Goal: Task Accomplishment & Management: Use online tool/utility

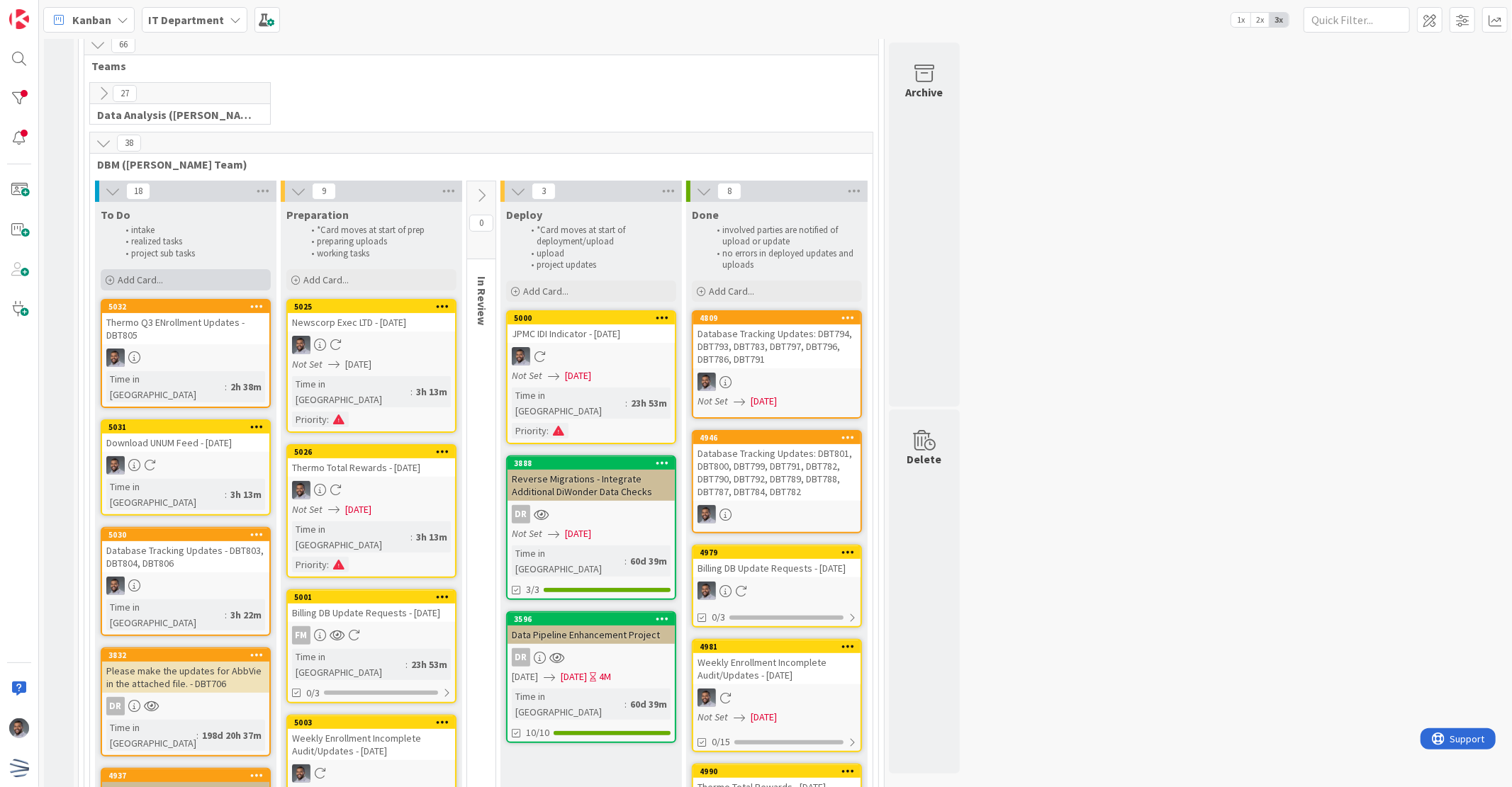
click at [163, 286] on span "Add Card..." at bounding box center [141, 279] width 45 height 13
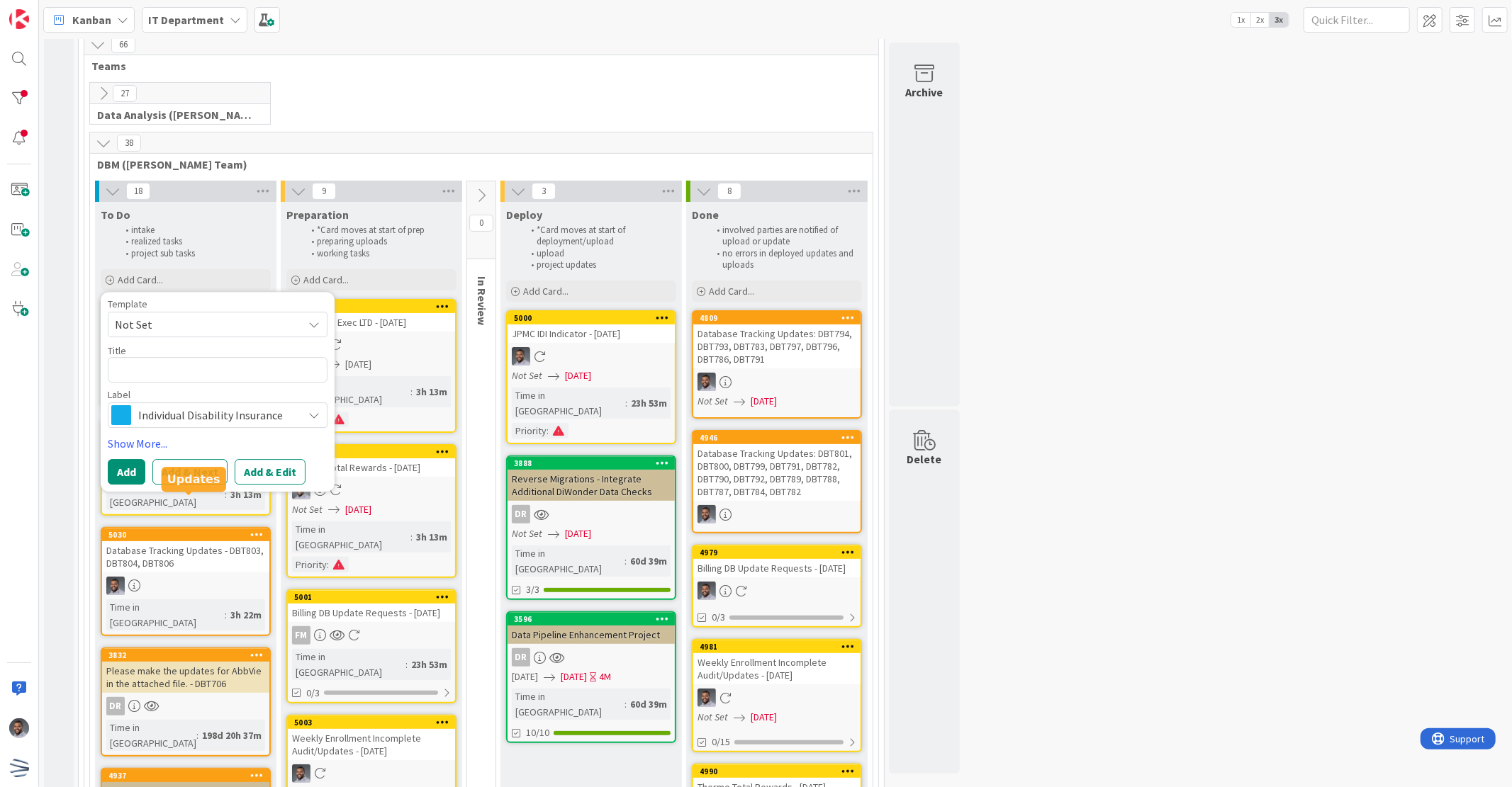
click at [195, 355] on div "Title 0 / 128" at bounding box center [218, 350] width 220 height 13
click at [199, 366] on textarea at bounding box center [218, 369] width 220 height 26
paste textarea "Add Layer"
type textarea "x"
type textarea "Add Layer"
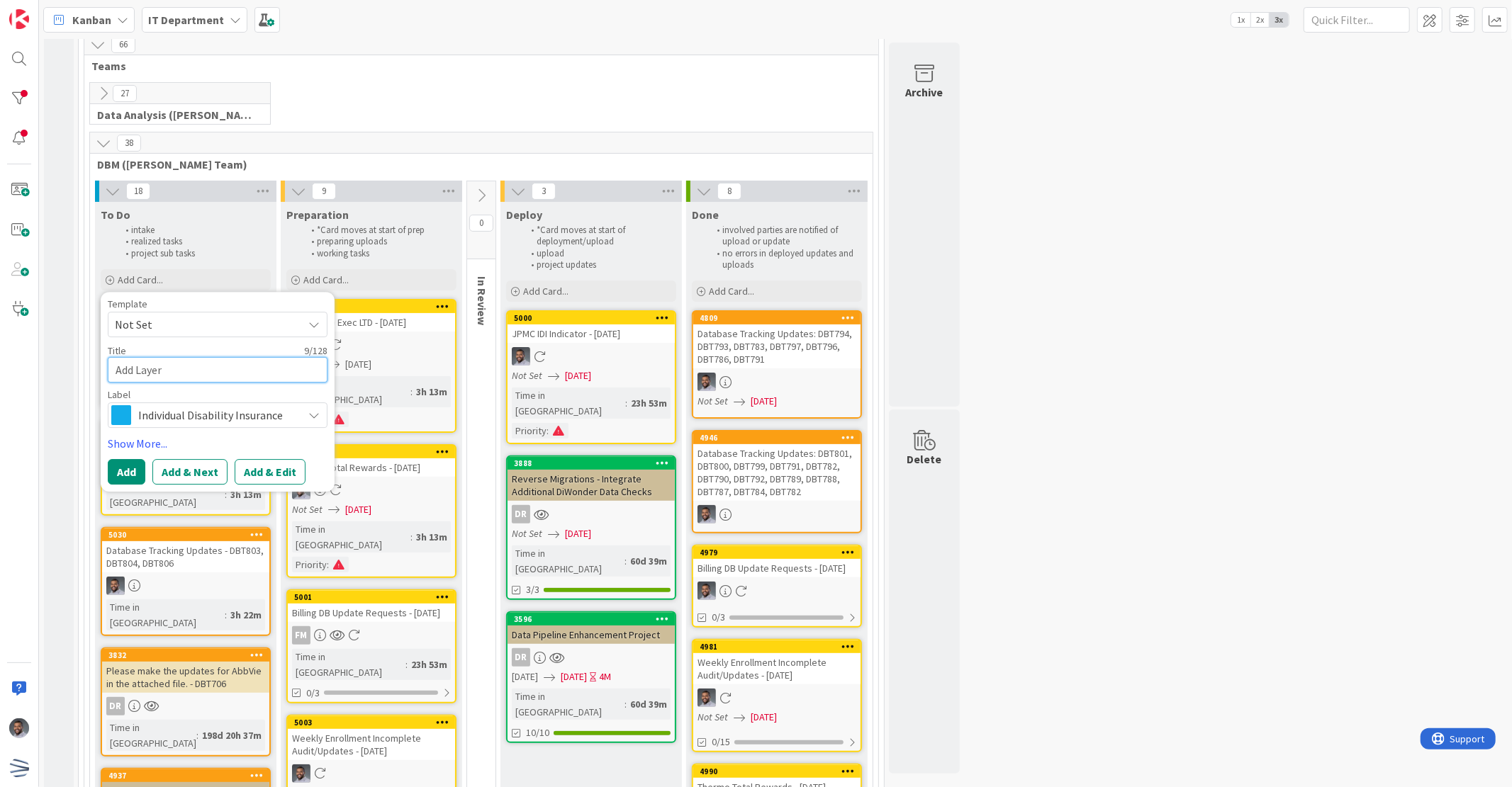
type textarea "x"
type textarea "Add Layer"
type textarea "x"
type textarea "Add Layer -"
type textarea "x"
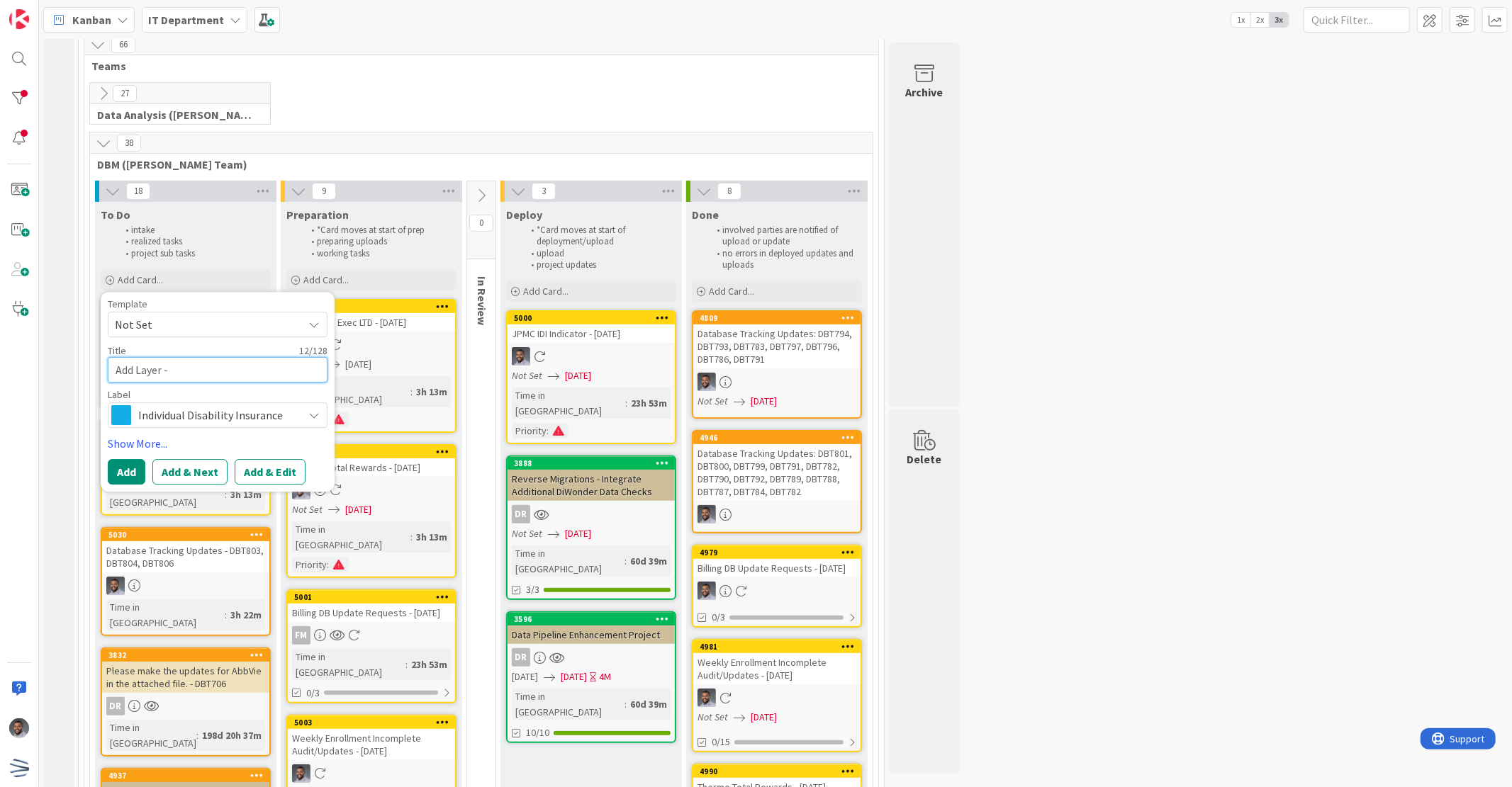
type textarea "Add Layer -"
click at [217, 375] on textarea "Add Layer -" at bounding box center [218, 369] width 220 height 26
paste textarea "DBT806"
type textarea "x"
type textarea "Add Layer - DBT806"
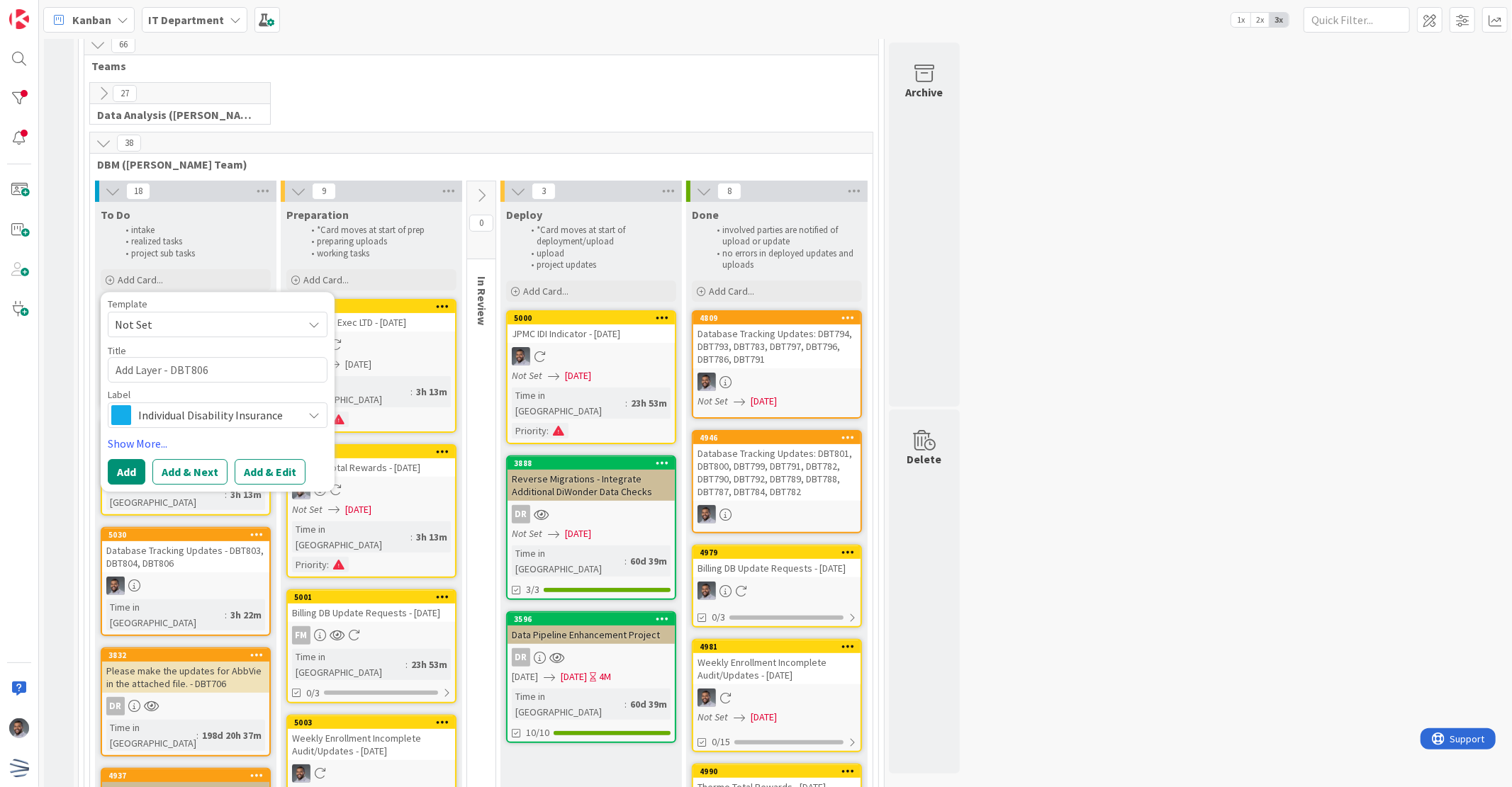
click at [251, 422] on span "Individual Disability Insurance" at bounding box center [217, 415] width 157 height 20
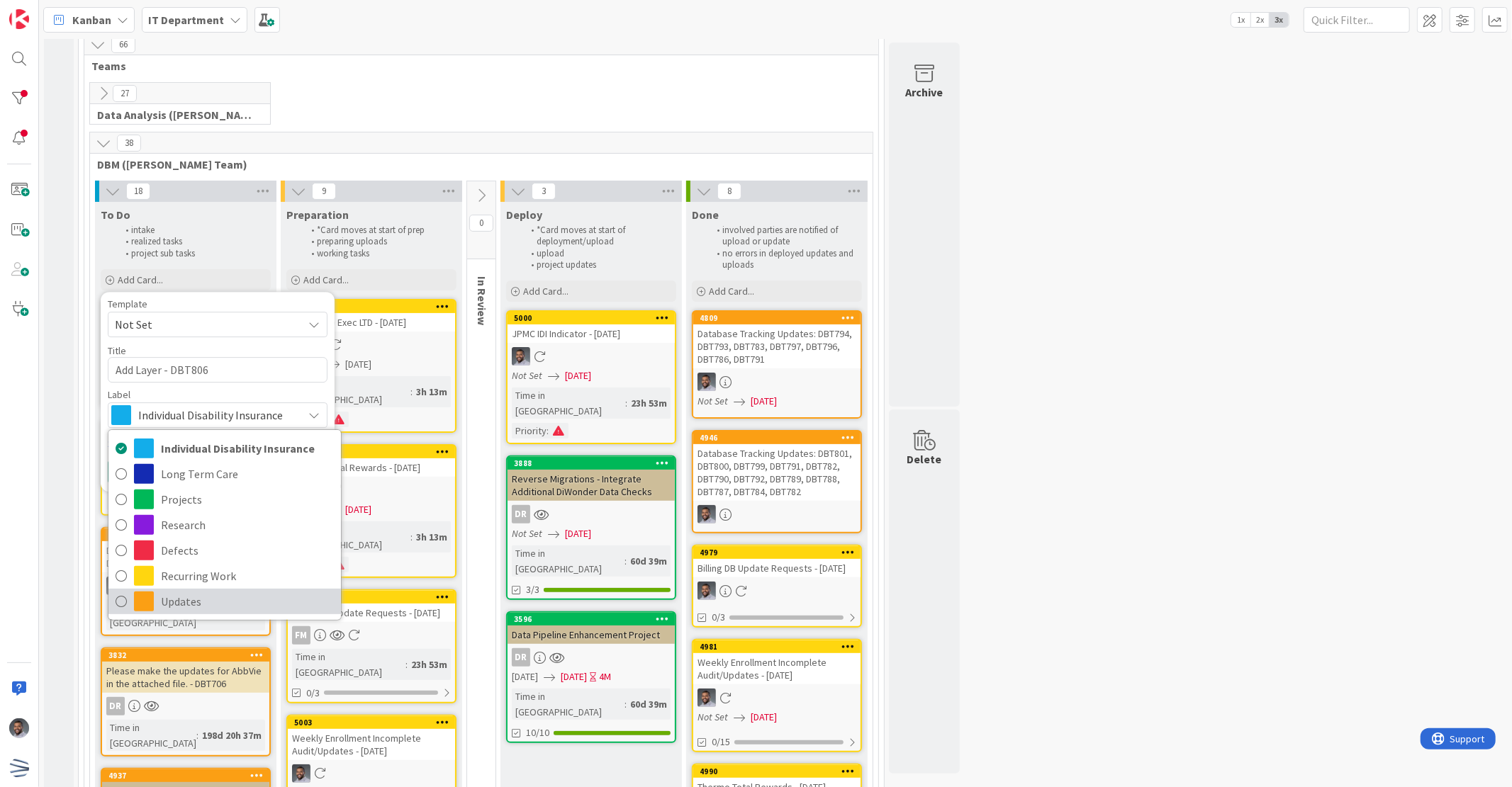
click at [221, 600] on span "Updates" at bounding box center [248, 601] width 173 height 22
type textarea "x"
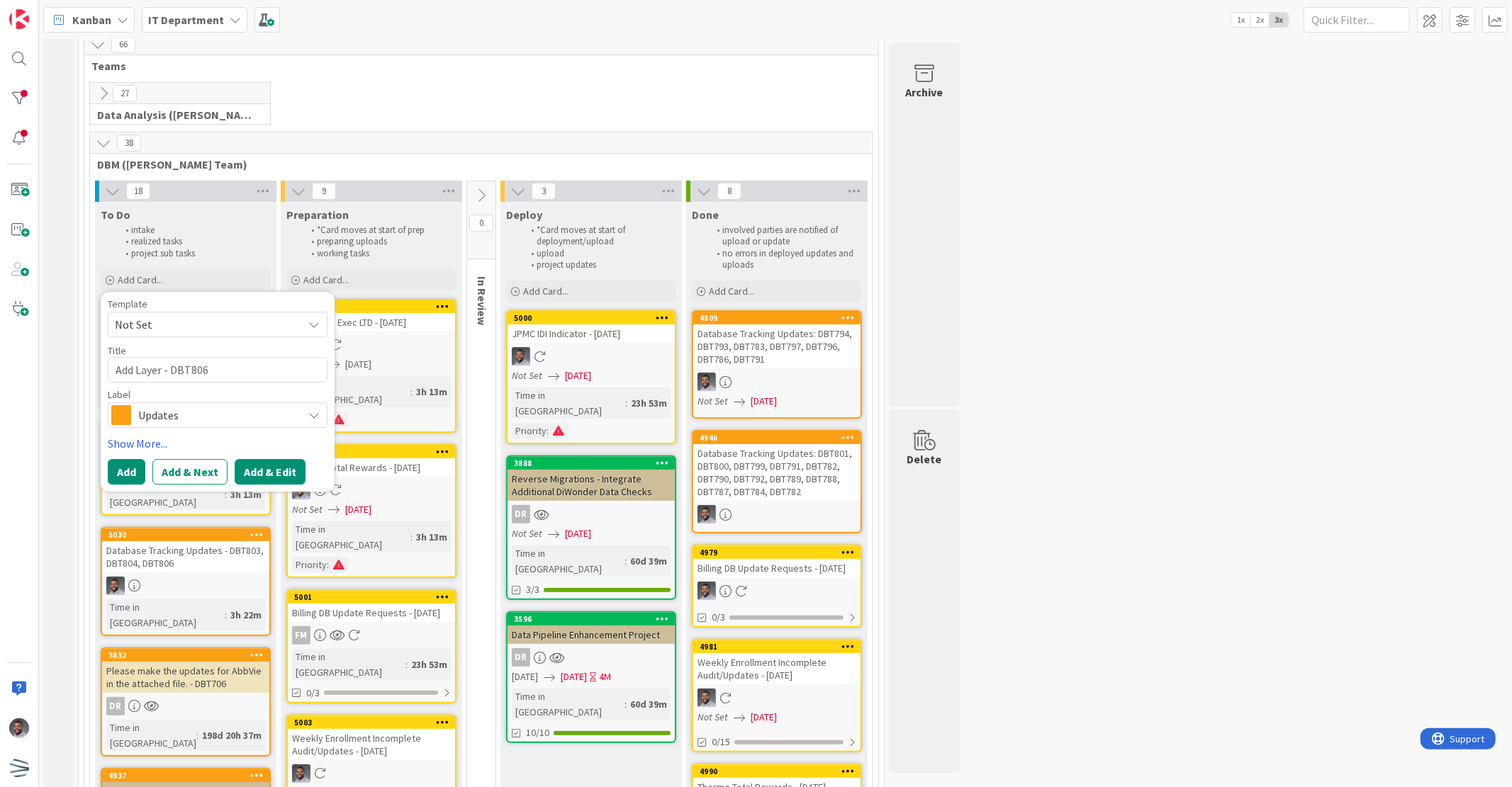
click at [271, 476] on button "Add & Edit" at bounding box center [270, 472] width 71 height 26
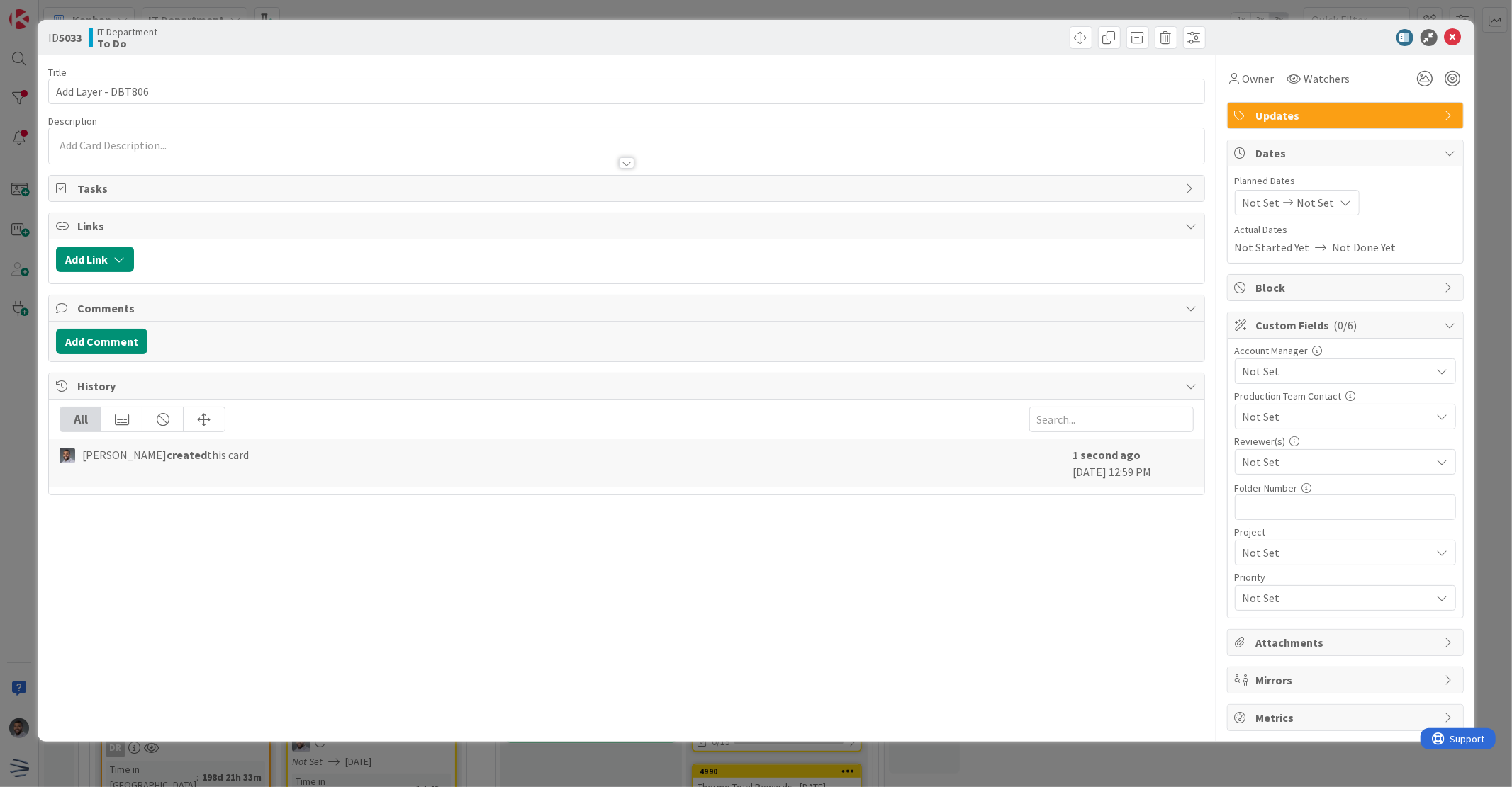
click at [256, 136] on div at bounding box center [626, 146] width 1155 height 35
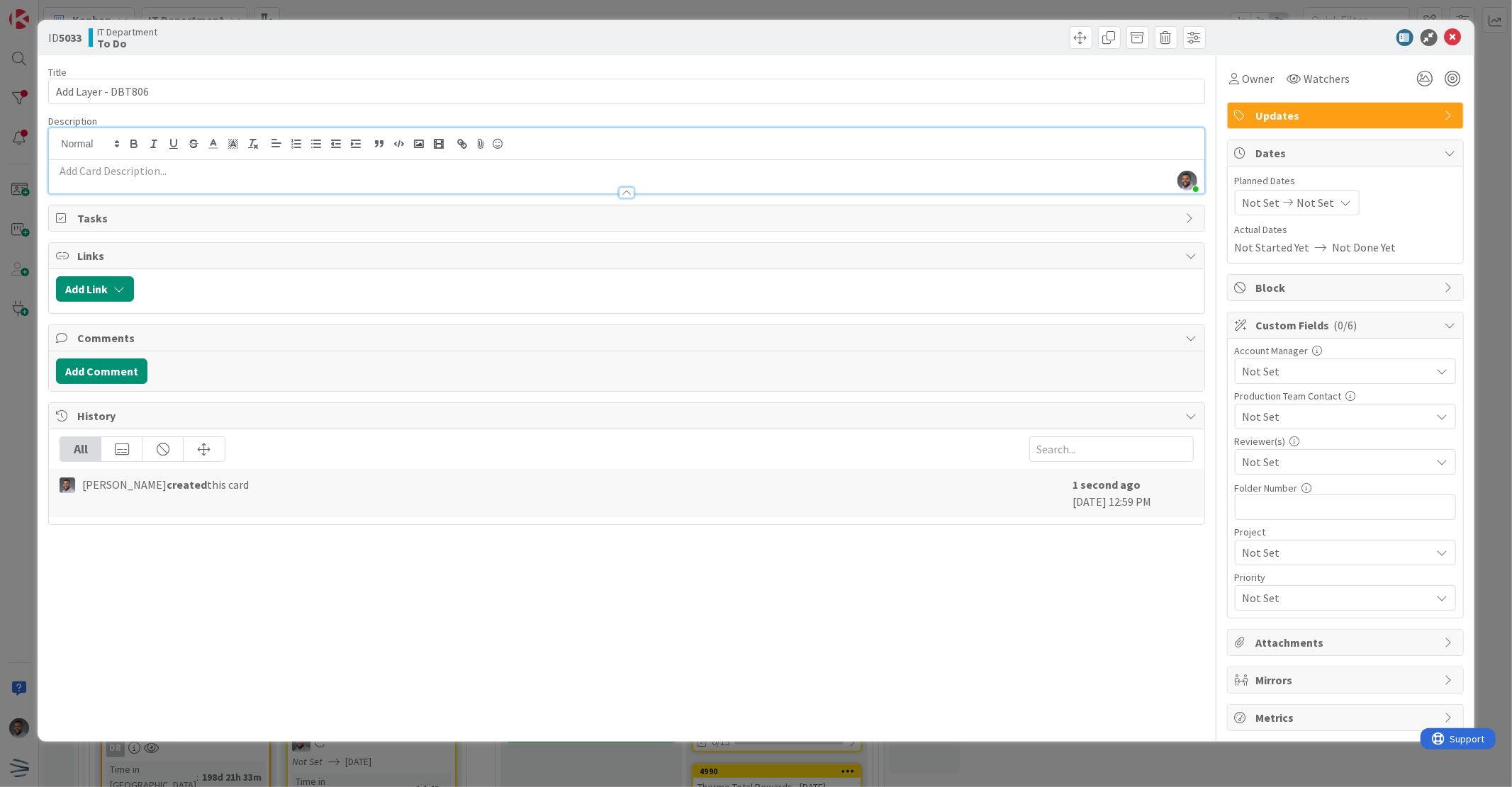
click at [187, 171] on p at bounding box center [626, 171] width 1140 height 17
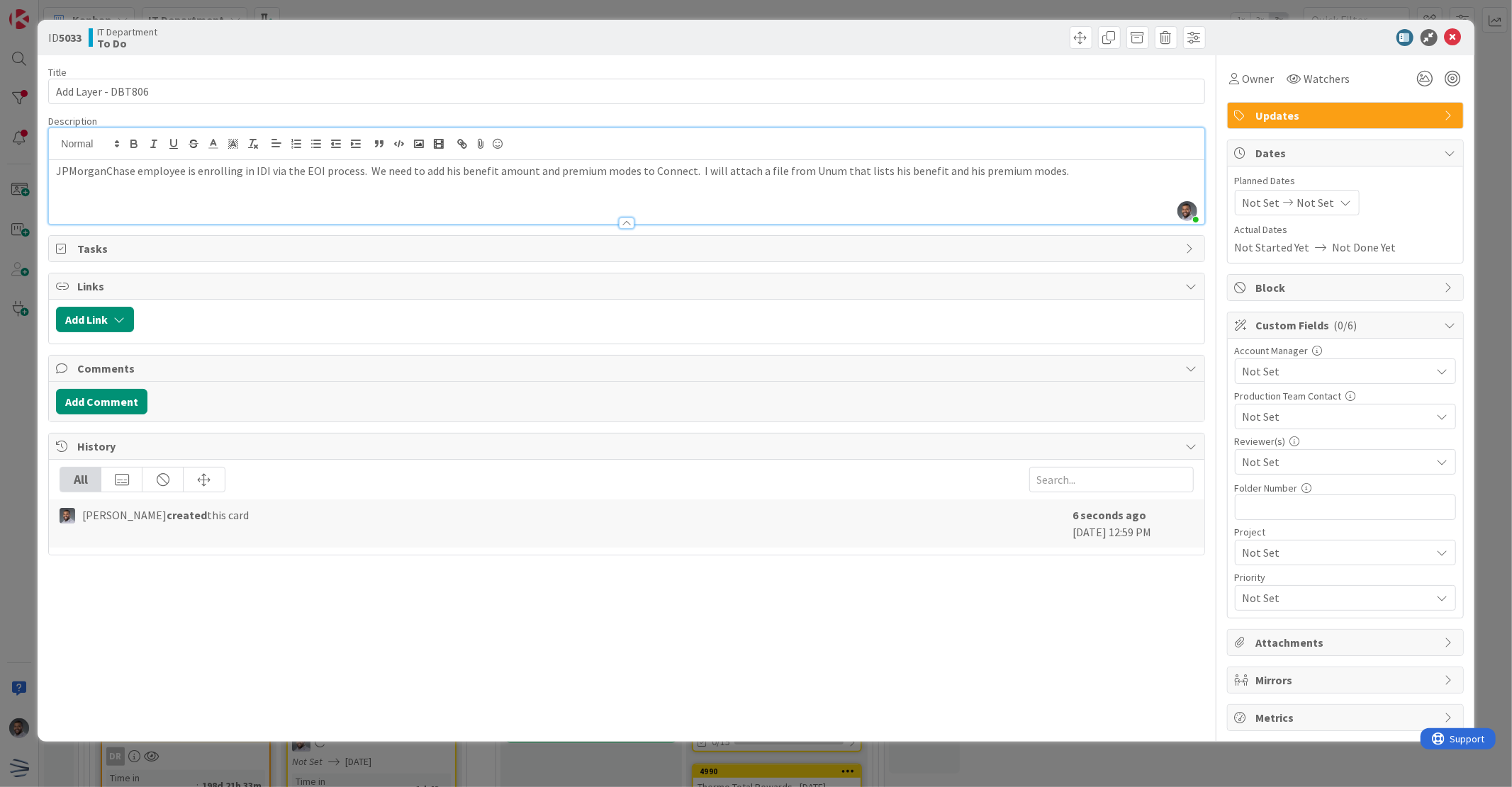
click at [634, 198] on div "JPMorganChase employee is enrolling in IDI via the EOI process. We need to add …" at bounding box center [626, 192] width 1155 height 64
click at [1340, 634] on span "Attachments" at bounding box center [1347, 642] width 182 height 17
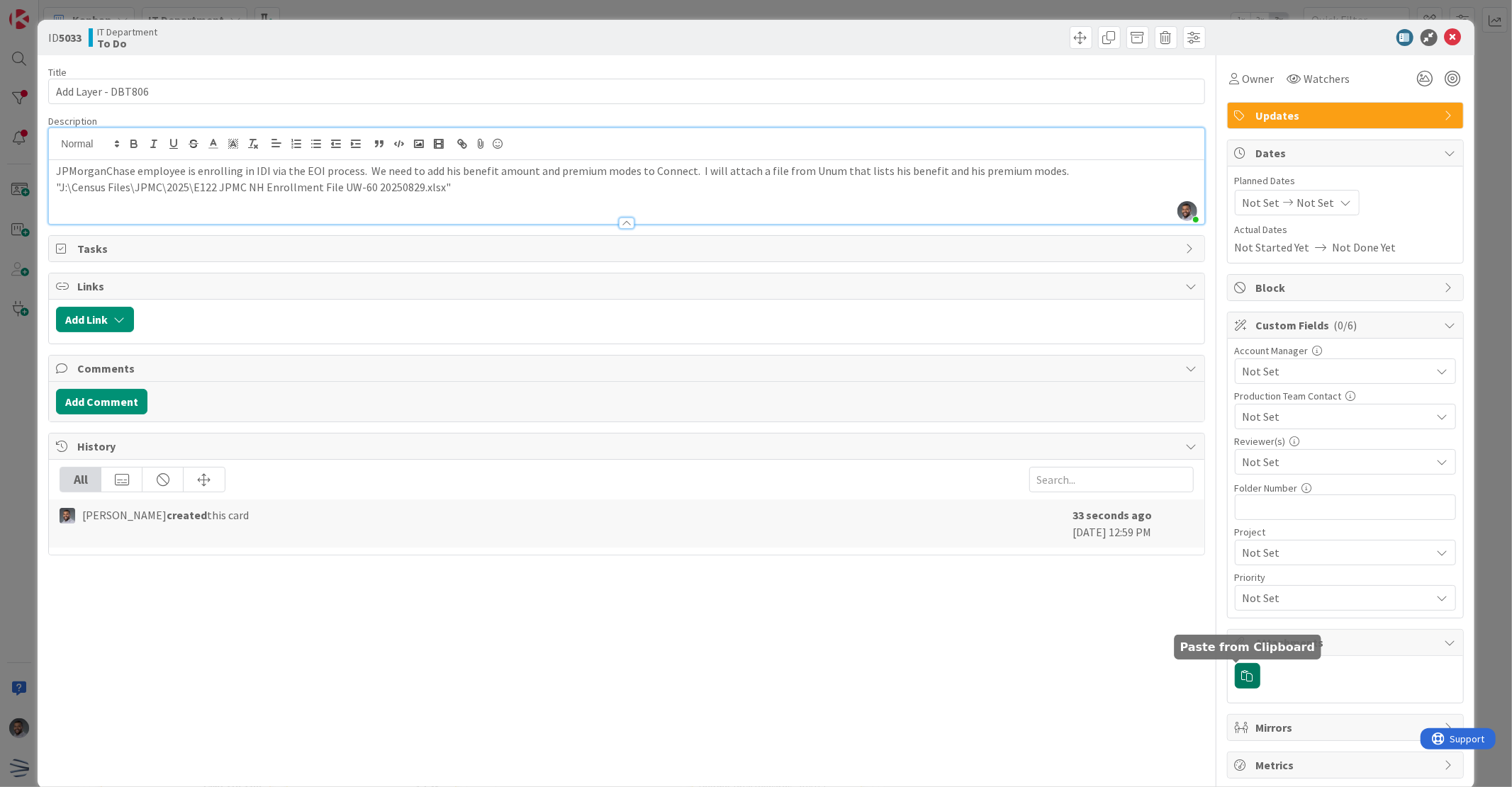
click at [1242, 681] on icon "button" at bounding box center [1248, 676] width 12 height 12
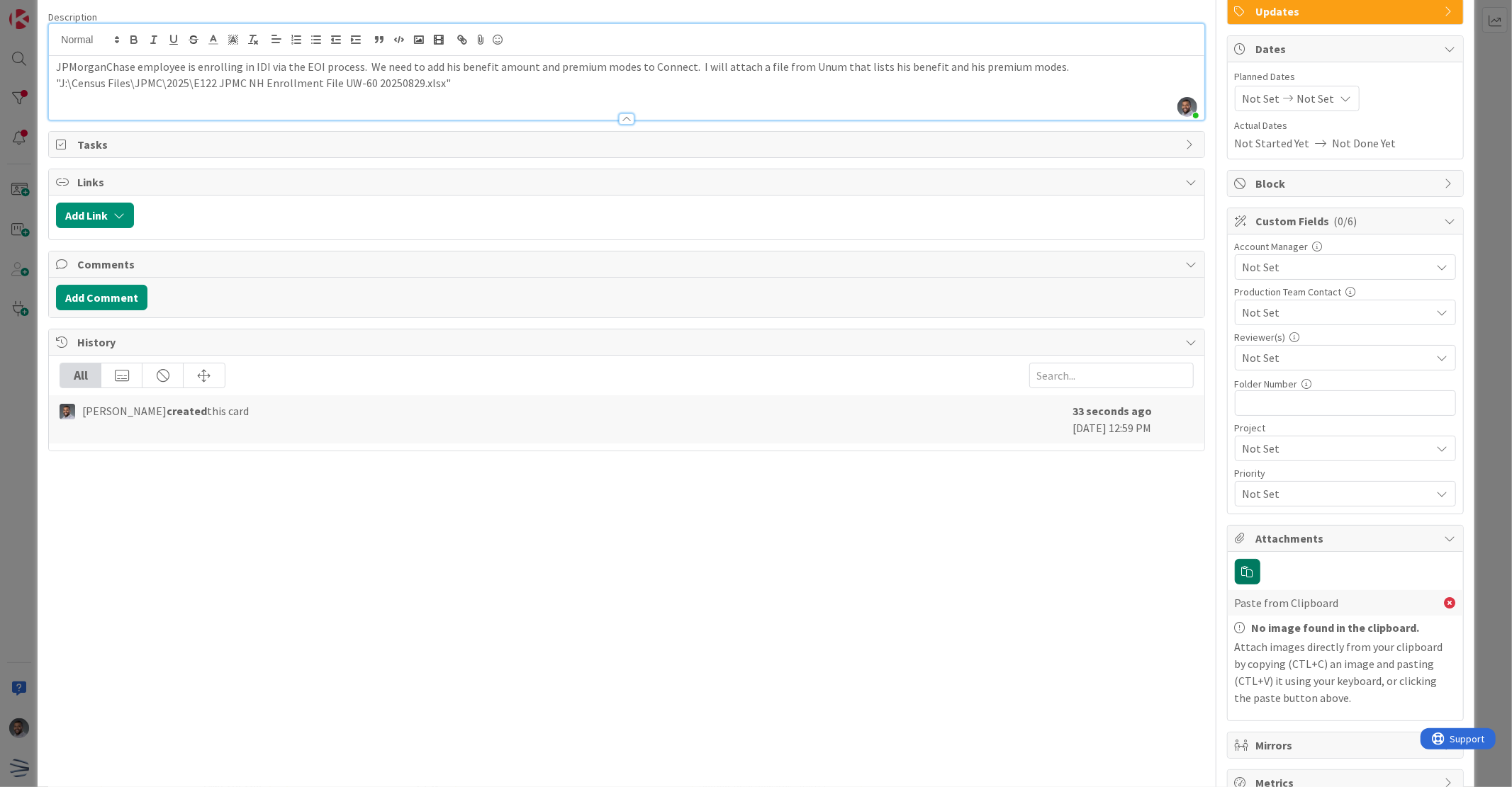
scroll to position [144, 0]
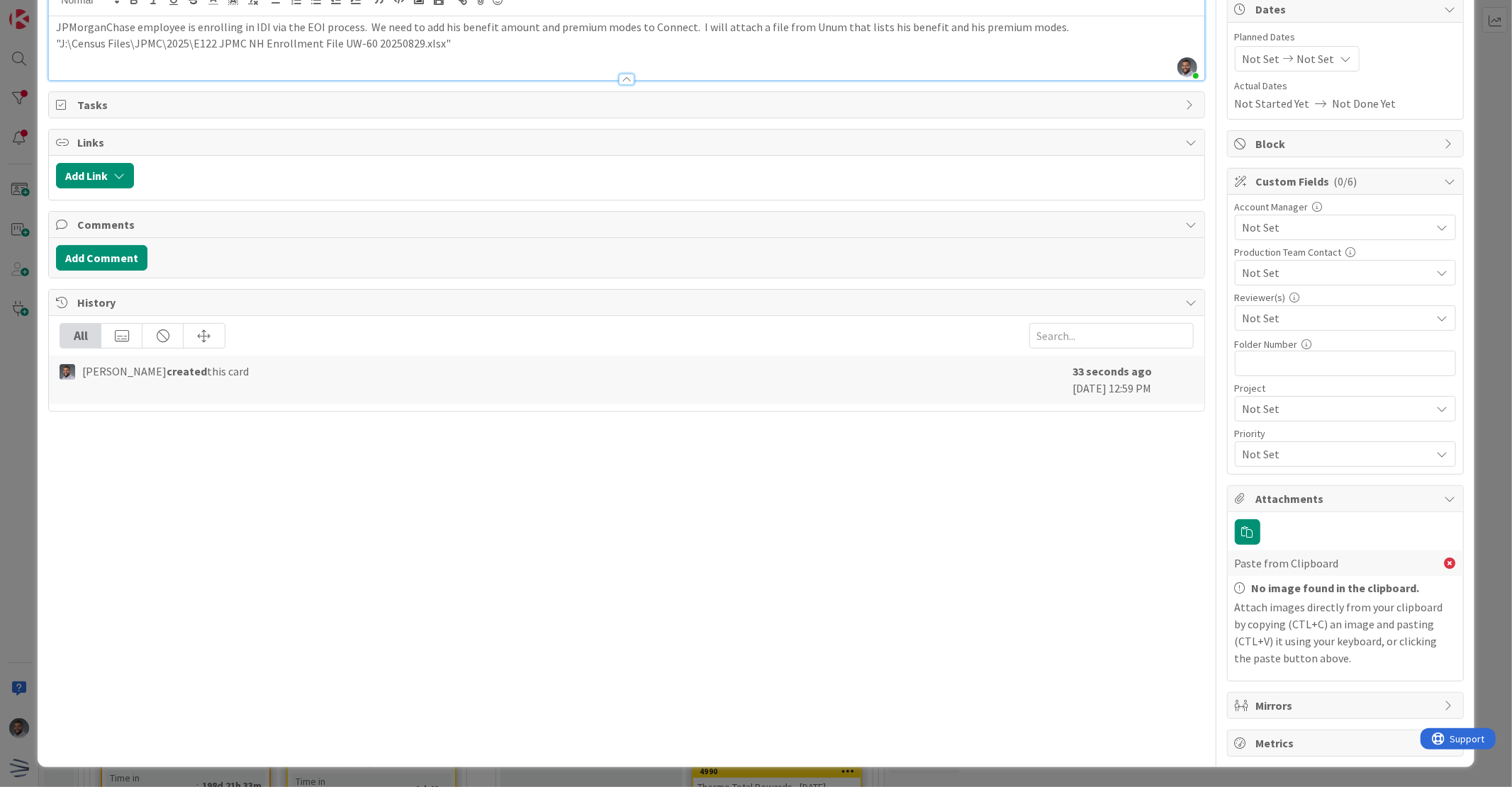
click at [1256, 496] on span "Attachments" at bounding box center [1347, 498] width 182 height 17
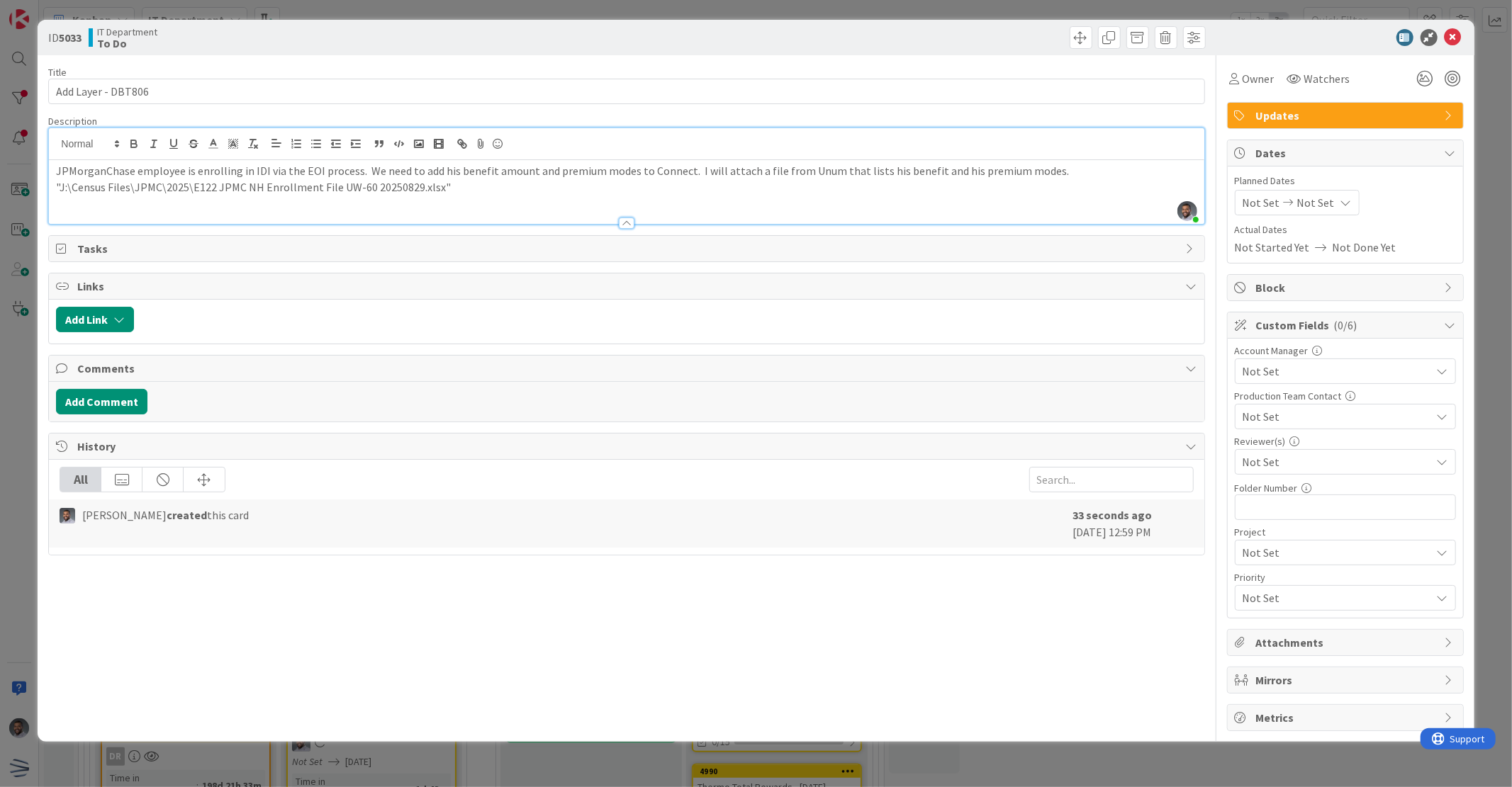
scroll to position [0, 0]
click at [1312, 646] on span "Attachments" at bounding box center [1347, 642] width 182 height 17
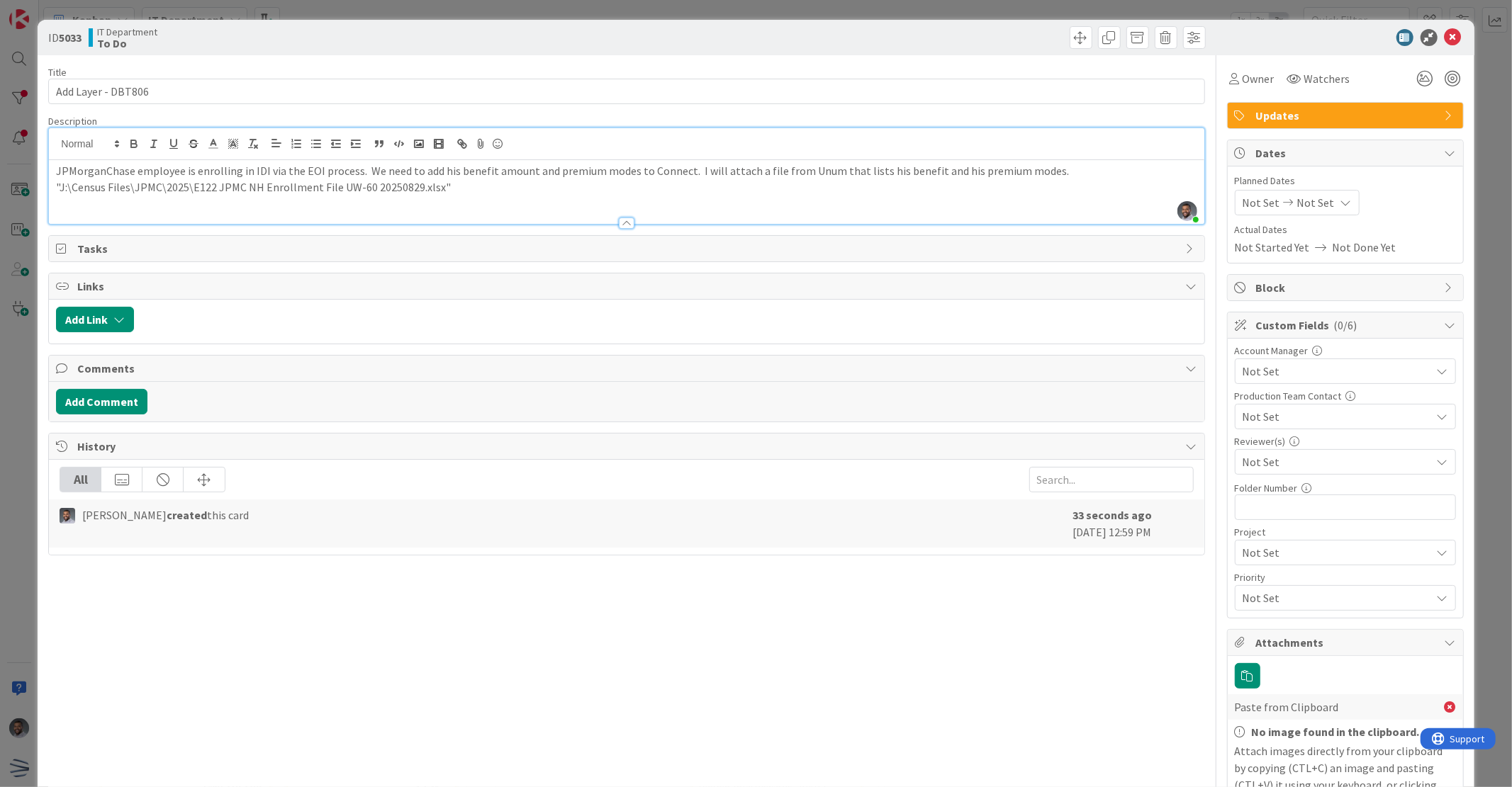
scroll to position [144, 0]
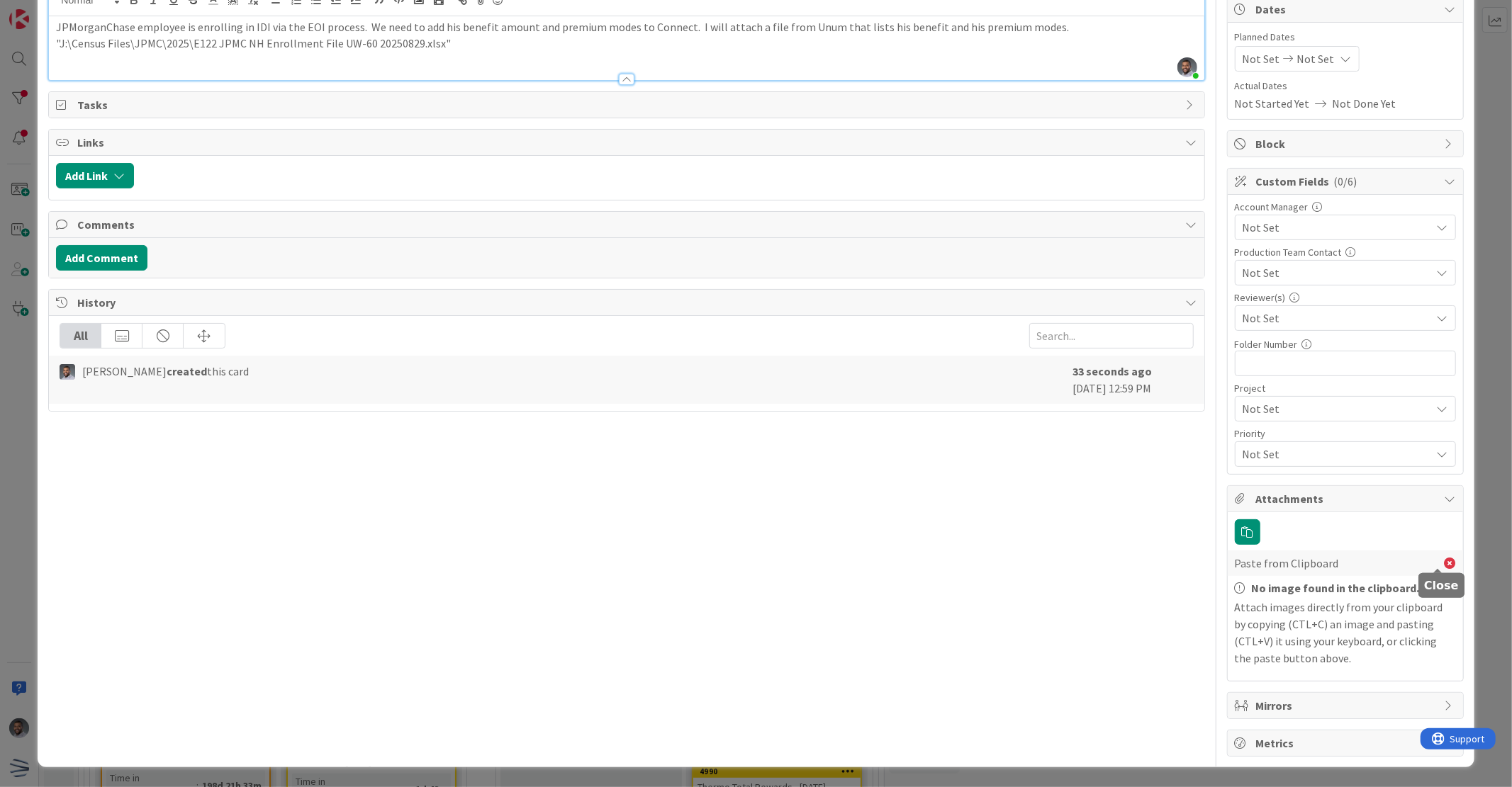
click at [1445, 557] on icon at bounding box center [1451, 563] width 12 height 12
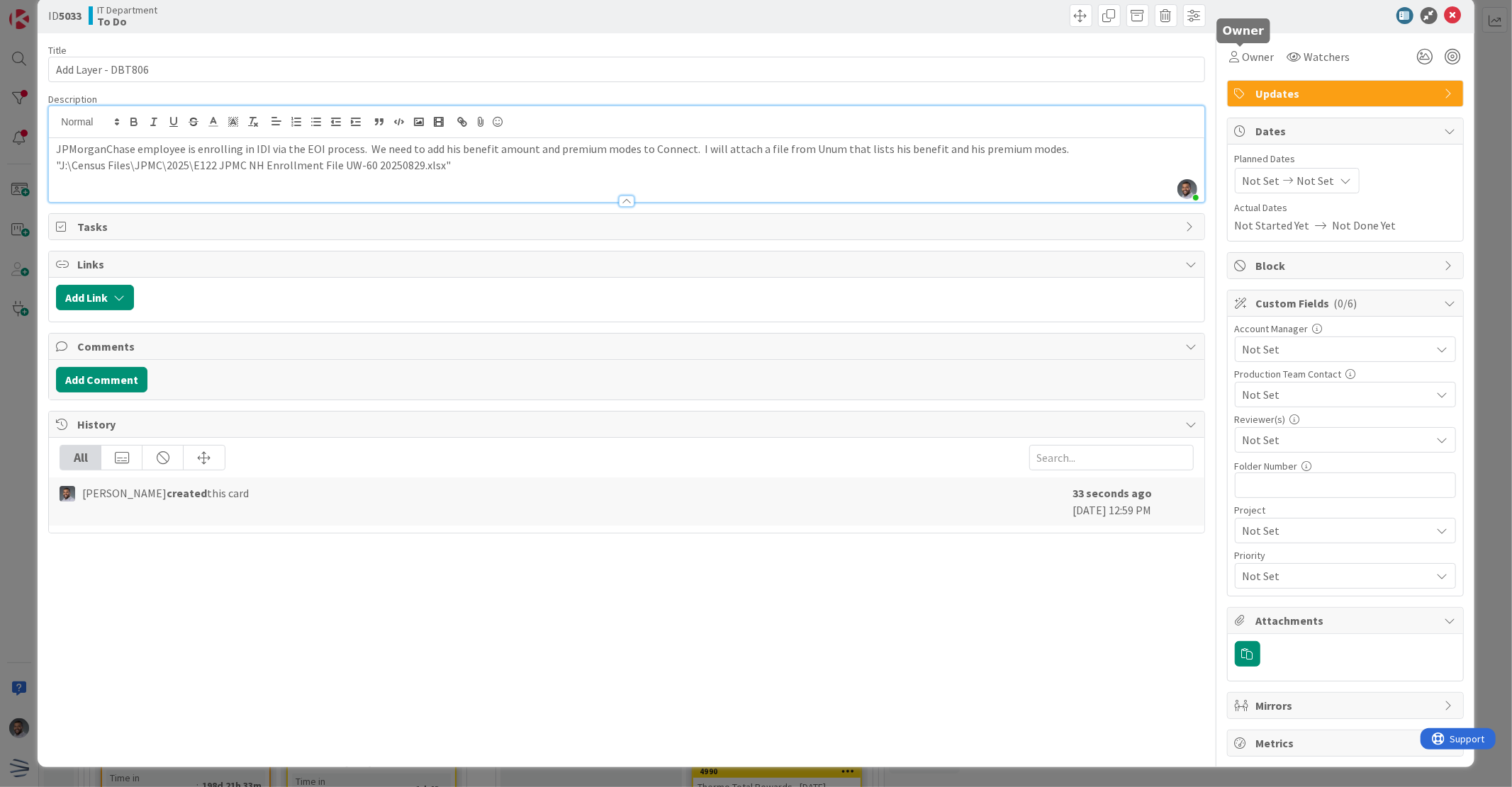
click at [1213, 55] on div "Title 18 / 128 Add Layer - DBT806 Description [PERSON_NAME] just joined JPMorga…" at bounding box center [755, 395] width 1415 height 723
click at [1230, 55] on icon at bounding box center [1235, 57] width 10 height 12
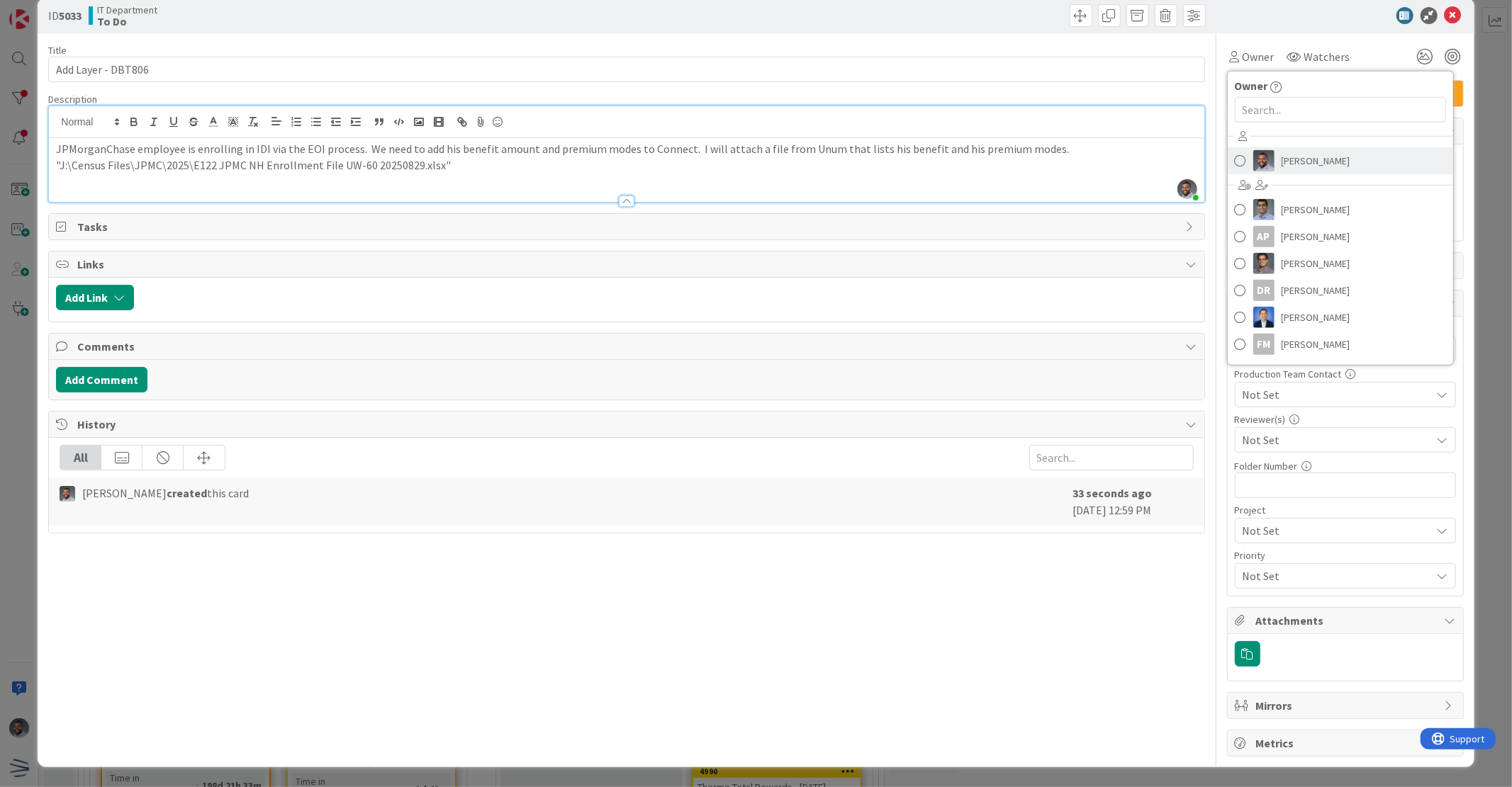
click at [1267, 152] on link "[PERSON_NAME]" at bounding box center [1340, 160] width 225 height 27
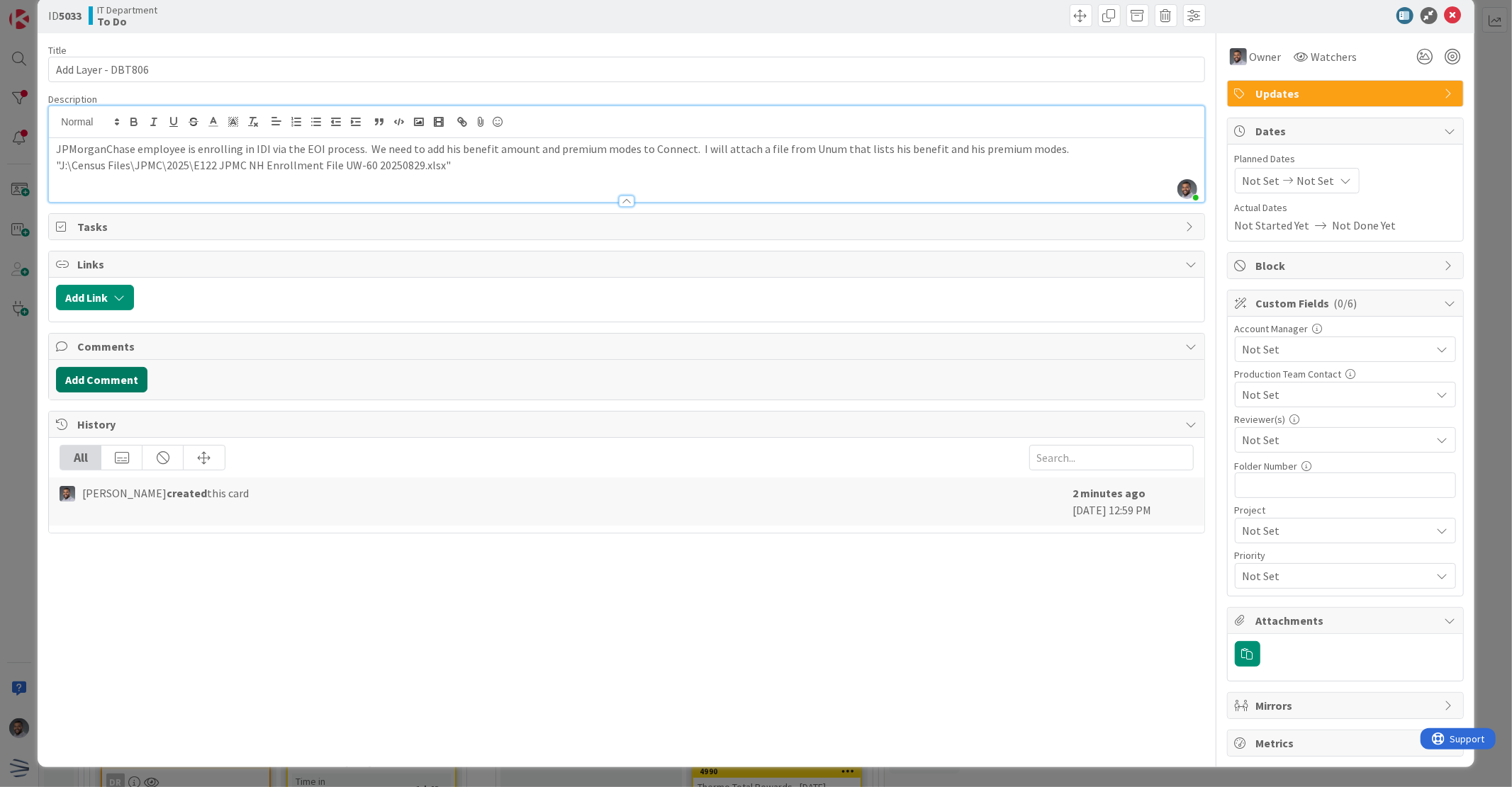
click at [94, 379] on button "Add Comment" at bounding box center [101, 380] width 91 height 26
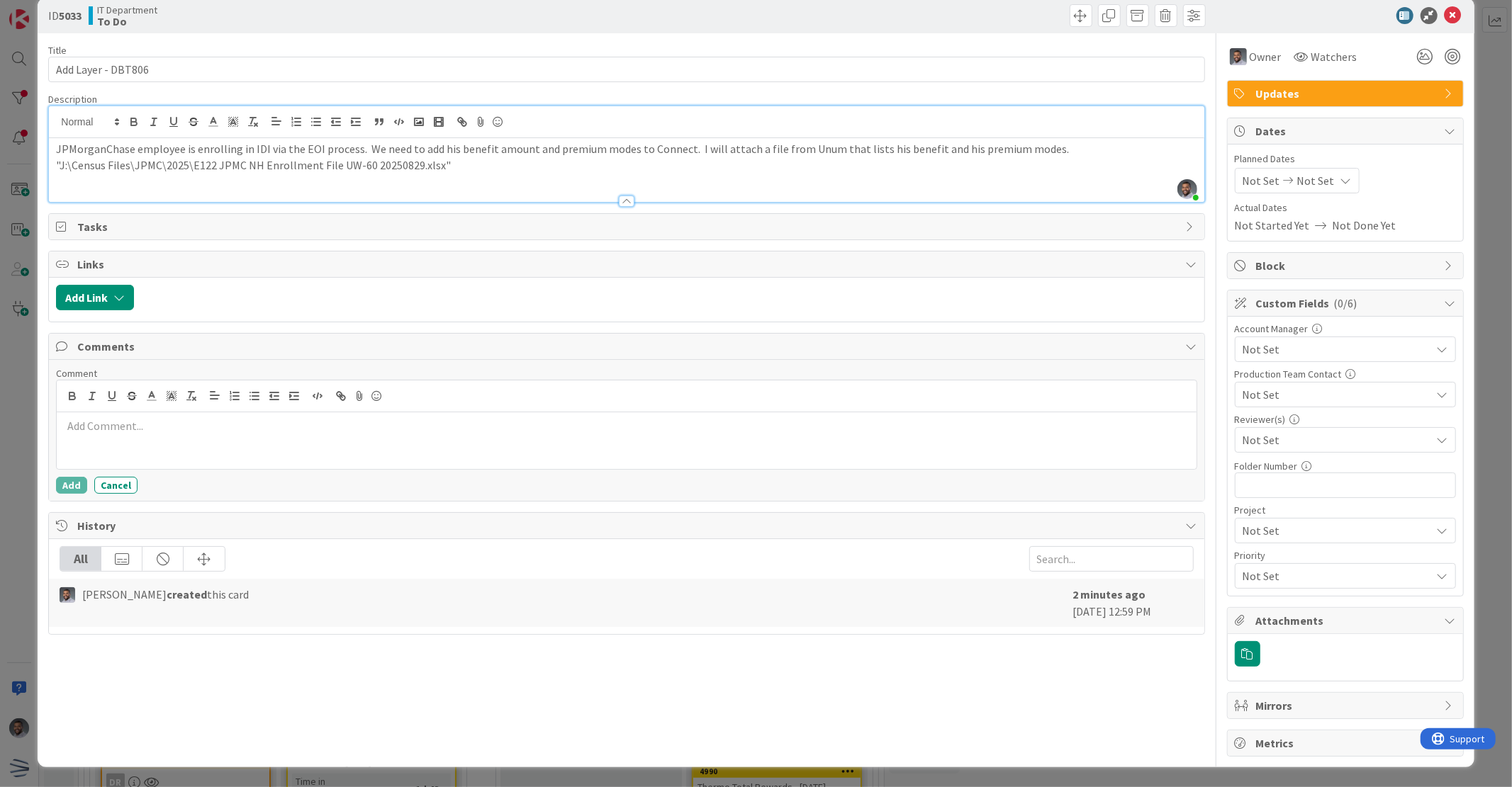
click at [176, 426] on p at bounding box center [625, 425] width 1128 height 17
click at [73, 481] on button "Add" at bounding box center [72, 484] width 31 height 17
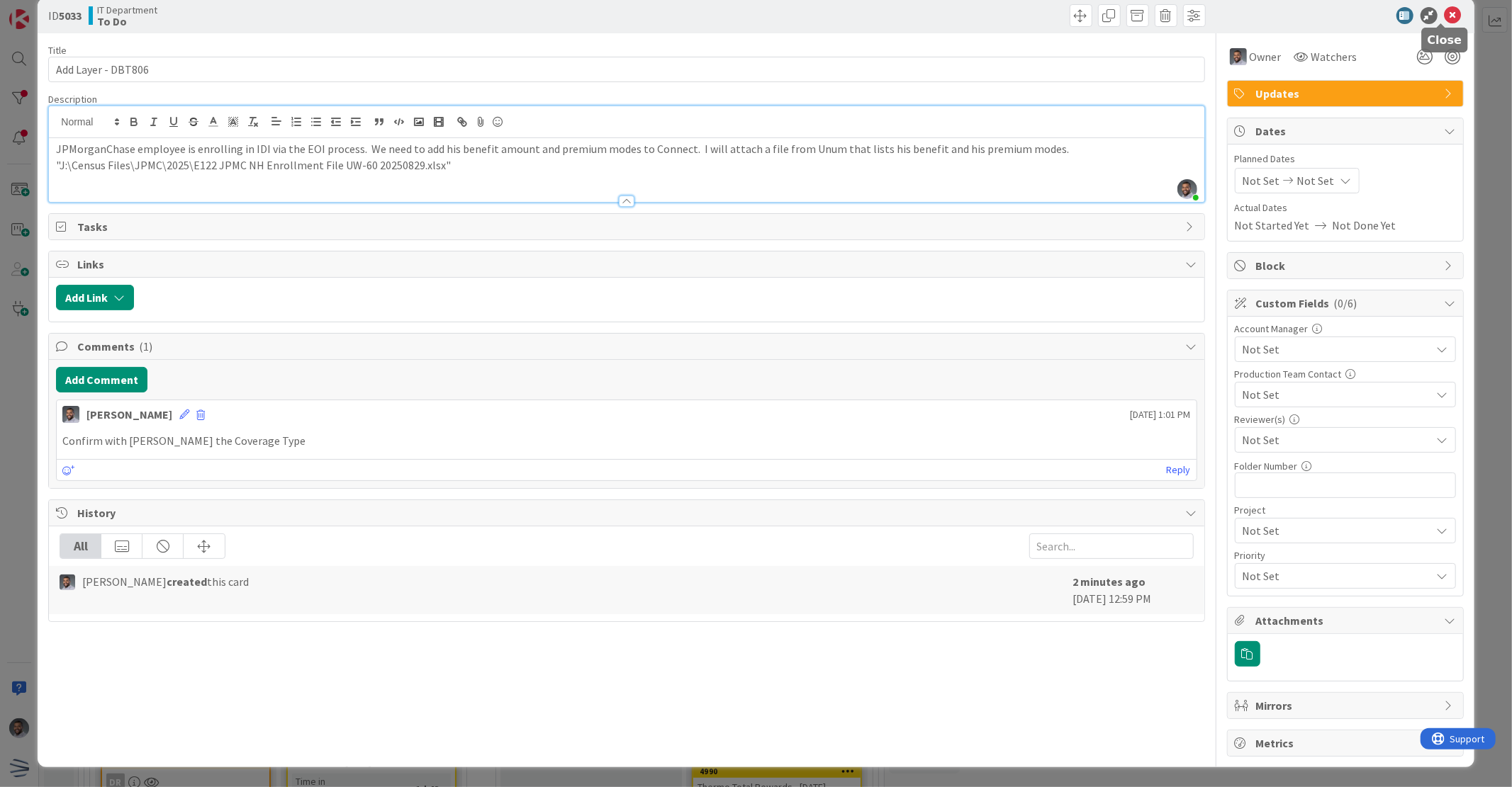
click at [1446, 17] on icon at bounding box center [1453, 15] width 17 height 17
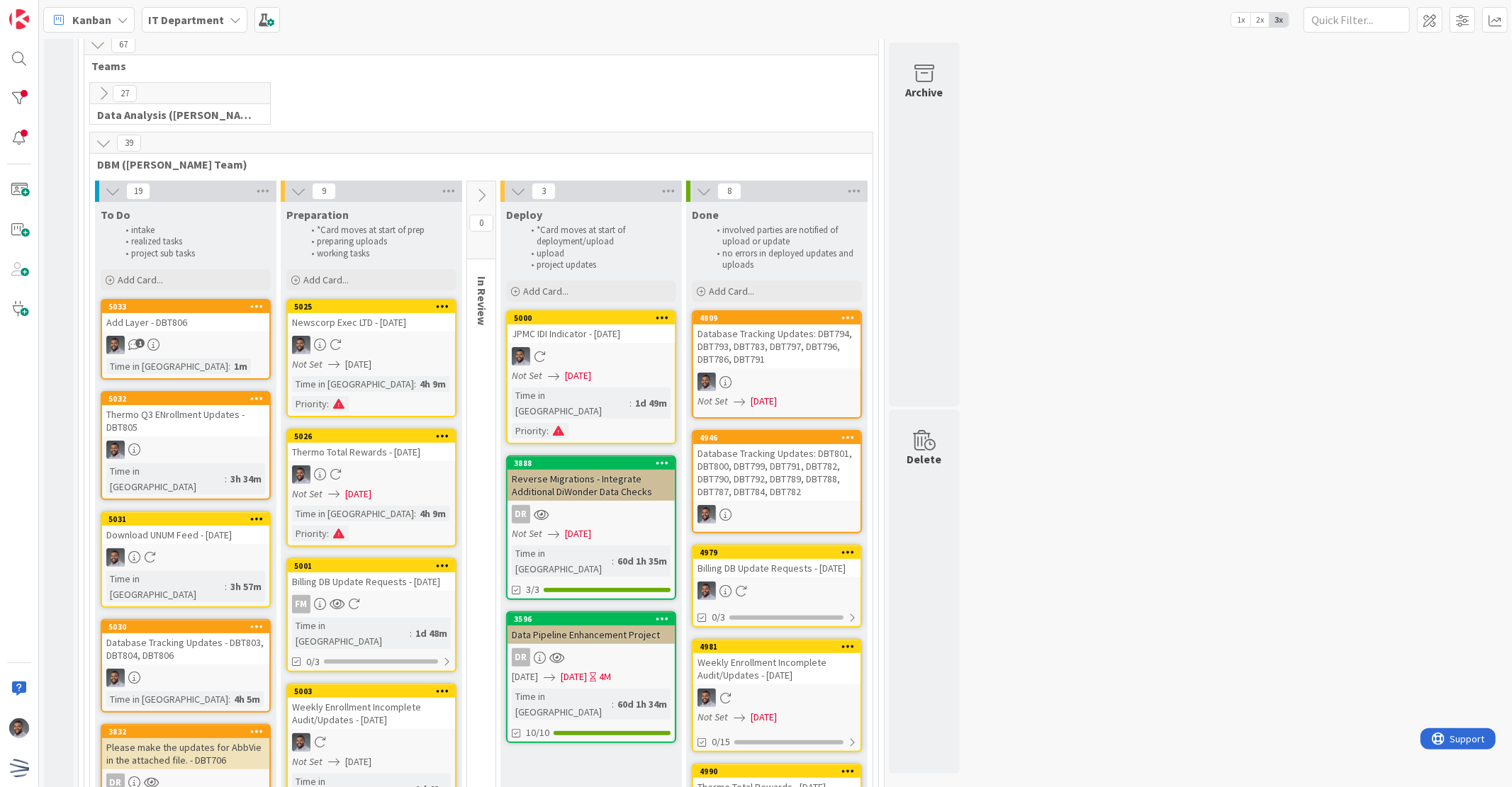
click at [190, 634] on div "Database Tracking Updates - DBT803, DBT804, DBT806" at bounding box center [186, 649] width 167 height 31
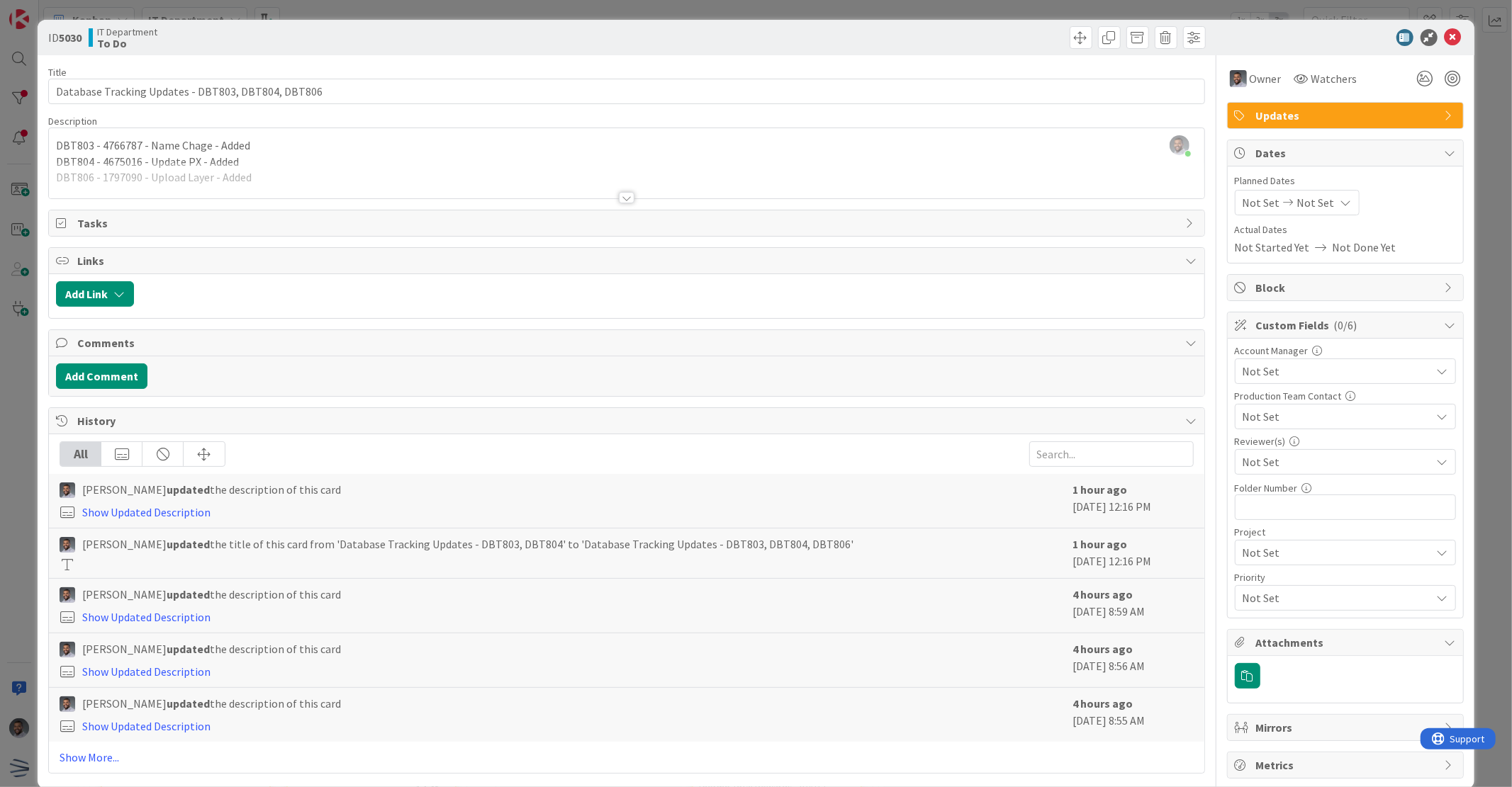
click at [309, 173] on div at bounding box center [626, 180] width 1155 height 36
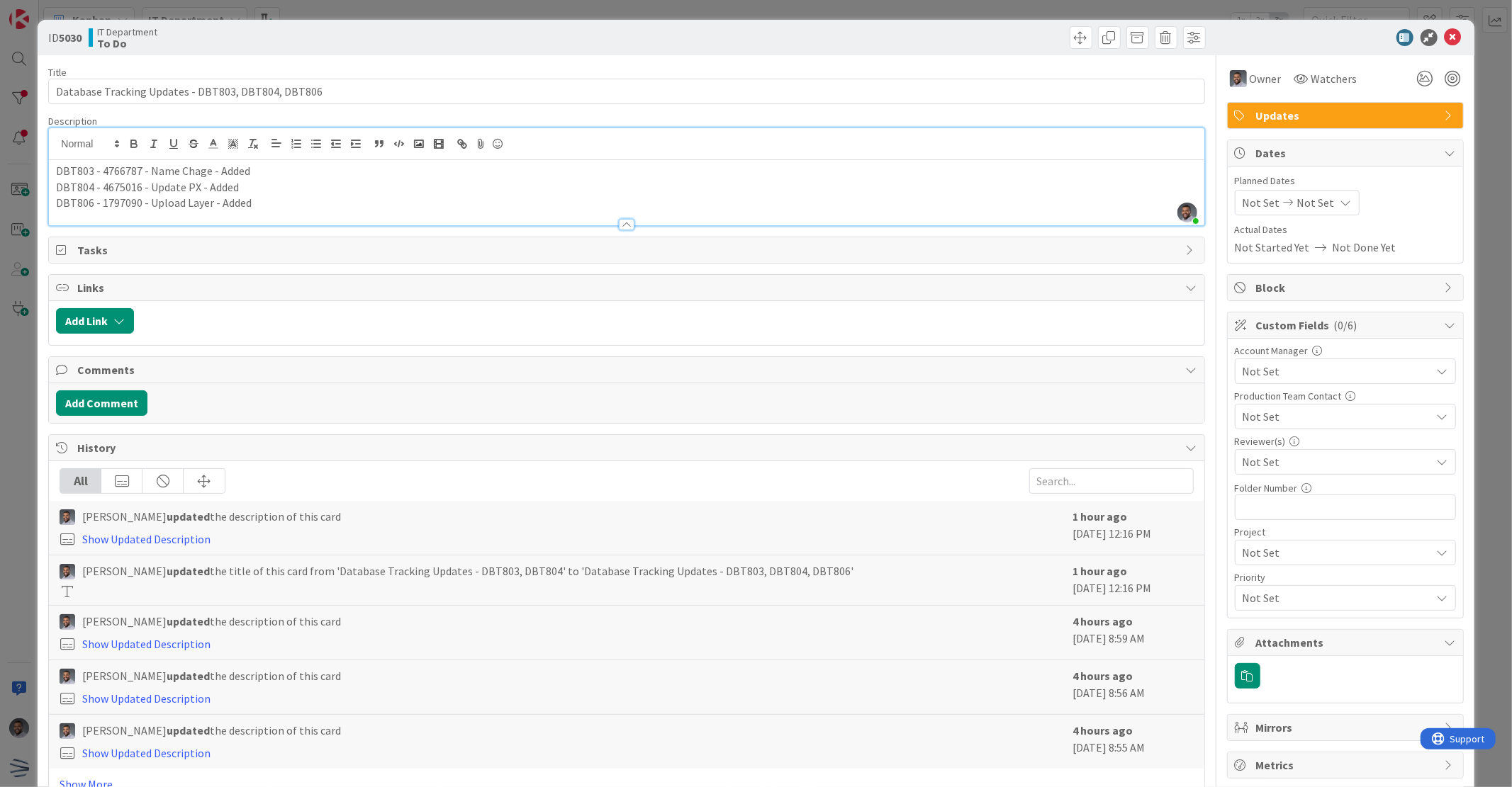
click at [286, 198] on p "DBT806 - 1797090 - Upload Layer - Added" at bounding box center [626, 202] width 1140 height 17
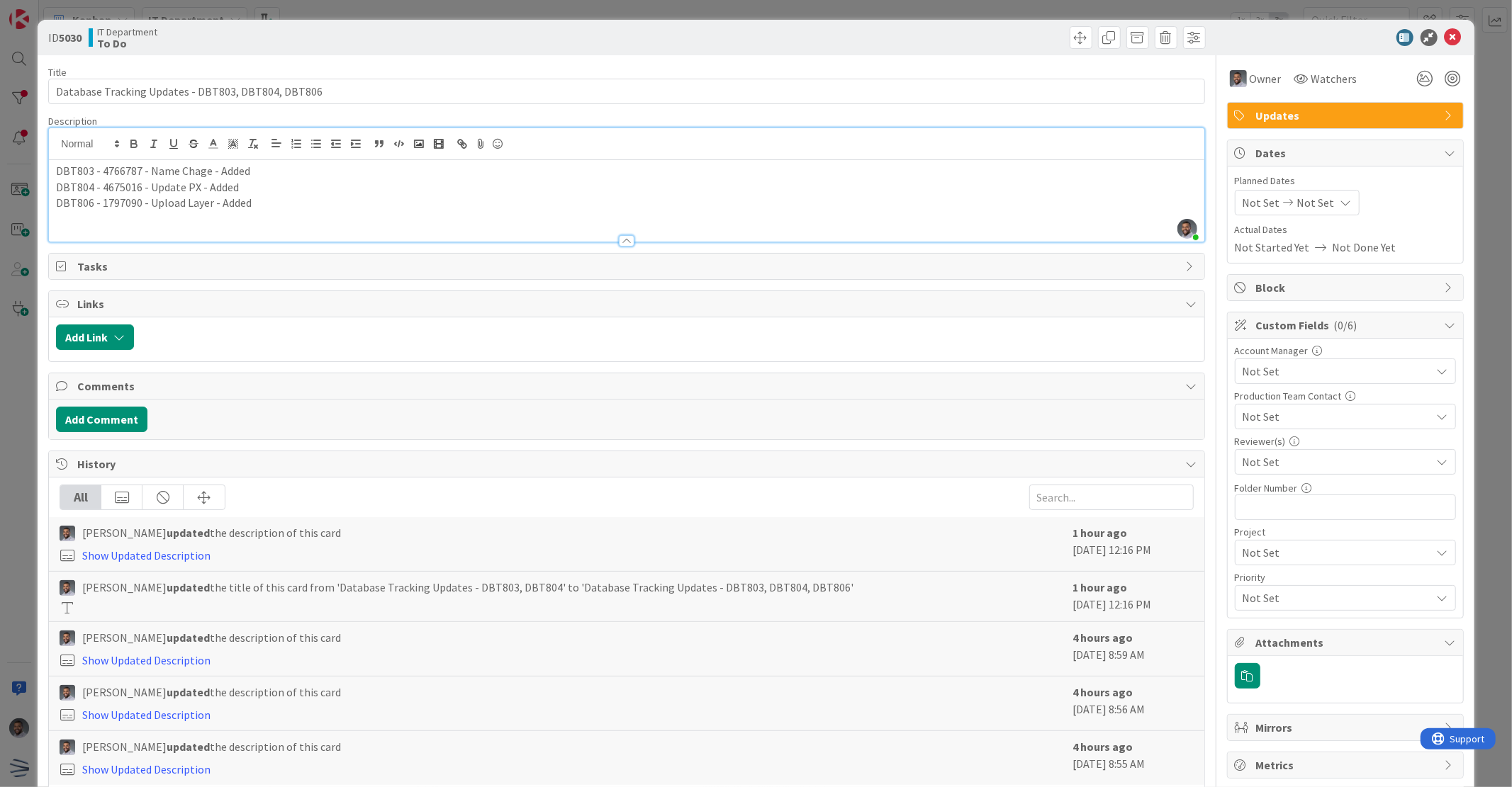
paste div
click at [135, 214] on p "DBT807 -" at bounding box center [626, 219] width 1140 height 17
click at [201, 217] on p "DBT807 - 2360712 -" at bounding box center [626, 219] width 1140 height 17
click at [221, 218] on p "DBT807 - 2360712 - DNR" at bounding box center [626, 219] width 1140 height 17
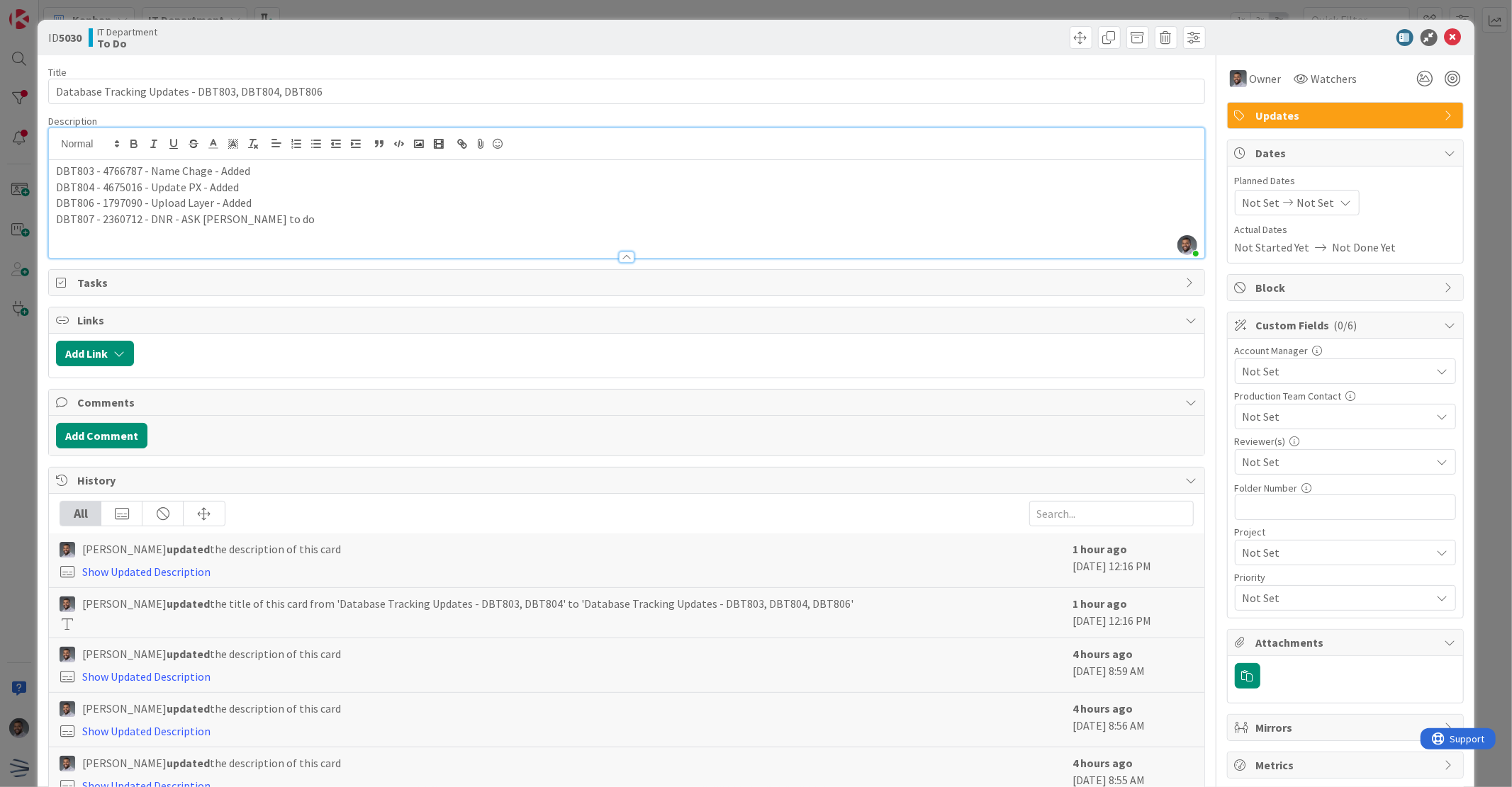
click at [313, 220] on p "DBT807 - 2360712 - DNR - ASK [PERSON_NAME] to do" at bounding box center [626, 219] width 1140 height 17
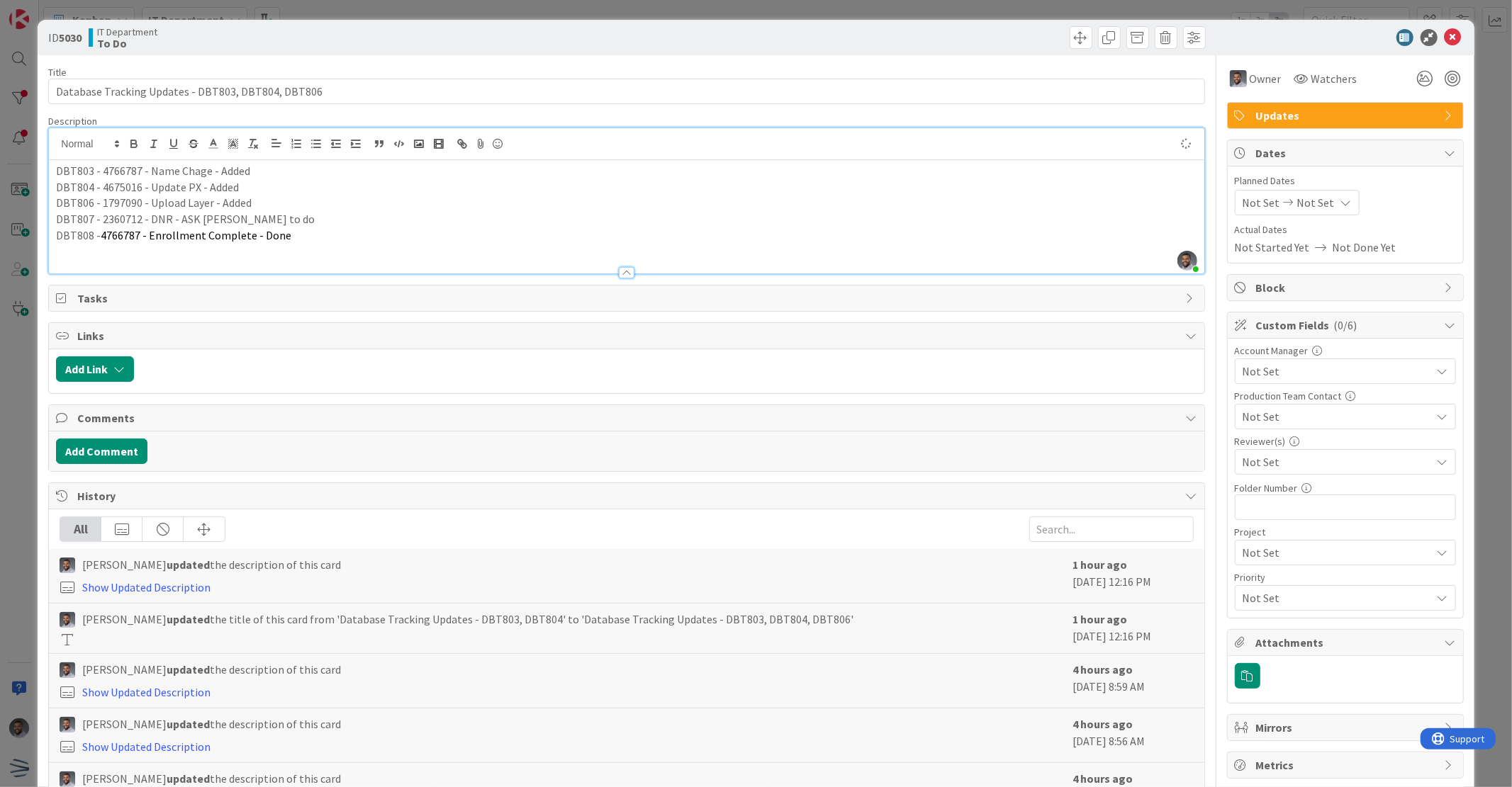
click at [298, 245] on p at bounding box center [626, 252] width 1140 height 17
click at [1445, 36] on icon at bounding box center [1453, 37] width 17 height 17
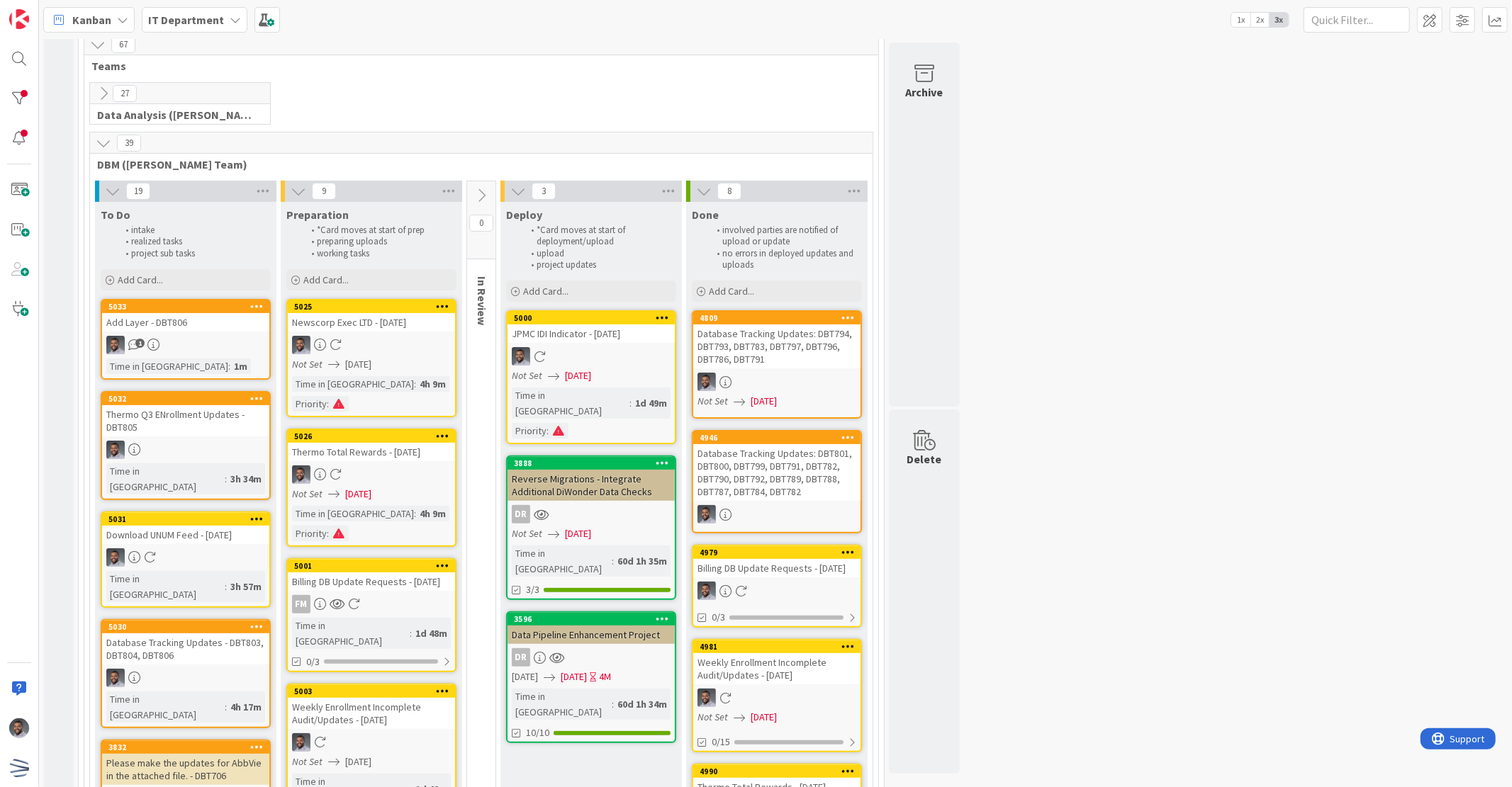
click at [207, 352] on div "1" at bounding box center [186, 345] width 167 height 19
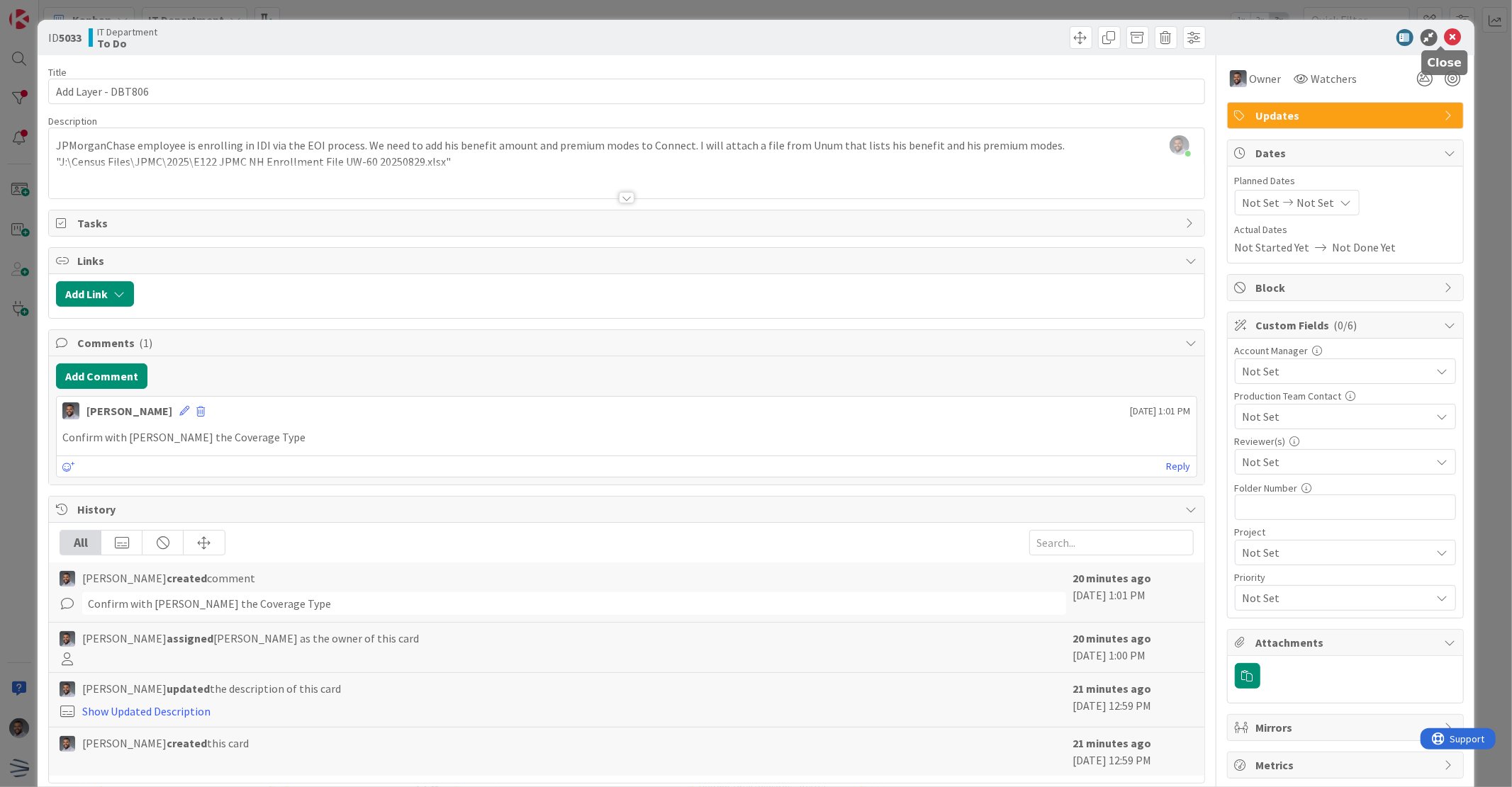
click at [1445, 34] on icon at bounding box center [1453, 37] width 17 height 17
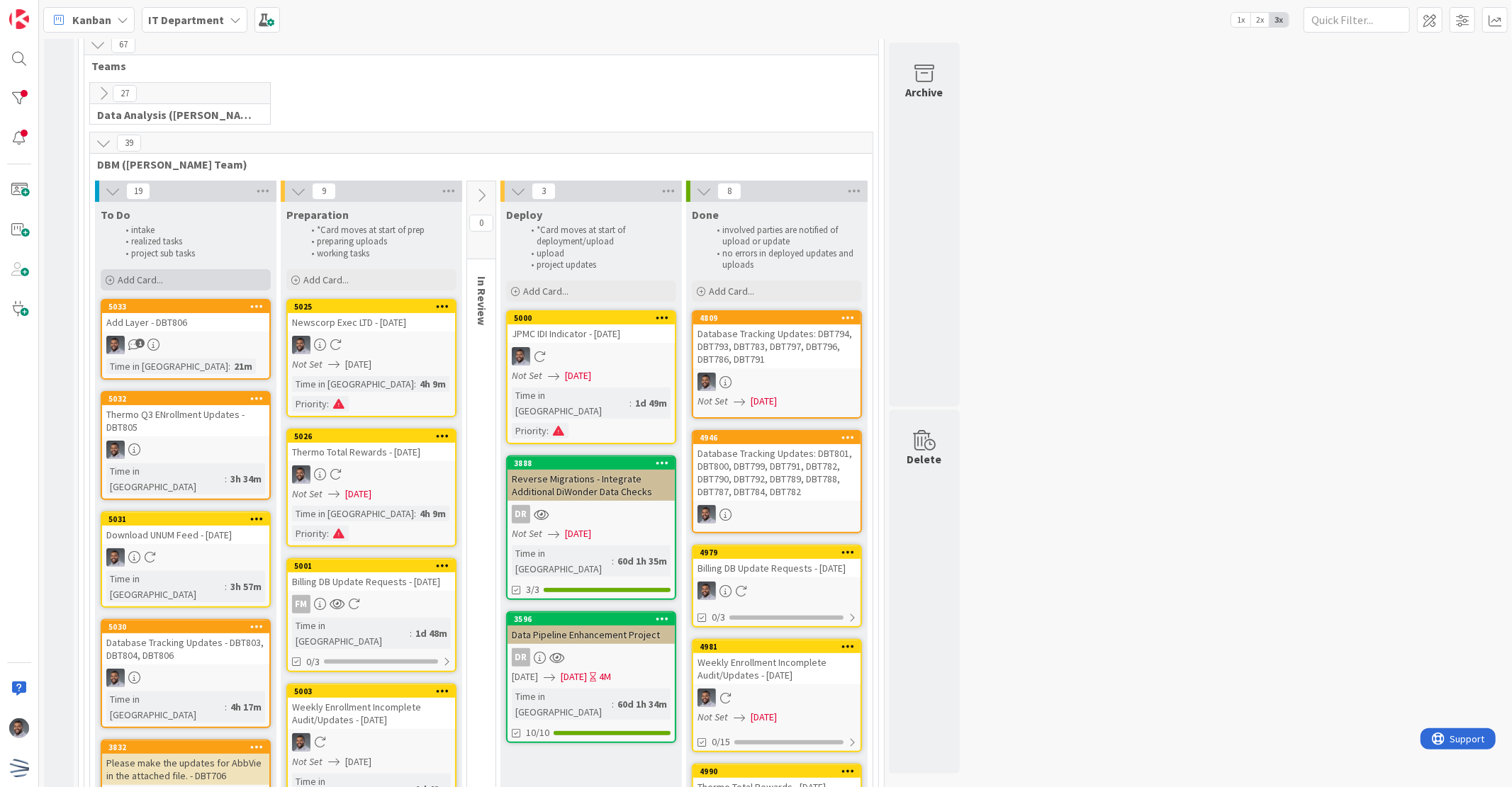
click at [174, 278] on div "Add Card..." at bounding box center [185, 280] width 170 height 22
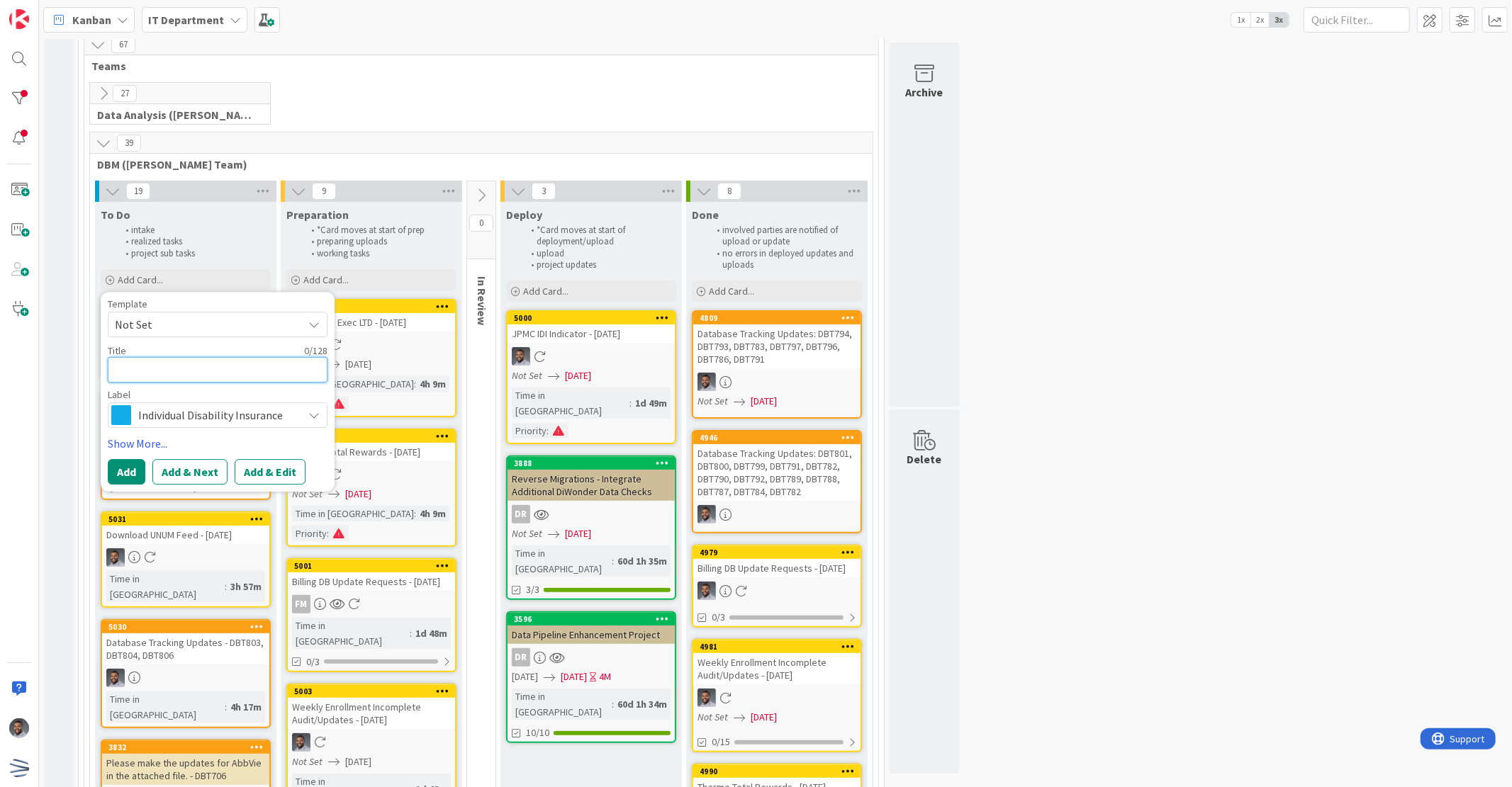
click at [202, 367] on textarea at bounding box center [218, 369] width 220 height 26
type textarea "x"
type textarea "P"
type textarea "x"
type textarea "Pu"
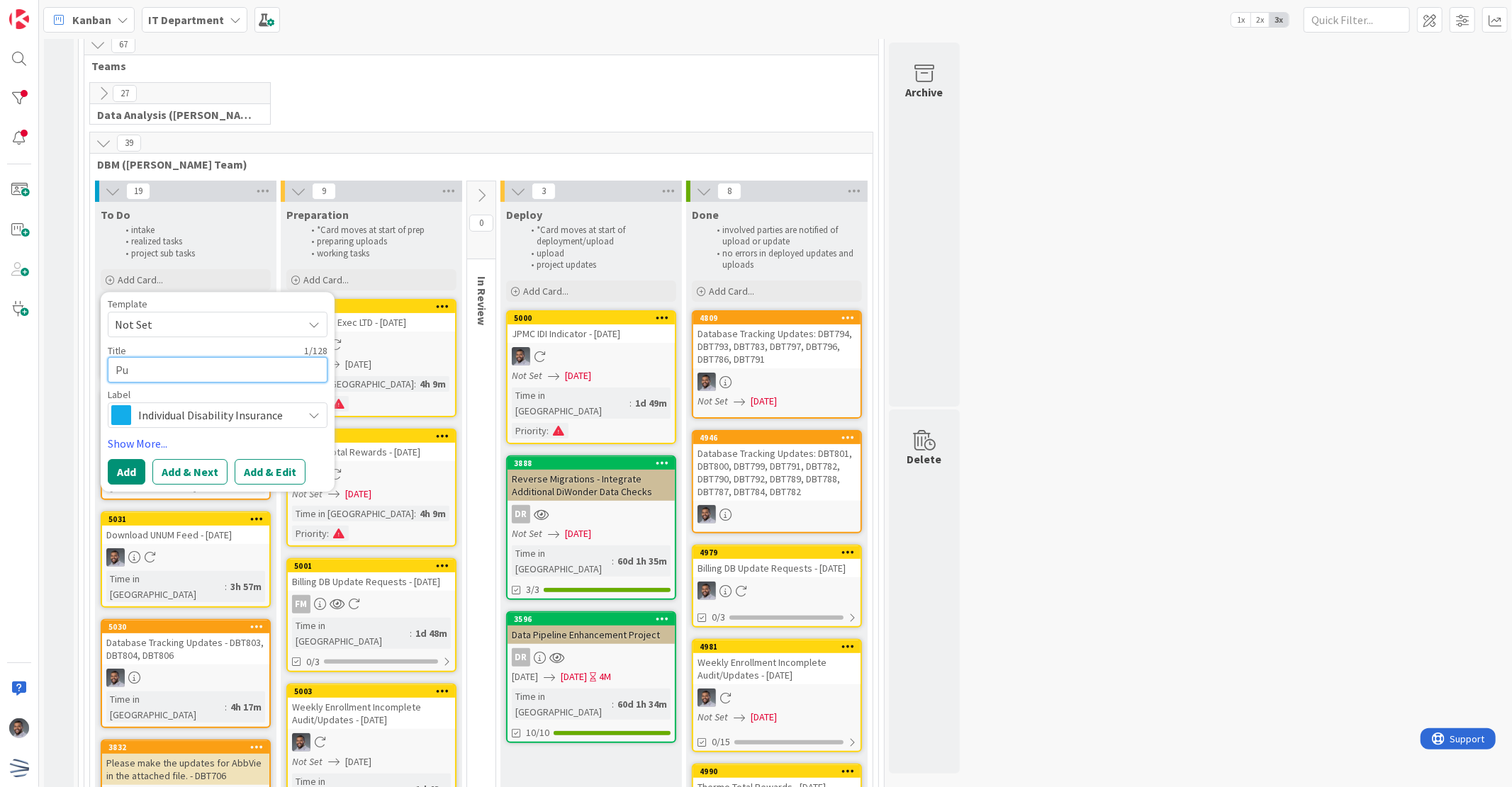
type textarea "x"
type textarea "Pus"
type textarea "x"
type textarea "Push"
type textarea "x"
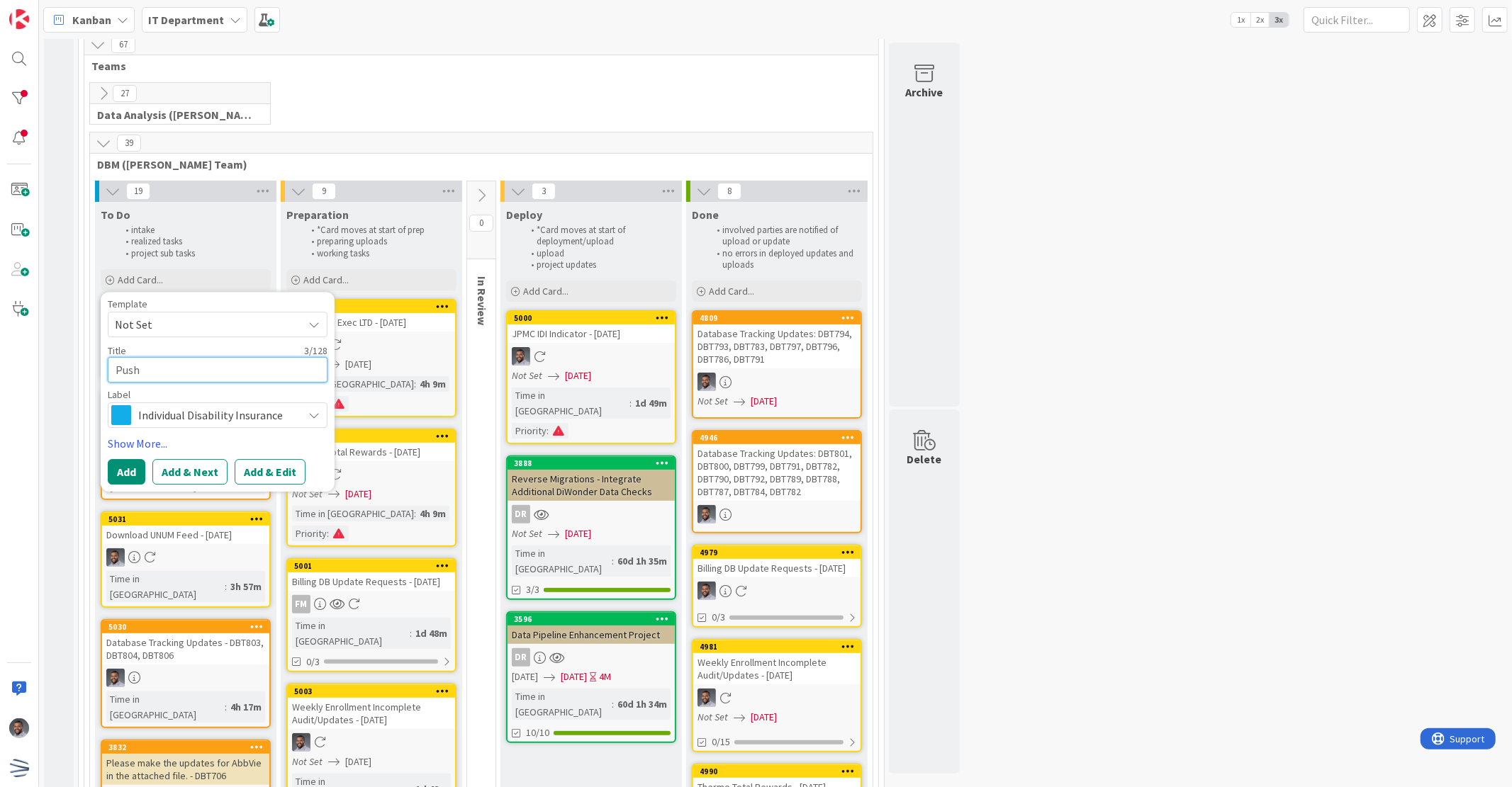
type textarea "Push"
type textarea "x"
type textarea "Push t"
type textarea "x"
type textarea "Push to"
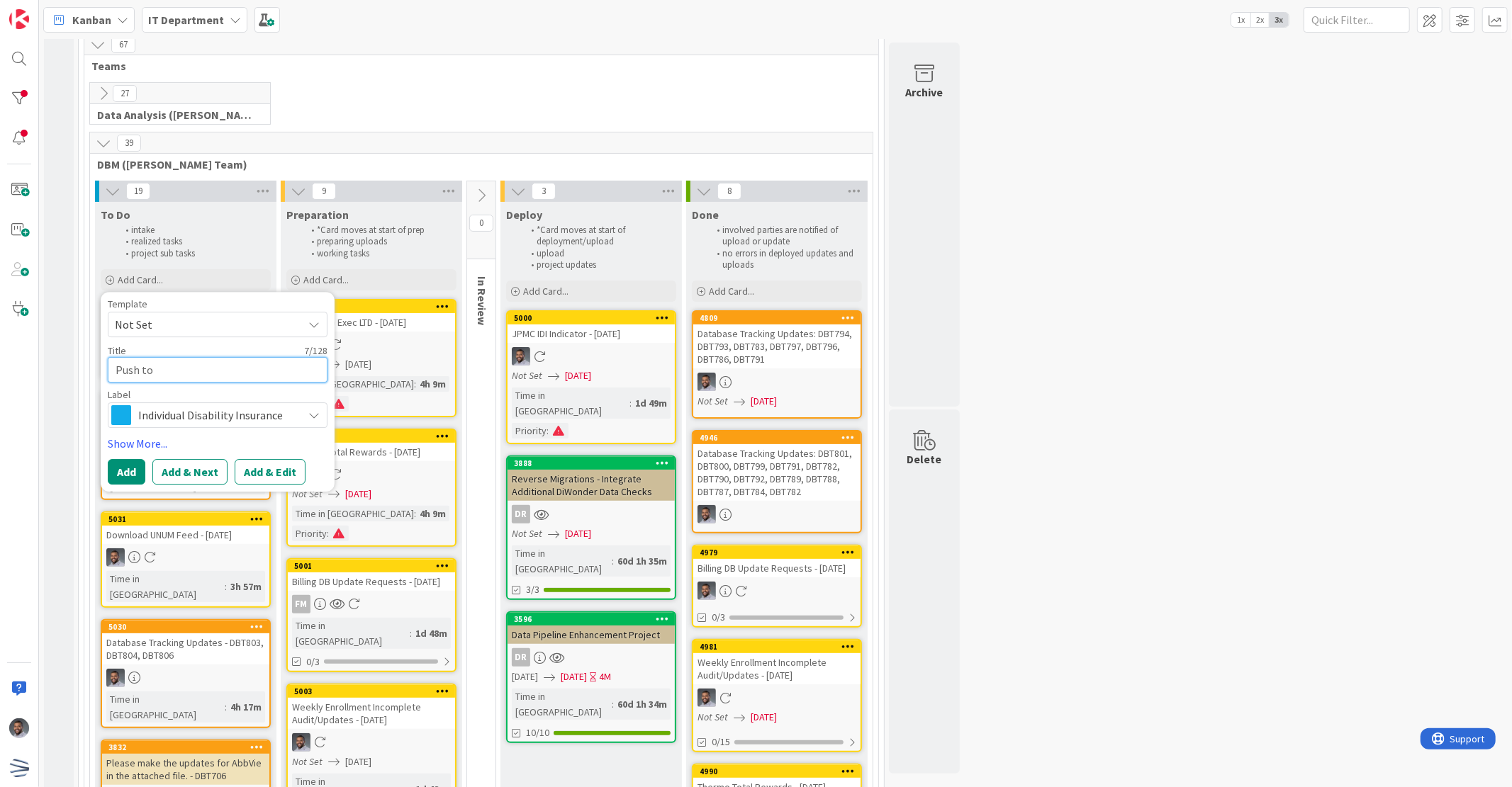
type textarea "x"
type textarea "Push to"
type textarea "x"
type textarea "Push to En"
type textarea "x"
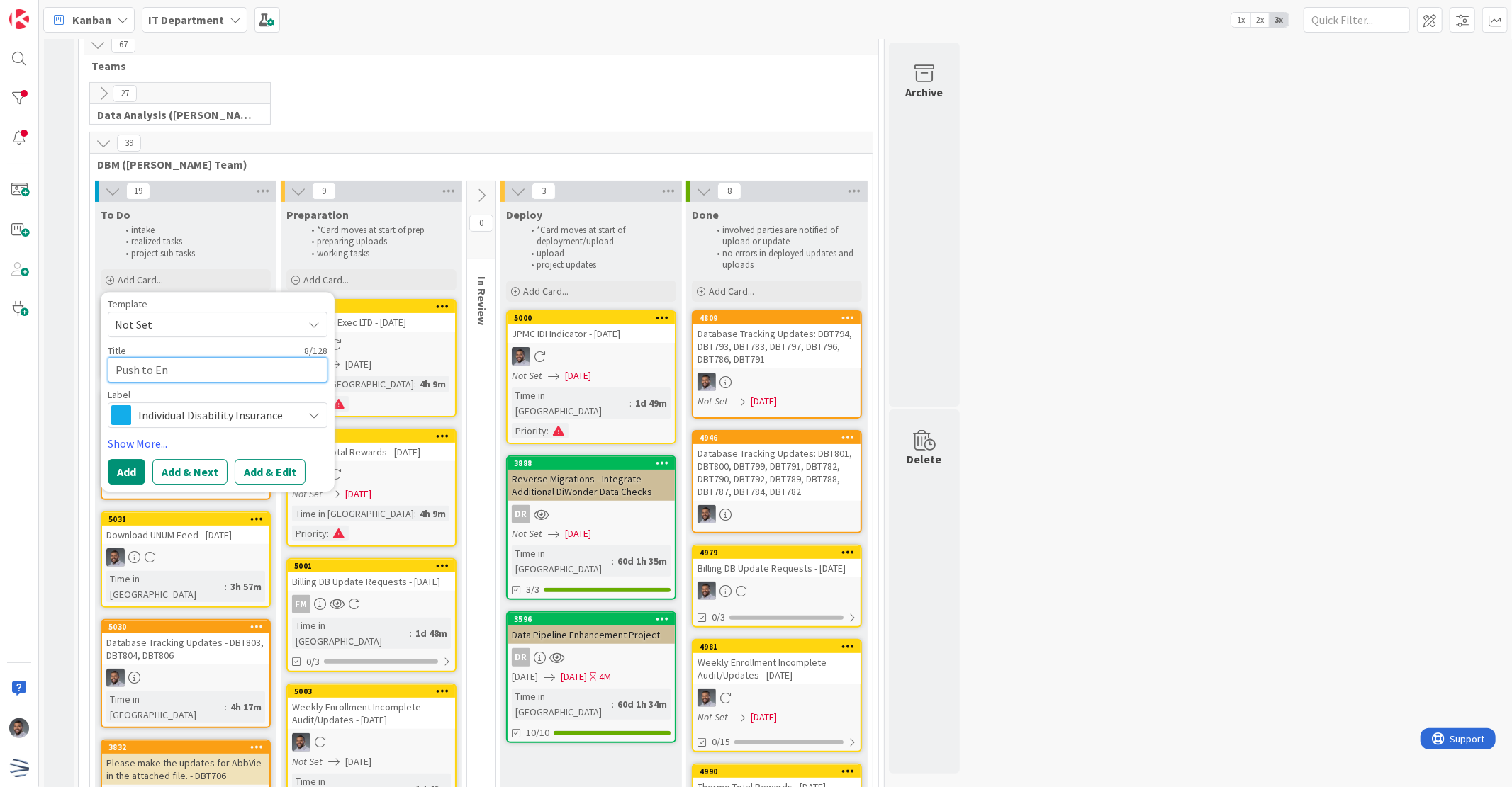
type textarea "Push to Enr"
type textarea "x"
type textarea "Push to Enro"
type textarea "x"
type textarea "Push to Enrol"
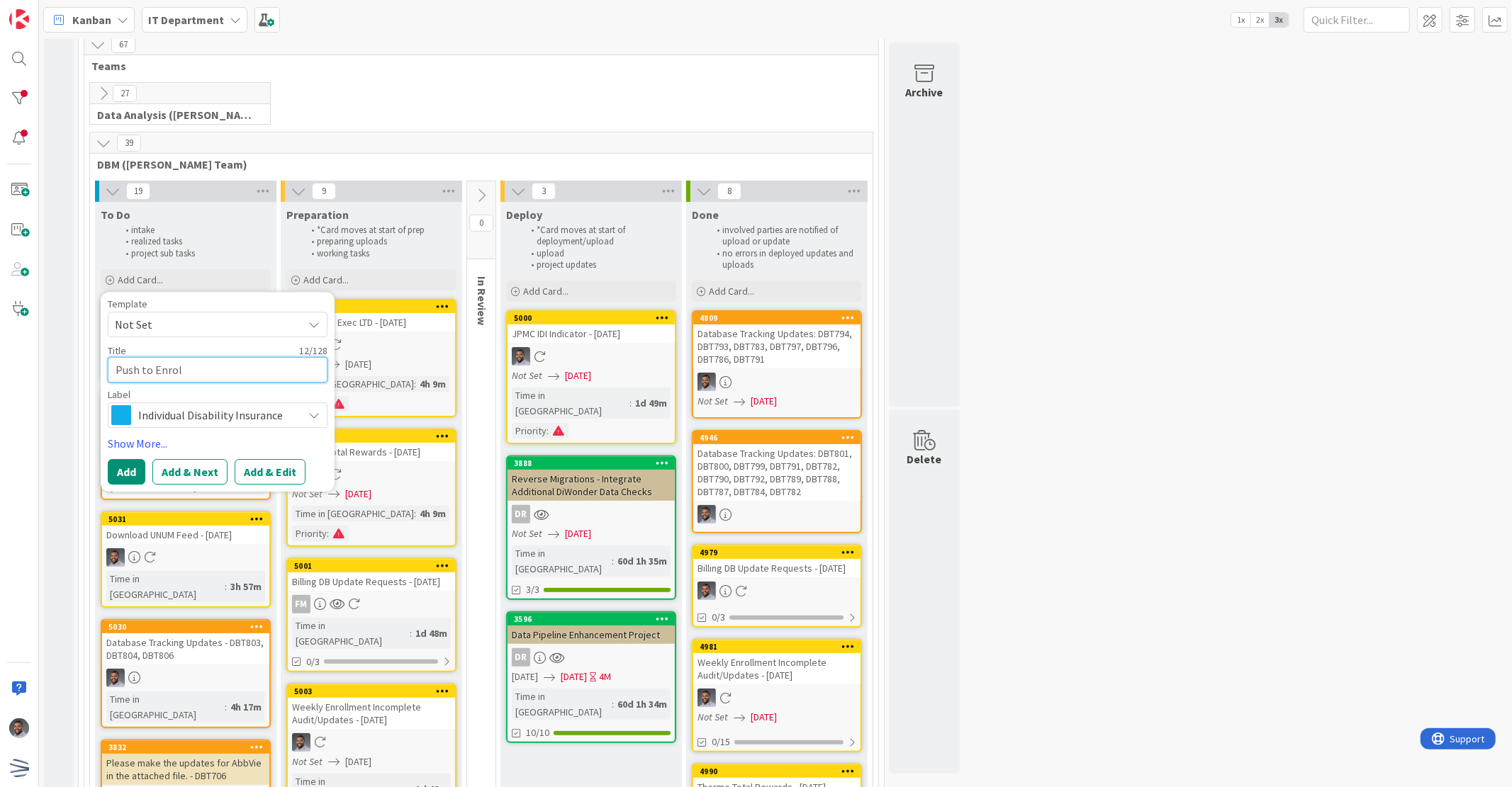
type textarea "x"
type textarea "Push to Enroll"
type textarea "x"
type textarea "Push to Enrollm"
type textarea "x"
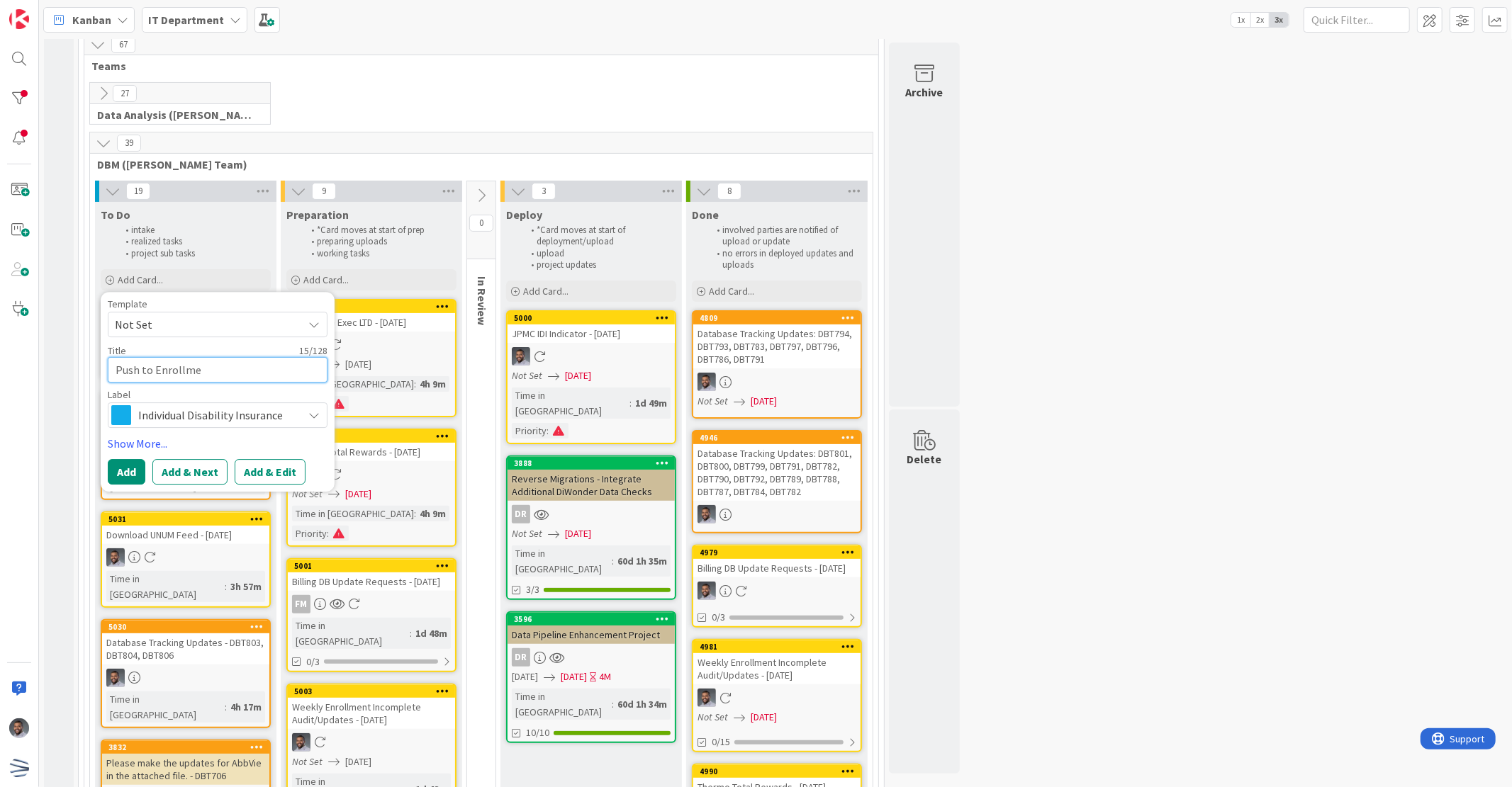
type textarea "Push to Enrollmen"
type textarea "x"
type textarea "Push to Enrollment"
type textarea "x"
type textarea "Push to Enrollment"
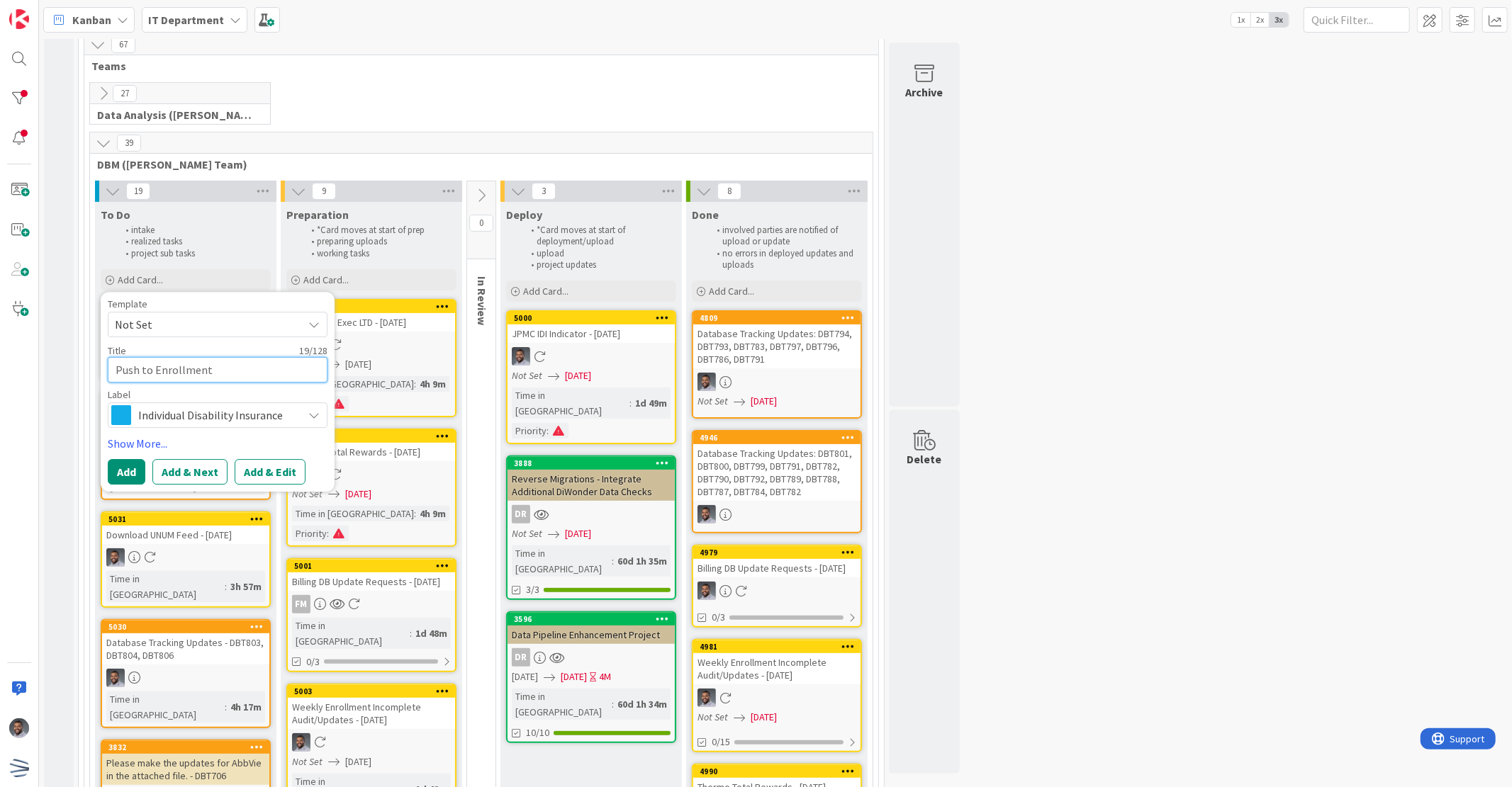
type textarea "x"
type textarea "Push to Enrollment C"
type textarea "x"
type textarea "Push to Enrollment CO"
type textarea "x"
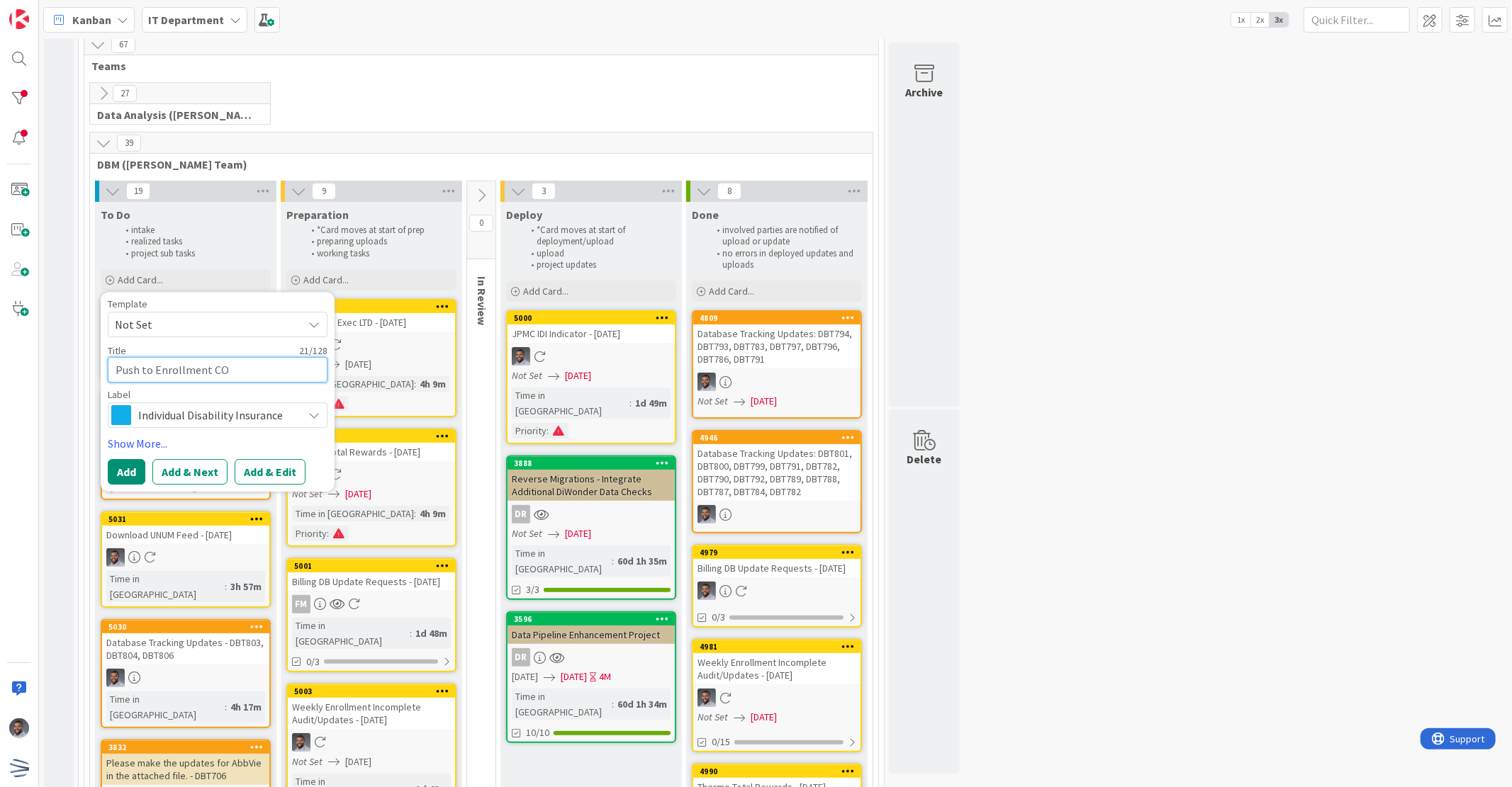
type textarea "Push to Enrollment COm"
type textarea "x"
type textarea "Push to Enrollment COmp"
type textarea "x"
type textarea "Push to Enrollment COmple"
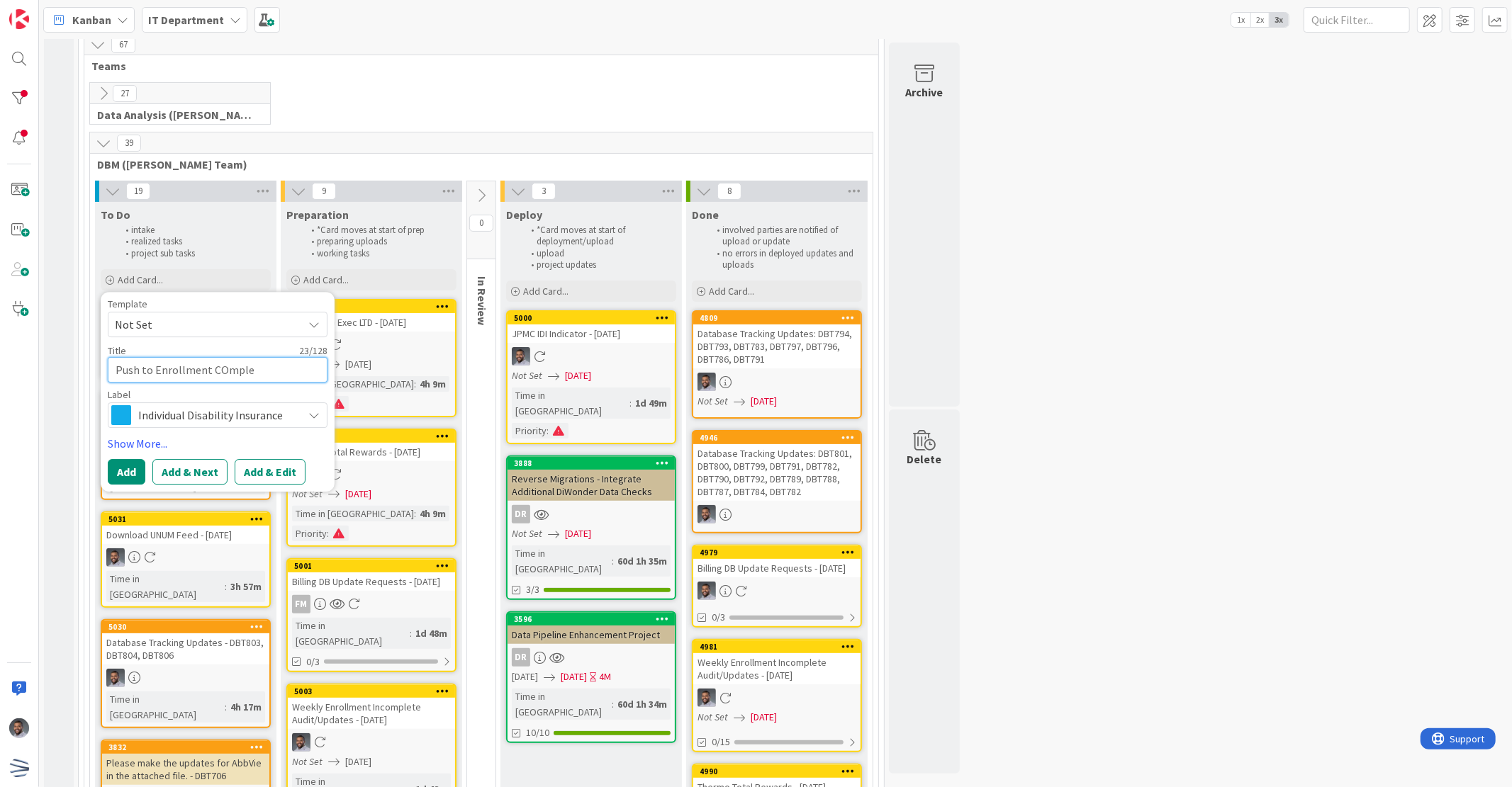
type textarea "x"
type textarea "Push to Enrollment COmplet"
type textarea "x"
type textarea "Push to Enrollment COmplete"
type textarea "x"
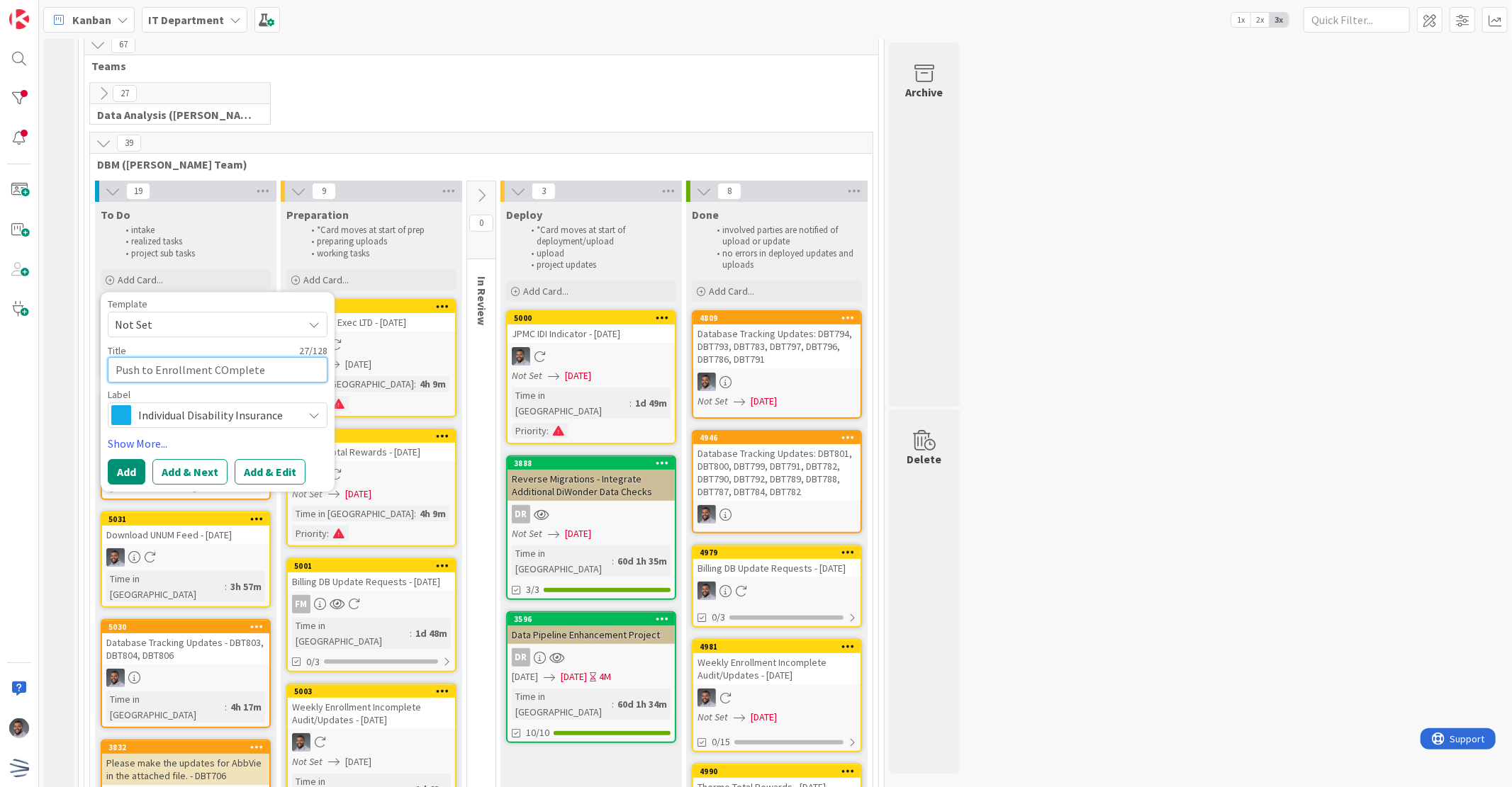
type textarea "Push to Enrollment Cmplete"
type textarea "x"
type textarea "Push to Enrollment Complete"
click at [262, 414] on span "Individual Disability Insurance" at bounding box center [217, 415] width 157 height 20
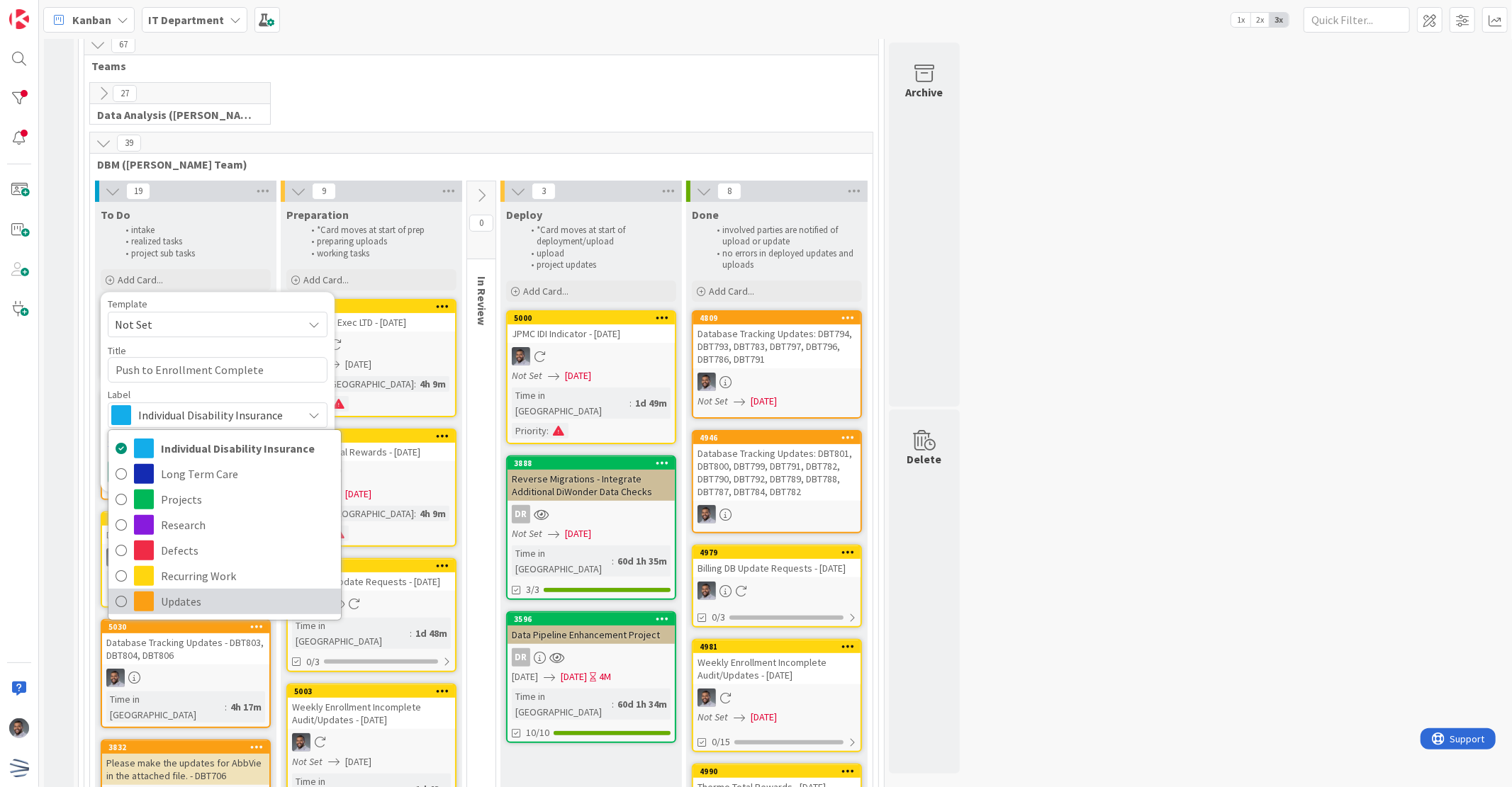
click at [228, 599] on span "Updates" at bounding box center [248, 601] width 173 height 22
type textarea "x"
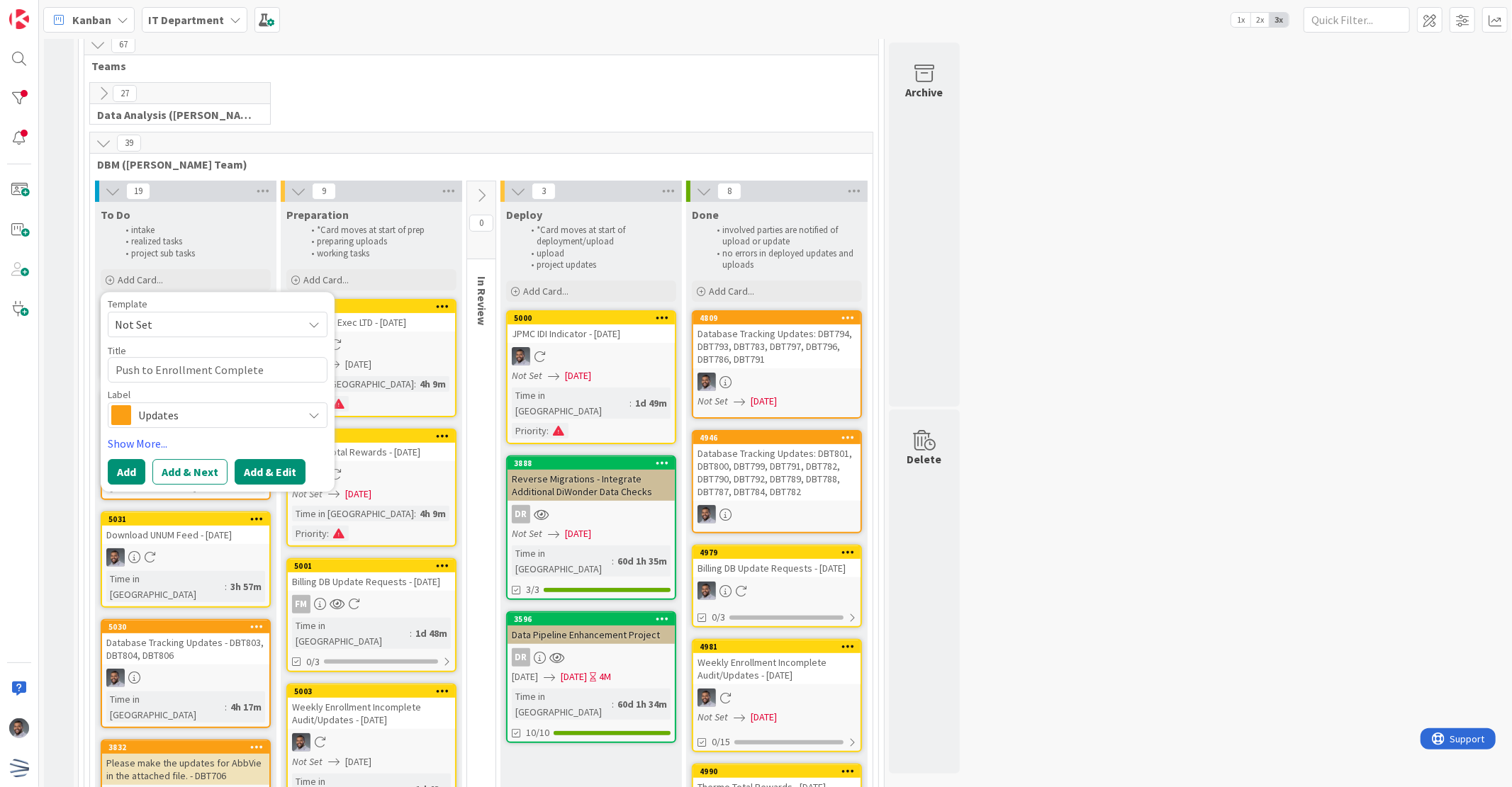
click at [262, 476] on button "Add & Edit" at bounding box center [270, 472] width 71 height 26
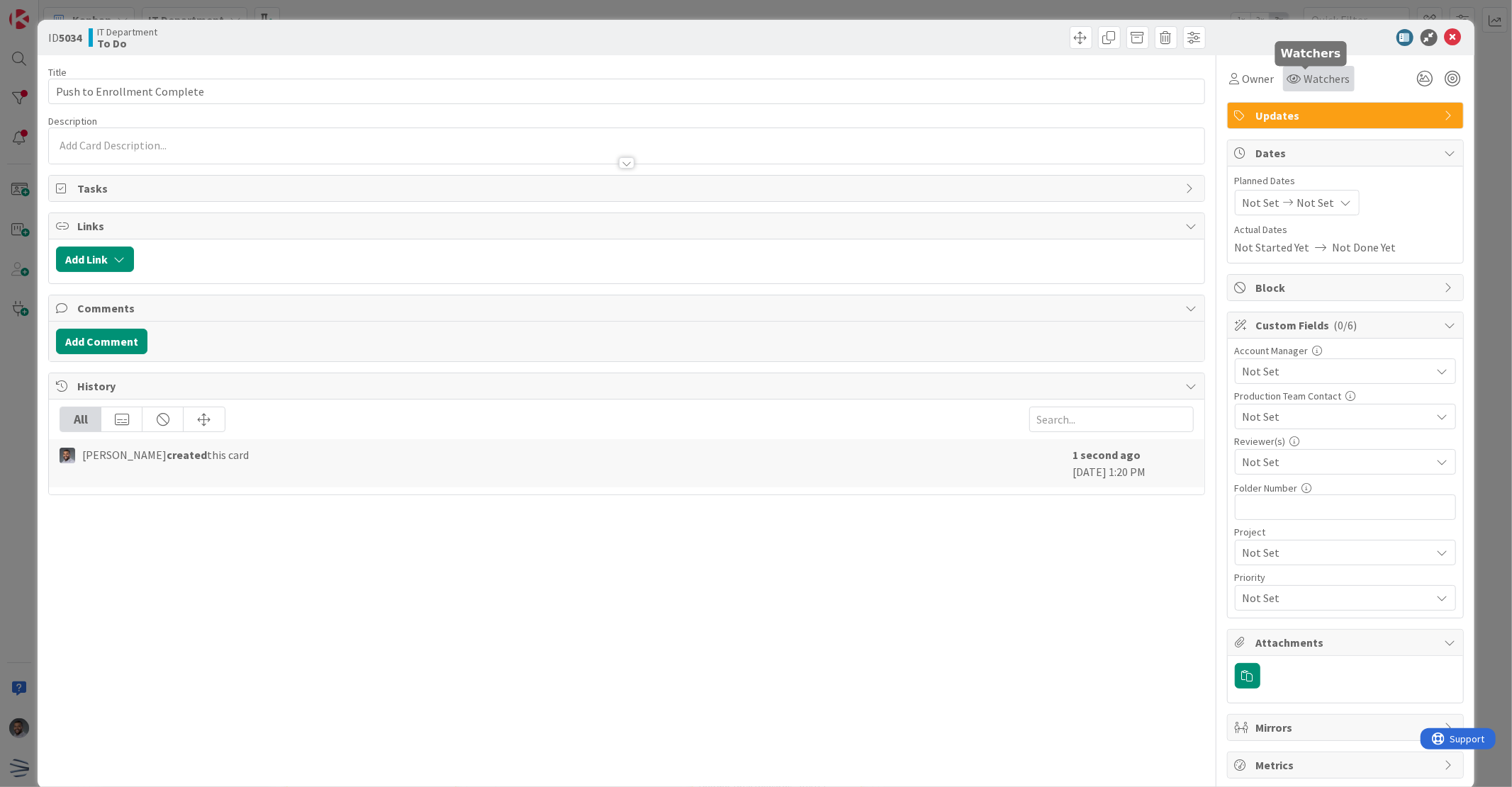
click at [1315, 75] on span "Watchers" at bounding box center [1327, 78] width 46 height 17
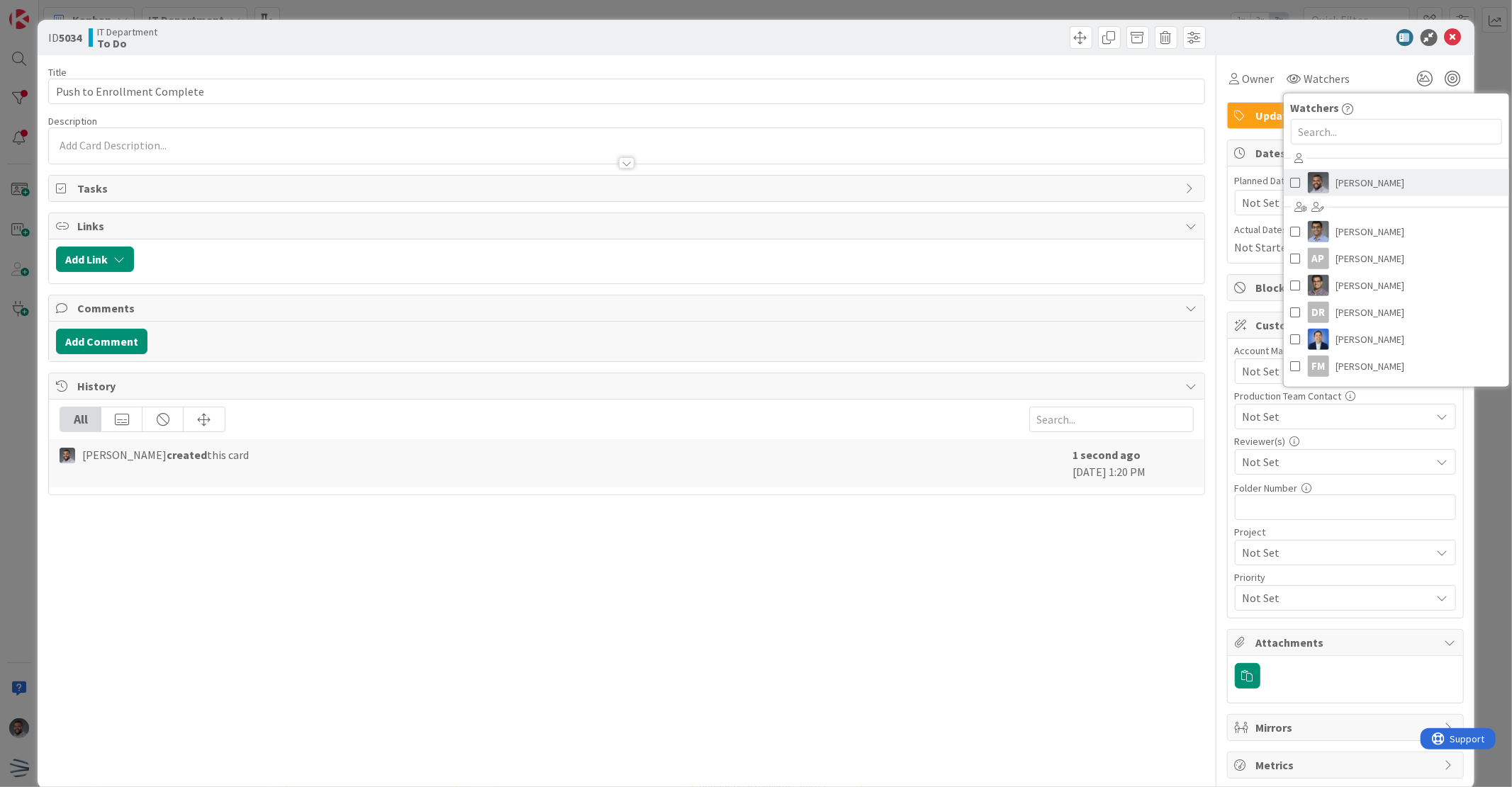
click at [1336, 187] on span "[PERSON_NAME]" at bounding box center [1370, 183] width 69 height 22
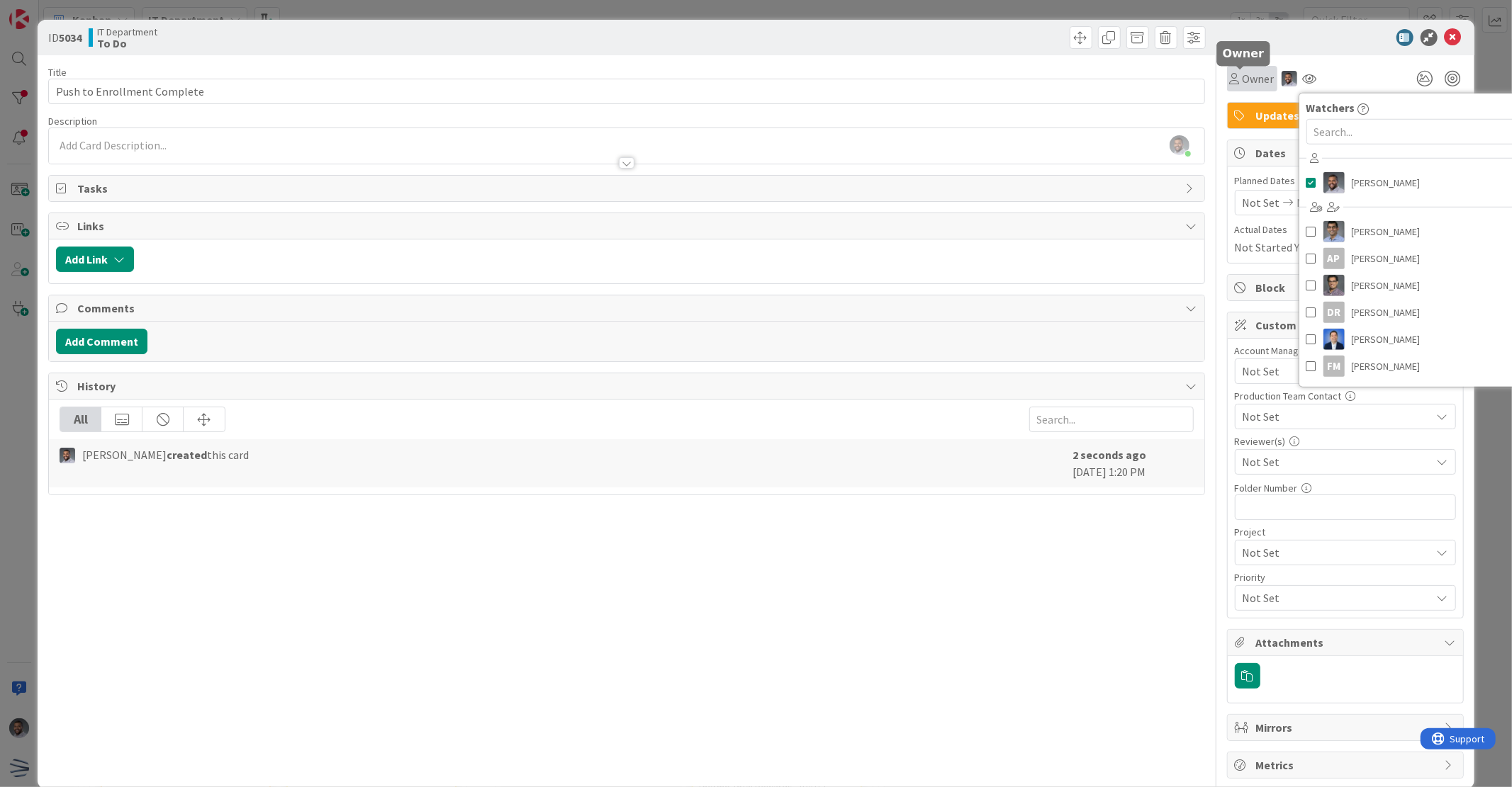
click at [1248, 81] on span "Owner" at bounding box center [1258, 78] width 31 height 17
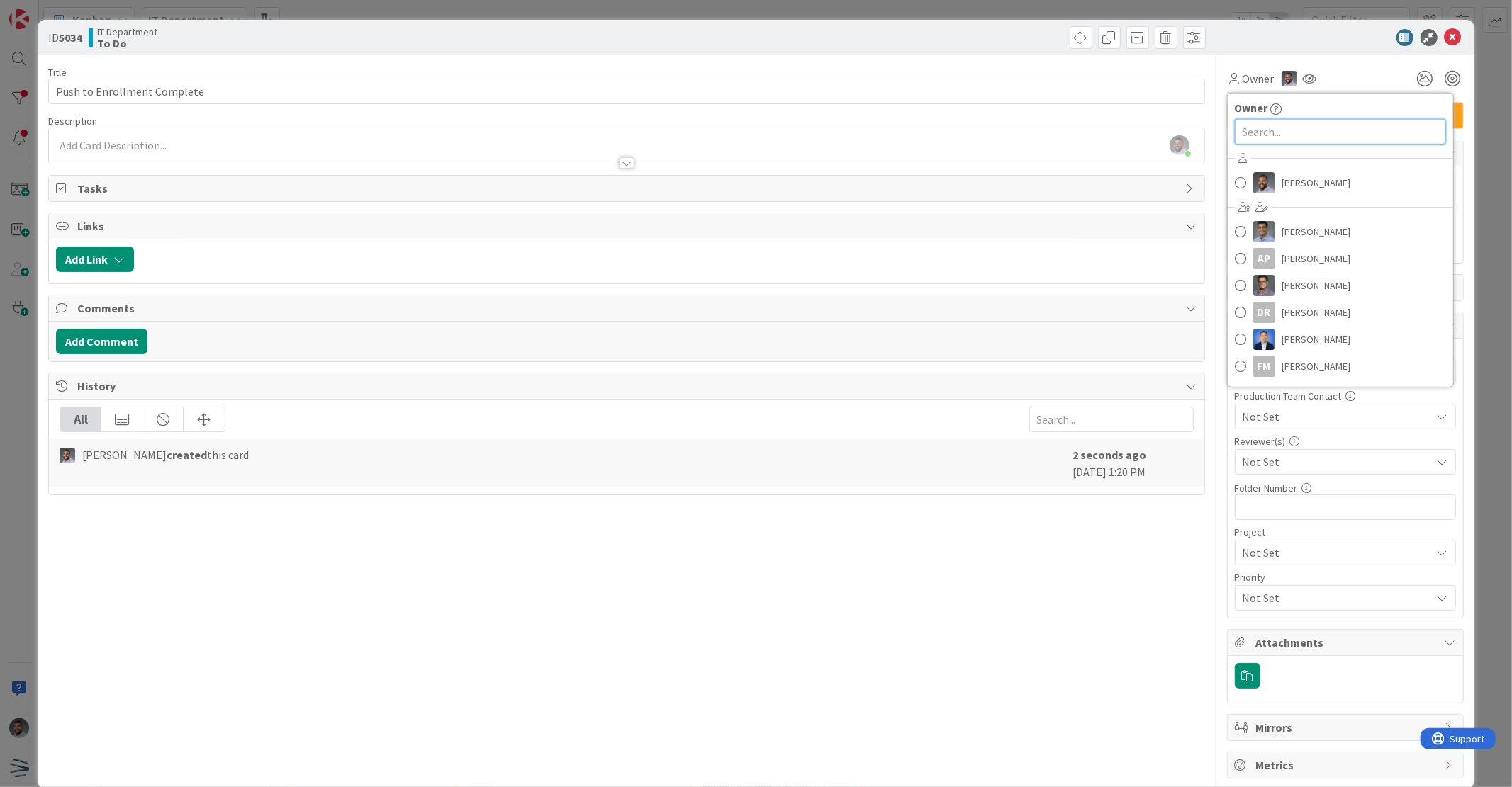
click at [1290, 130] on input "text" at bounding box center [1340, 132] width 211 height 26
click at [1310, 362] on span "[PERSON_NAME]" at bounding box center [1316, 366] width 69 height 22
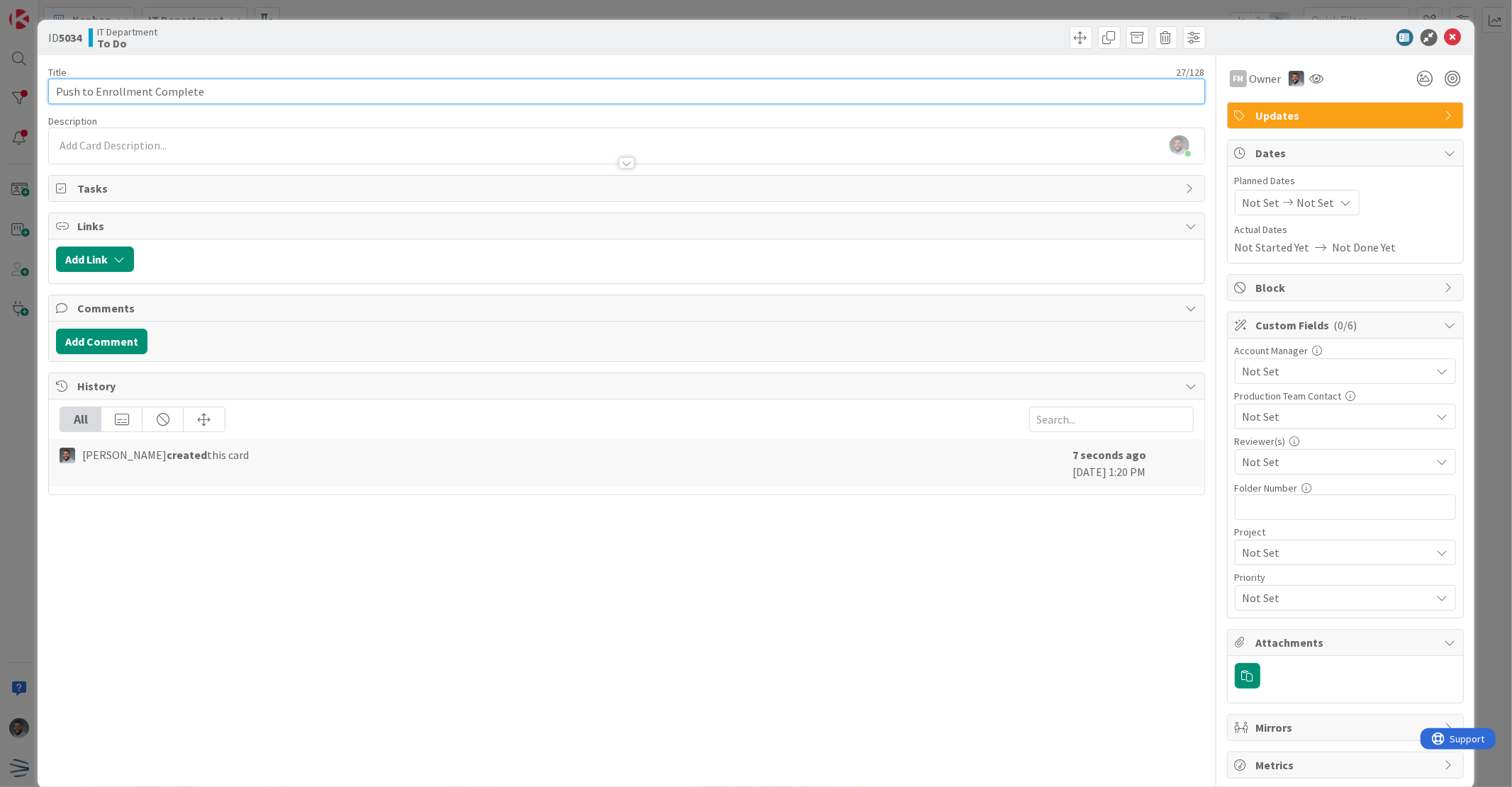
click at [246, 92] on input "Push to Enrollment Complete" at bounding box center [626, 91] width 1156 height 26
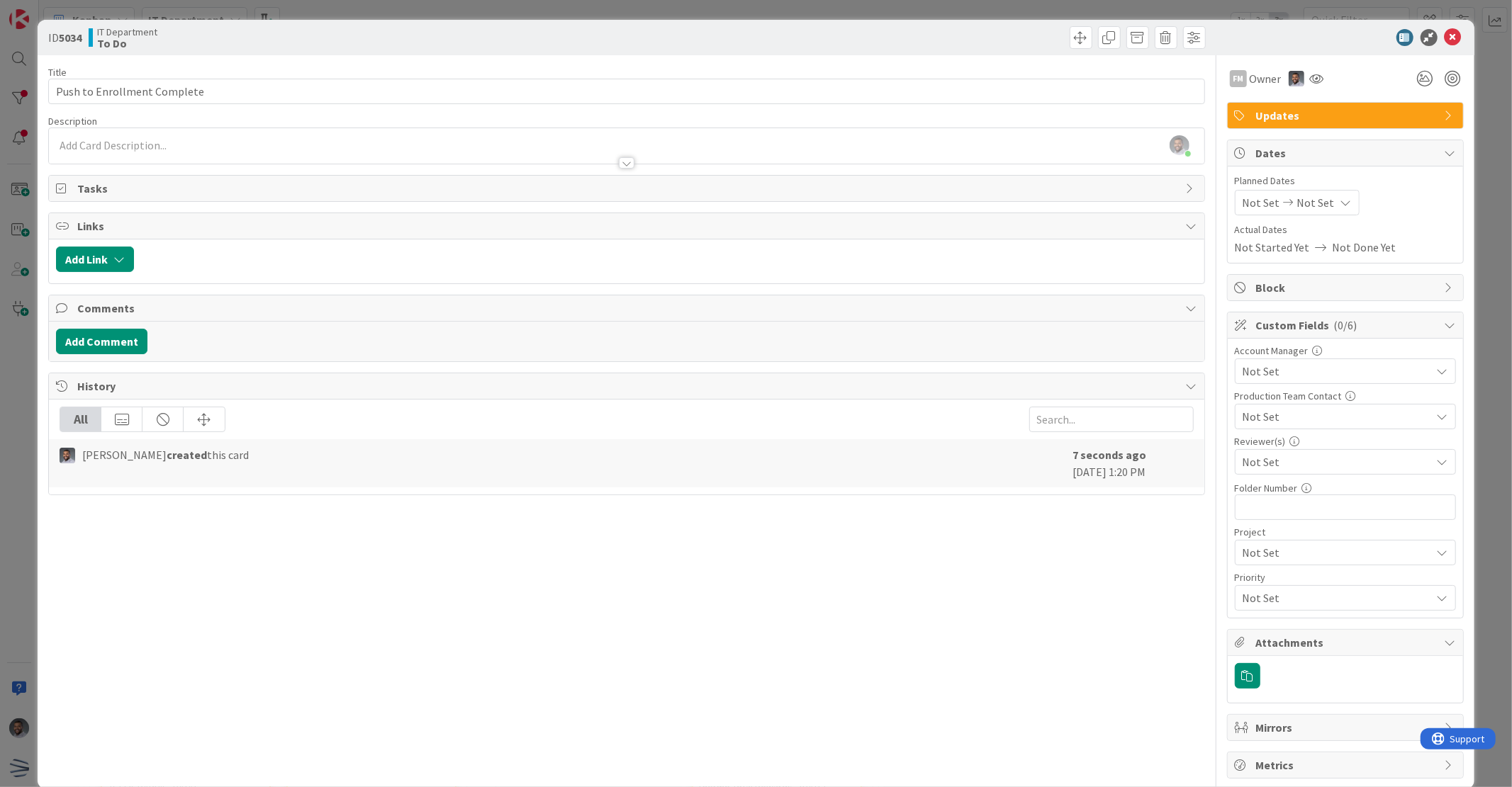
click at [136, 146] on div "[PERSON_NAME] joined 2 m ago" at bounding box center [626, 146] width 1155 height 35
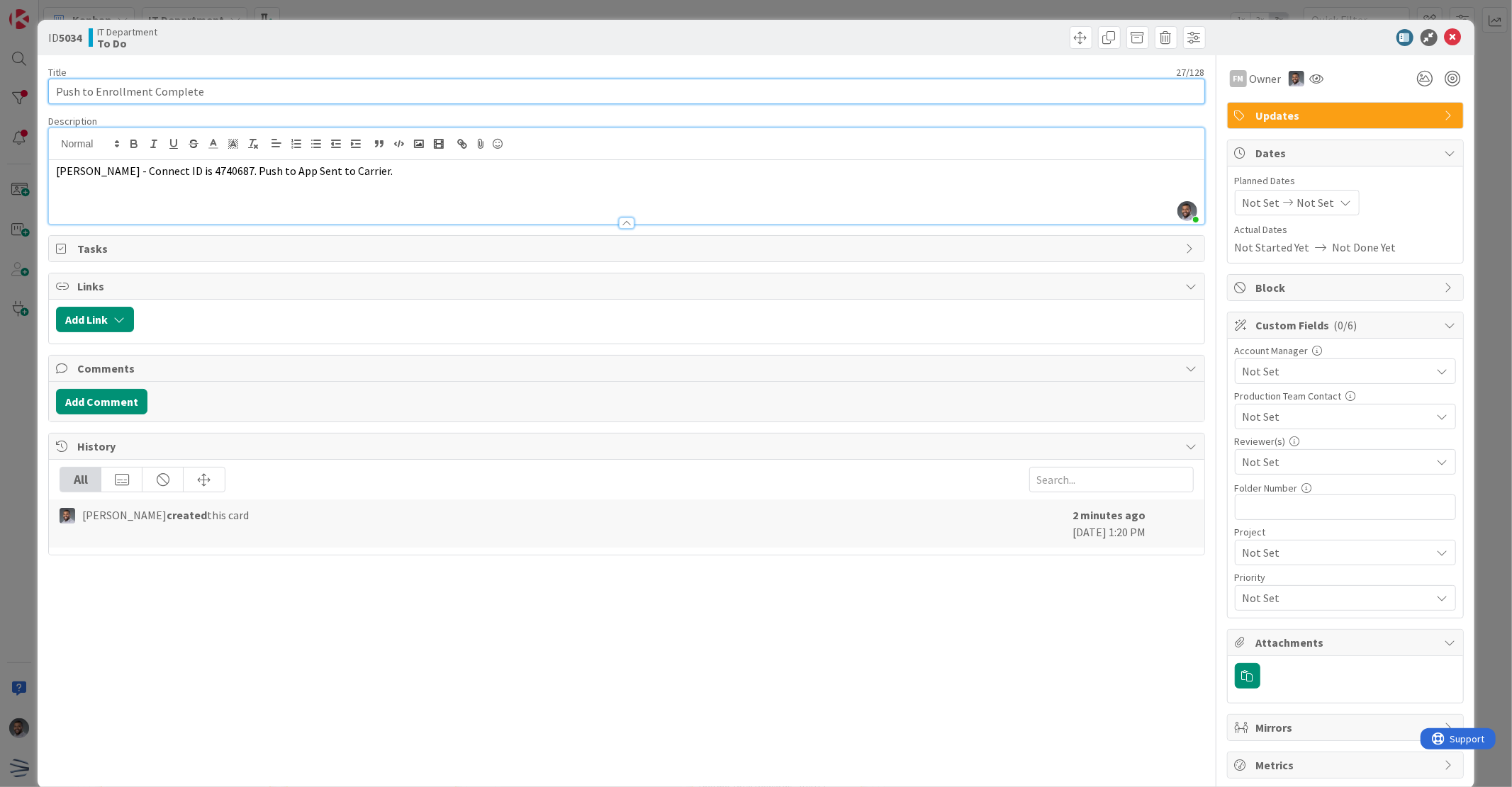
click at [368, 101] on input "Push to Enrollment Complete" at bounding box center [626, 91] width 1156 height 26
paste input "DBT809"
type input "Push to Enrollment Complete - DBT809"
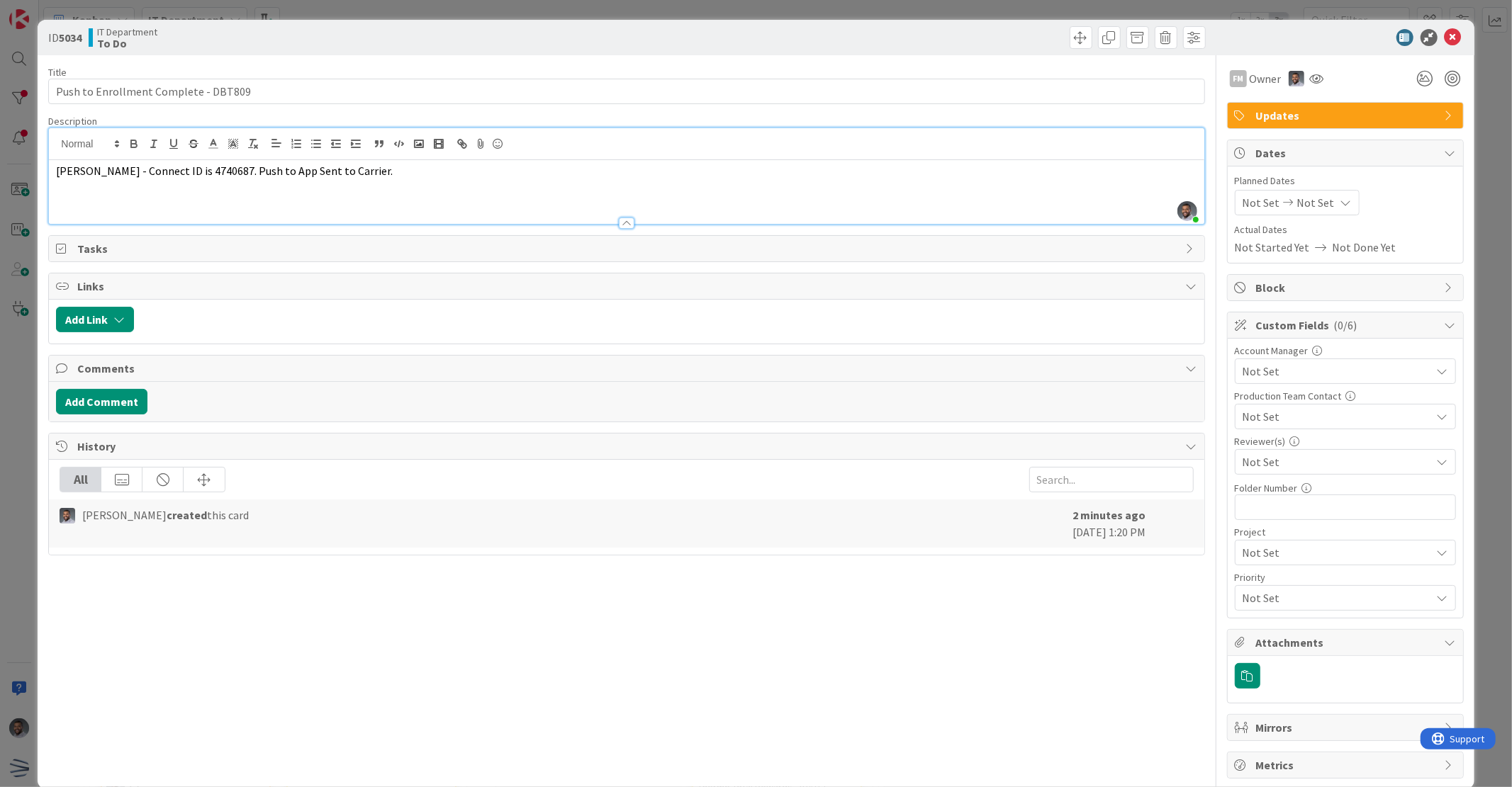
click at [370, 4] on div "ID 5034 IT Department To Do Title 36 / 128 Push to Enrollment Complete - DBT809…" at bounding box center [756, 393] width 1512 height 787
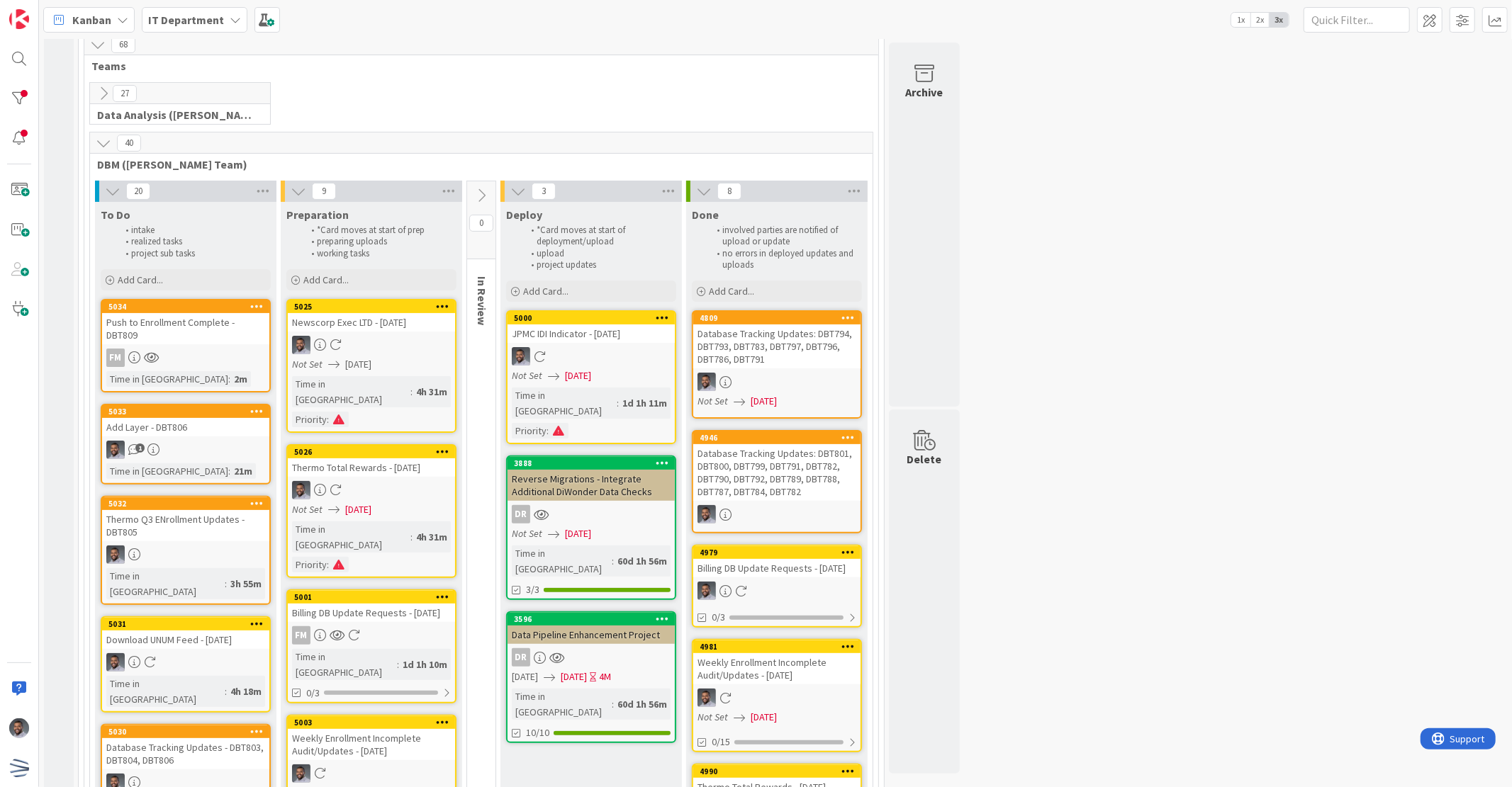
click at [186, 738] on div "Database Tracking Updates - DBT803, DBT804, DBT806" at bounding box center [186, 754] width 167 height 31
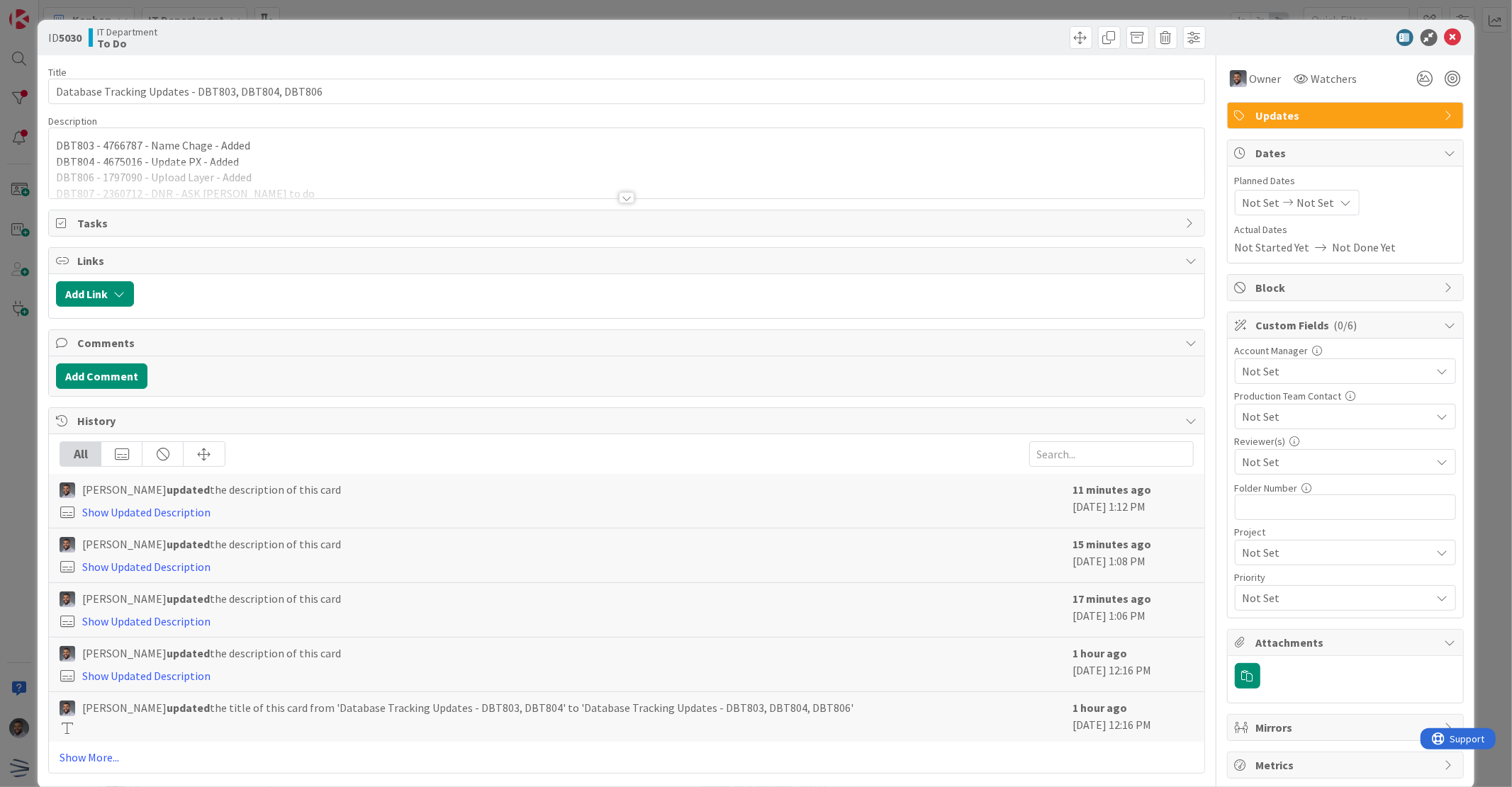
click at [260, 181] on div at bounding box center [626, 180] width 1155 height 36
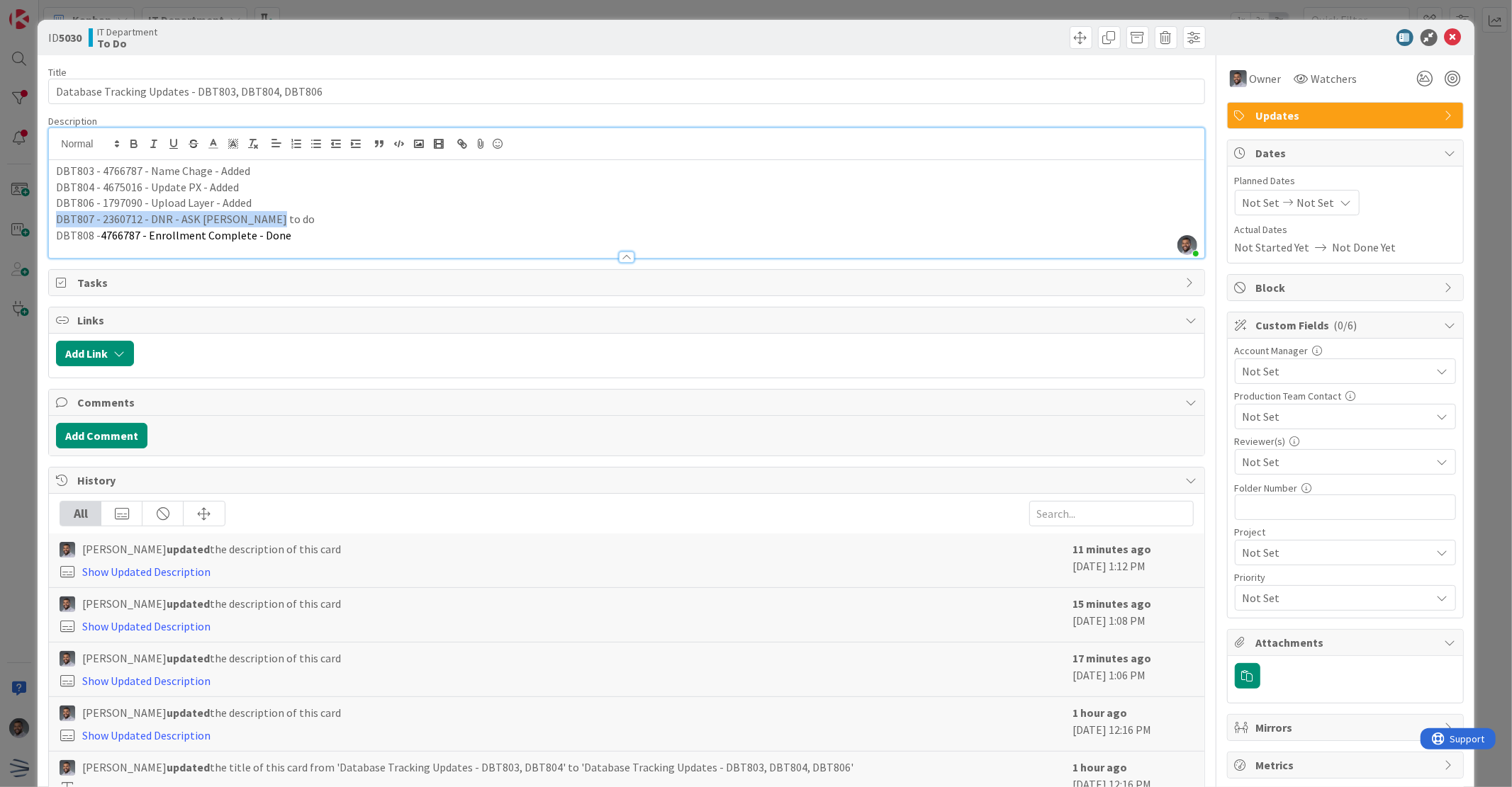
drag, startPoint x: 265, startPoint y: 220, endPoint x: 25, endPoint y: 220, distance: 240.0
click at [25, 220] on div "ID 5030 IT Department To Do Title 50 / 128 Database Tracking Updates - DBT803, …" at bounding box center [756, 393] width 1512 height 787
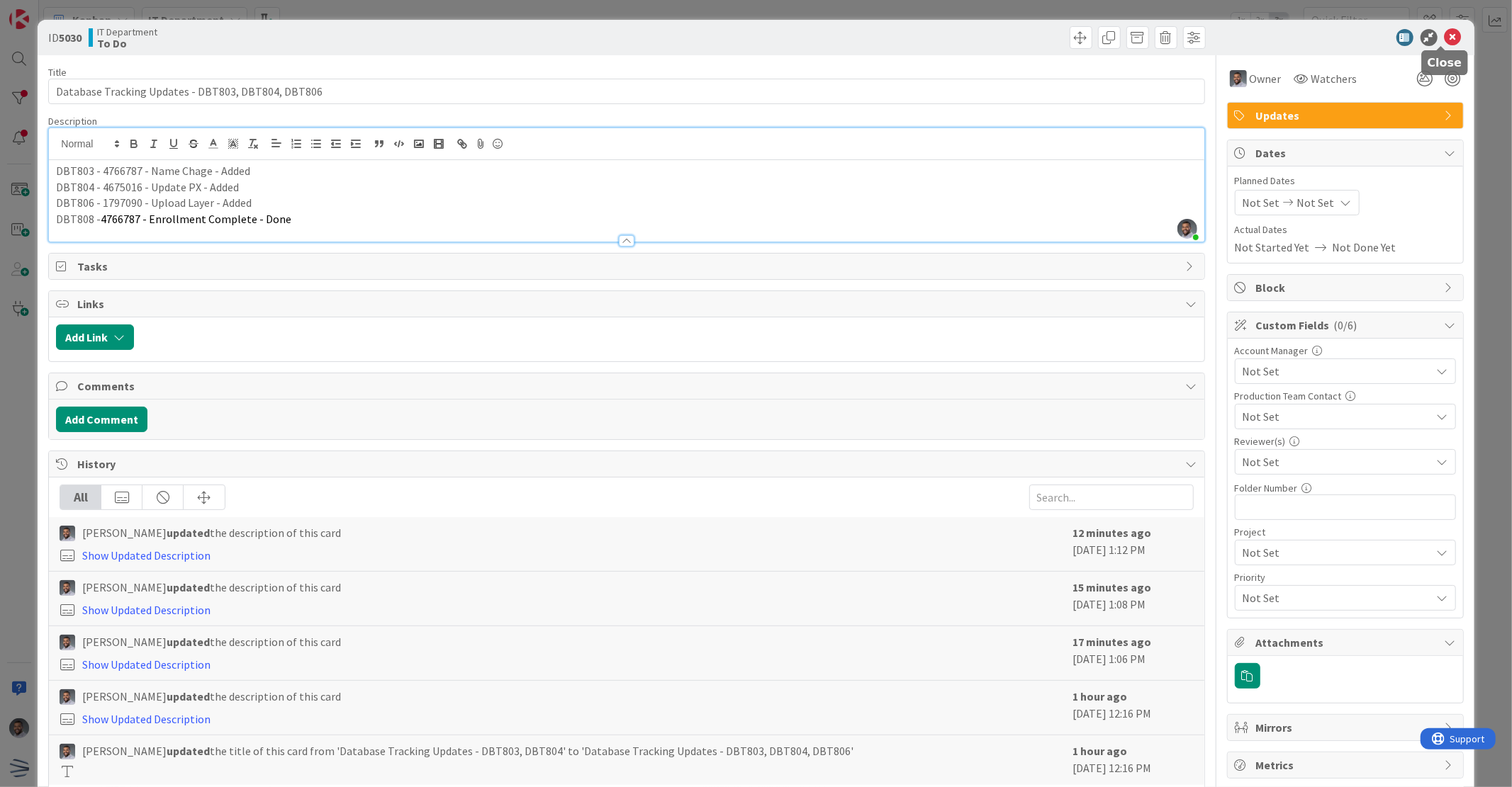
click at [1445, 31] on icon at bounding box center [1453, 37] width 17 height 17
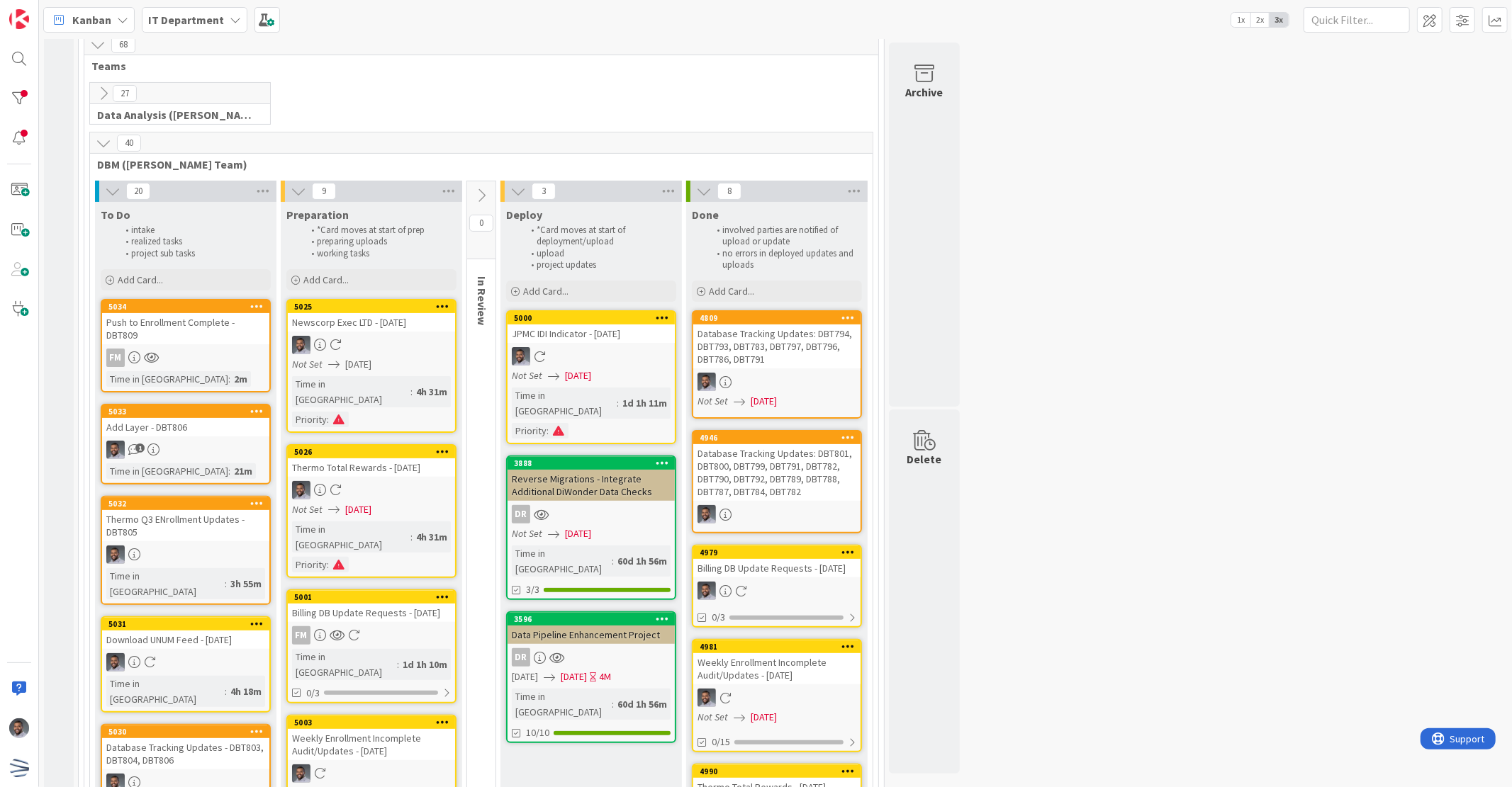
click at [207, 342] on div "Push to Enrollment Complete - DBT809" at bounding box center [186, 329] width 167 height 31
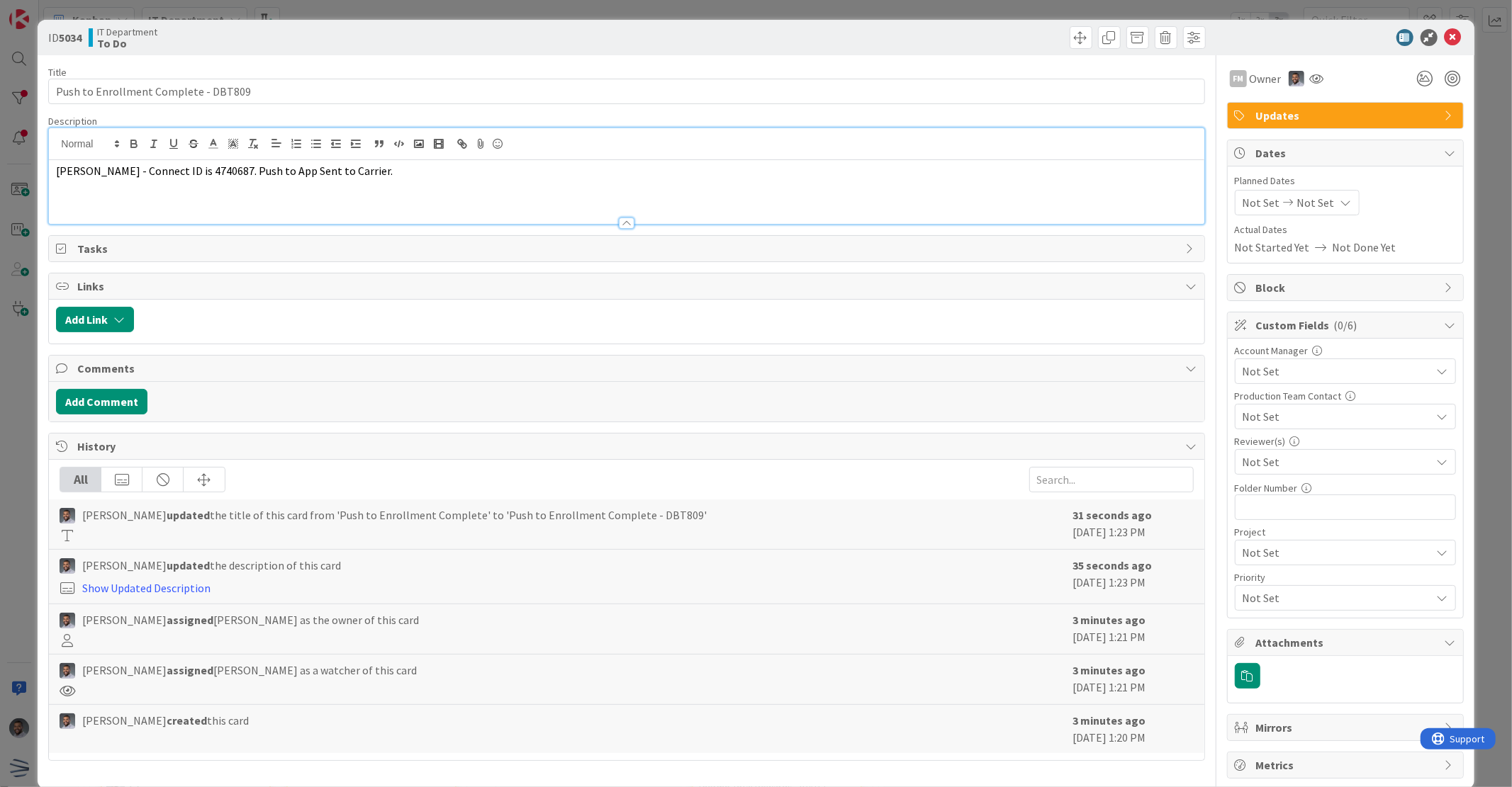
click at [385, 142] on div "[PERSON_NAME] - Connect ID is 4740687. Push to App Sent to Carrier." at bounding box center [626, 176] width 1155 height 95
drag, startPoint x: 90, startPoint y: 187, endPoint x: 25, endPoint y: 187, distance: 65.0
click at [25, 187] on div "ID 5034 IT Department To Do Title 36 / 128 Push to Enrollment Complete - DBT809…" at bounding box center [756, 393] width 1512 height 787
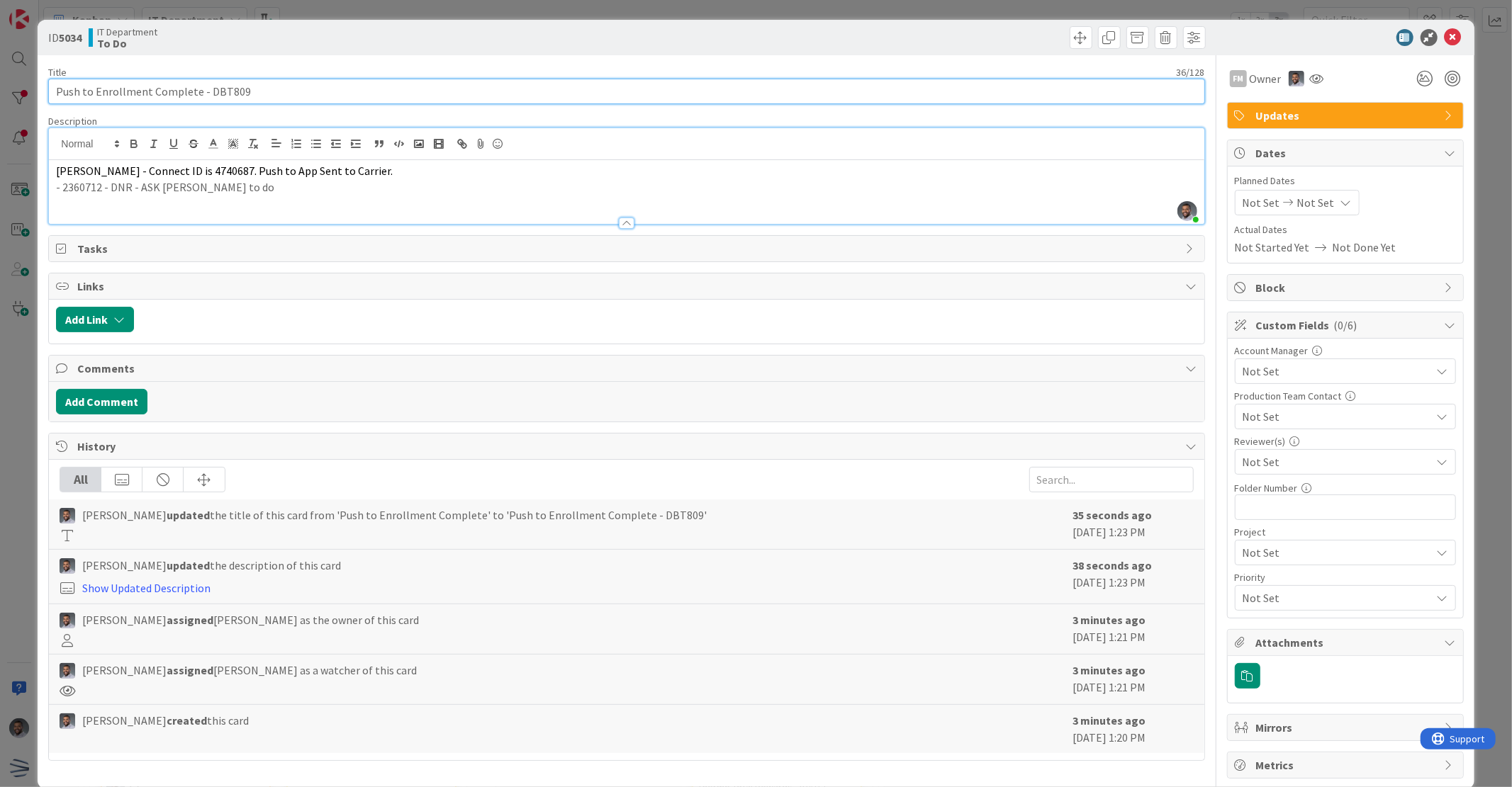
click at [266, 85] on input "Push to Enrollment Complete - DBT809" at bounding box center [626, 91] width 1156 height 26
paste input "DBT807"
type input "Push to Enrollment Complete - DBT809,DBT807"
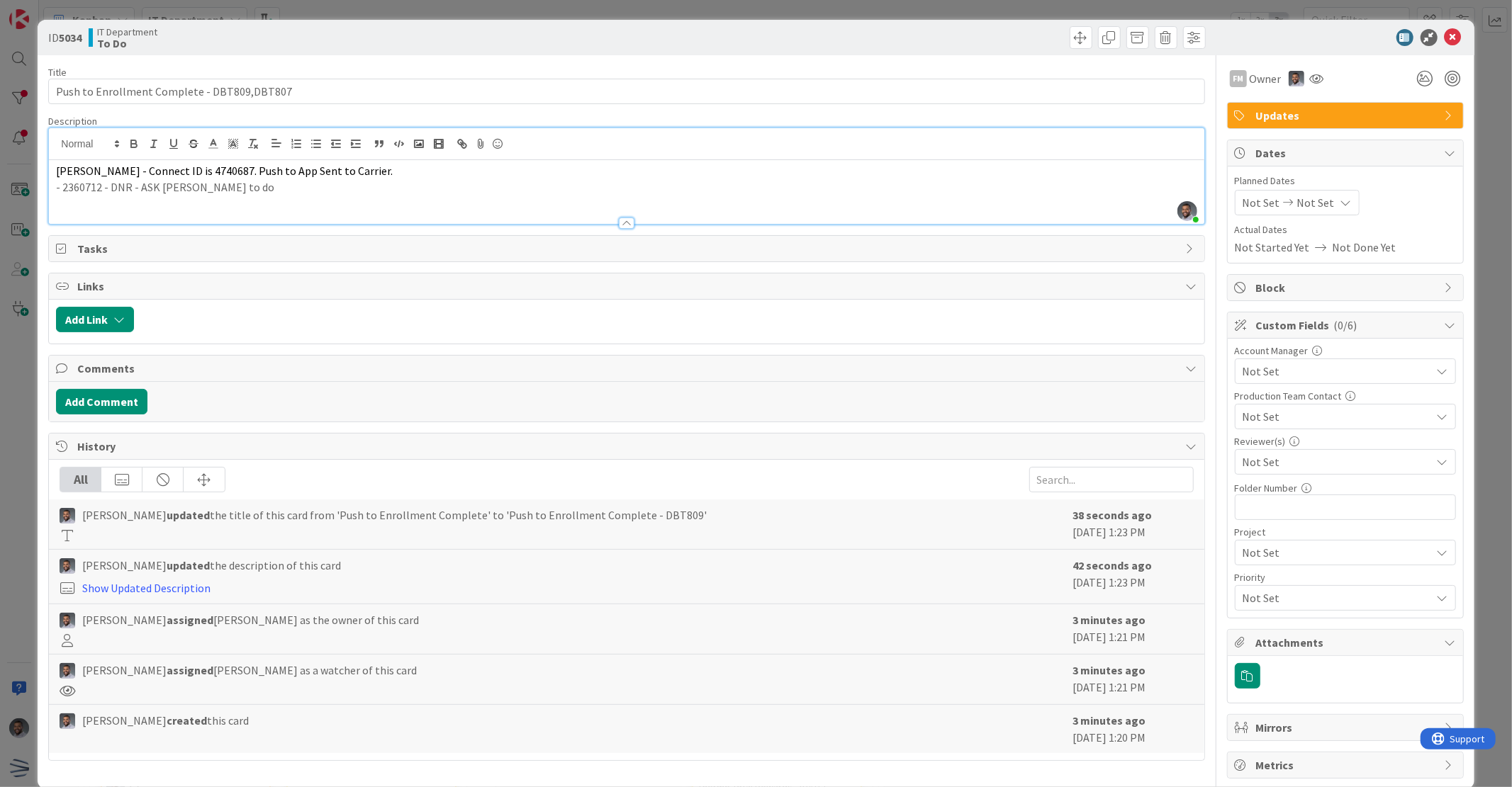
click at [66, 188] on p "- 2360712 - DNR - ASK [PERSON_NAME] to do" at bounding box center [626, 187] width 1140 height 17
drag, startPoint x: 213, startPoint y: 190, endPoint x: 132, endPoint y: 190, distance: 81.0
click at [132, 190] on p "2360712 - DNR - ASK [PERSON_NAME] to do" at bounding box center [626, 187] width 1140 height 17
click at [103, 189] on p "2360712 - DNR" at bounding box center [626, 187] width 1140 height 17
click at [172, 187] on p "2360712 - DNR" at bounding box center [626, 187] width 1140 height 17
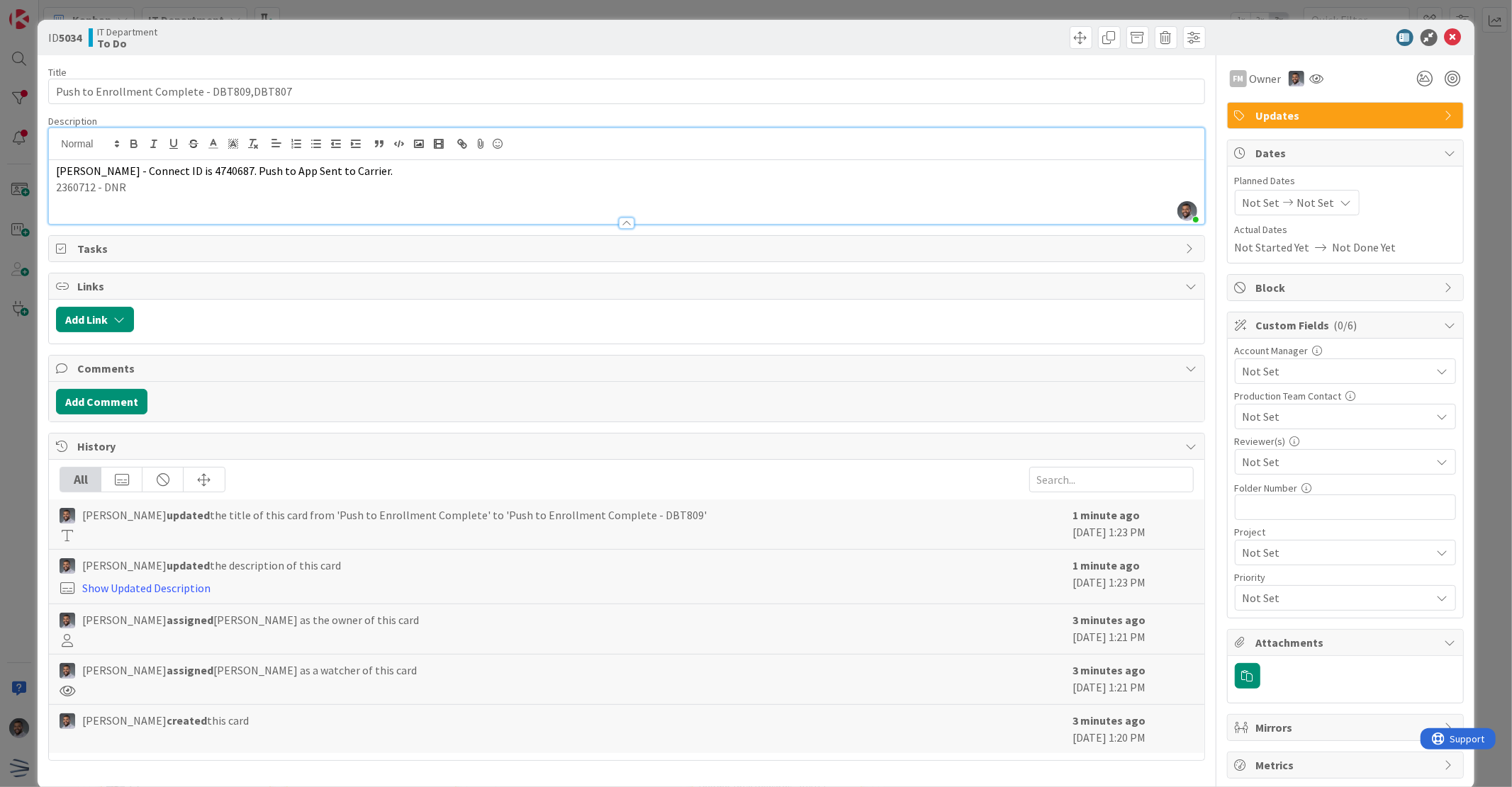
drag, startPoint x: 158, startPoint y: 187, endPoint x: 4, endPoint y: 187, distance: 154.0
click at [4, 187] on div "ID 5034 IT Department To Do Title 43 / 128 Push to Enrollment Complete - DBT809…" at bounding box center [756, 393] width 1512 height 787
click at [167, 190] on p "2360712 - DNR" at bounding box center [626, 187] width 1140 height 17
drag, startPoint x: 97, startPoint y: 187, endPoint x: 47, endPoint y: 188, distance: 50.0
click at [47, 188] on div "ID 5034 IT Department To Do Title 43 / 128 Push to Enrollment Complete - DBT809…" at bounding box center [755, 404] width 1436 height 769
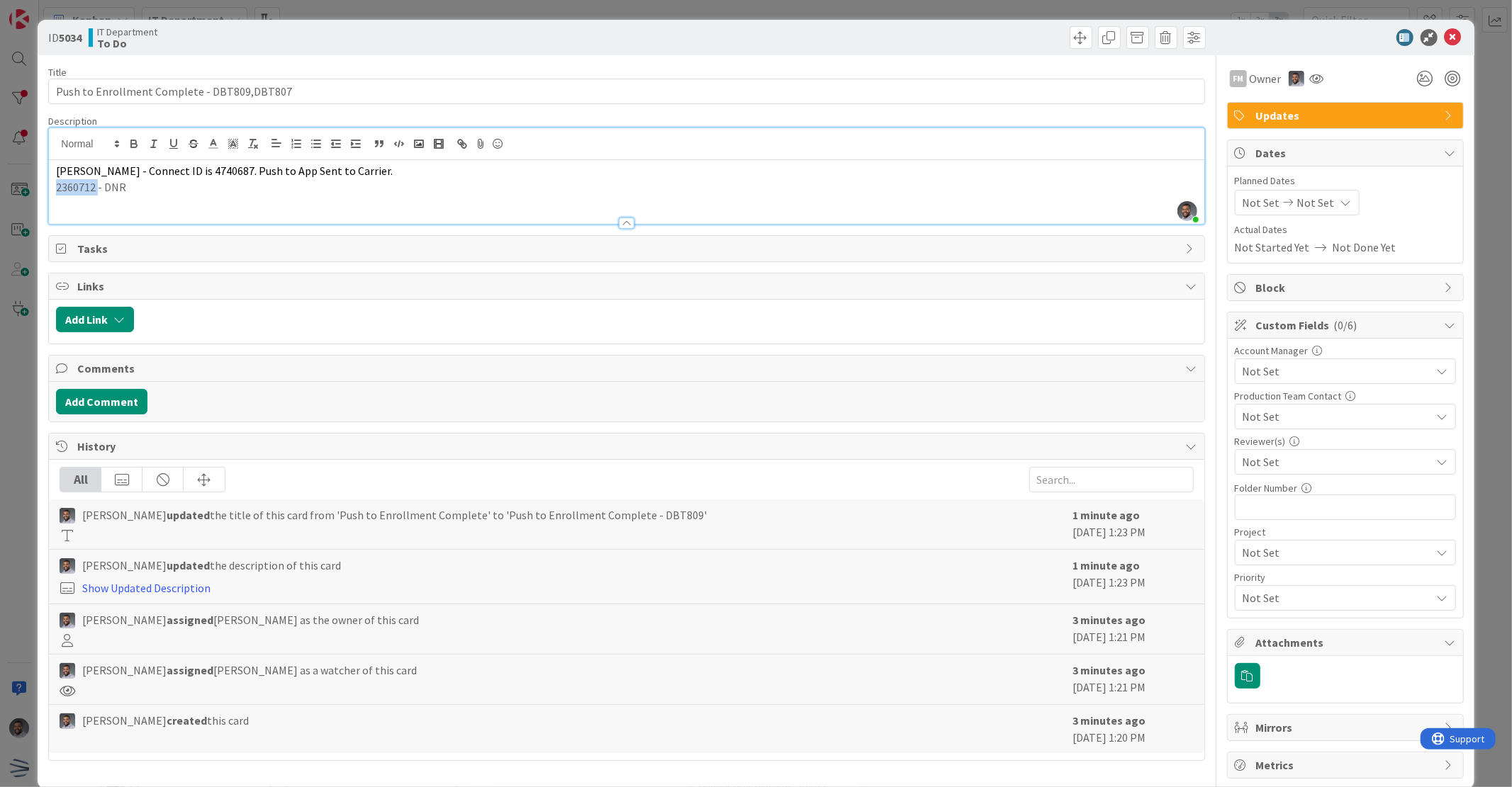
copy p "2360712"
click at [50, 171] on div "[PERSON_NAME] - Connect ID is 4740687. Push to App Sent to Carrier. 2360712 - D…" at bounding box center [626, 192] width 1155 height 64
drag, startPoint x: 299, startPoint y: 172, endPoint x: 261, endPoint y: 172, distance: 38.0
click at [261, 172] on span "Pending_12227673Trupiano - Connect ID is 4740687. Push to App Sent to Carrier." at bounding box center [250, 171] width 387 height 14
click at [55, 172] on div "Pending_12227673Trupiano - Connect ID is . Push to App Sent to Carrier. 2360712…" at bounding box center [626, 192] width 1155 height 64
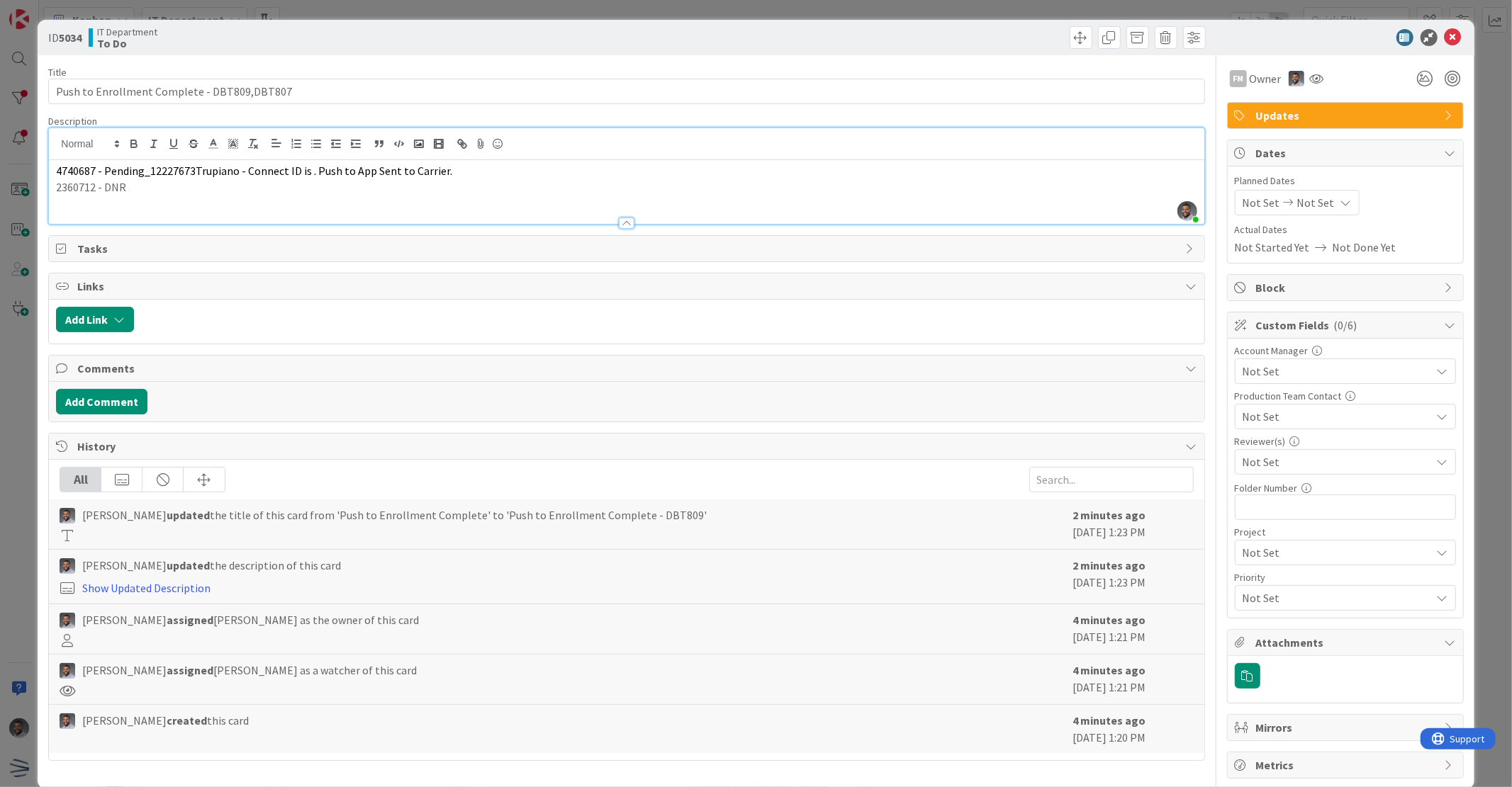
click at [193, 168] on span "4740687 - Pending_12227673Trupiano - Connect ID is . Push to App Sent to Carrie…" at bounding box center [254, 171] width 396 height 14
drag, startPoint x: 323, startPoint y: 173, endPoint x: 253, endPoint y: 171, distance: 70.0
click at [253, 171] on span "4740687 - Pending_12227673 - [PERSON_NAME] - Connect ID is . Push to App Sent t…" at bounding box center [278, 171] width 445 height 14
drag, startPoint x: 95, startPoint y: 188, endPoint x: 52, endPoint y: 185, distance: 43.1
click at [52, 185] on div "4740687 - Pending_12227673 - [PERSON_NAME] - Push to App Sent to Carrier. 23607…" at bounding box center [626, 192] width 1155 height 64
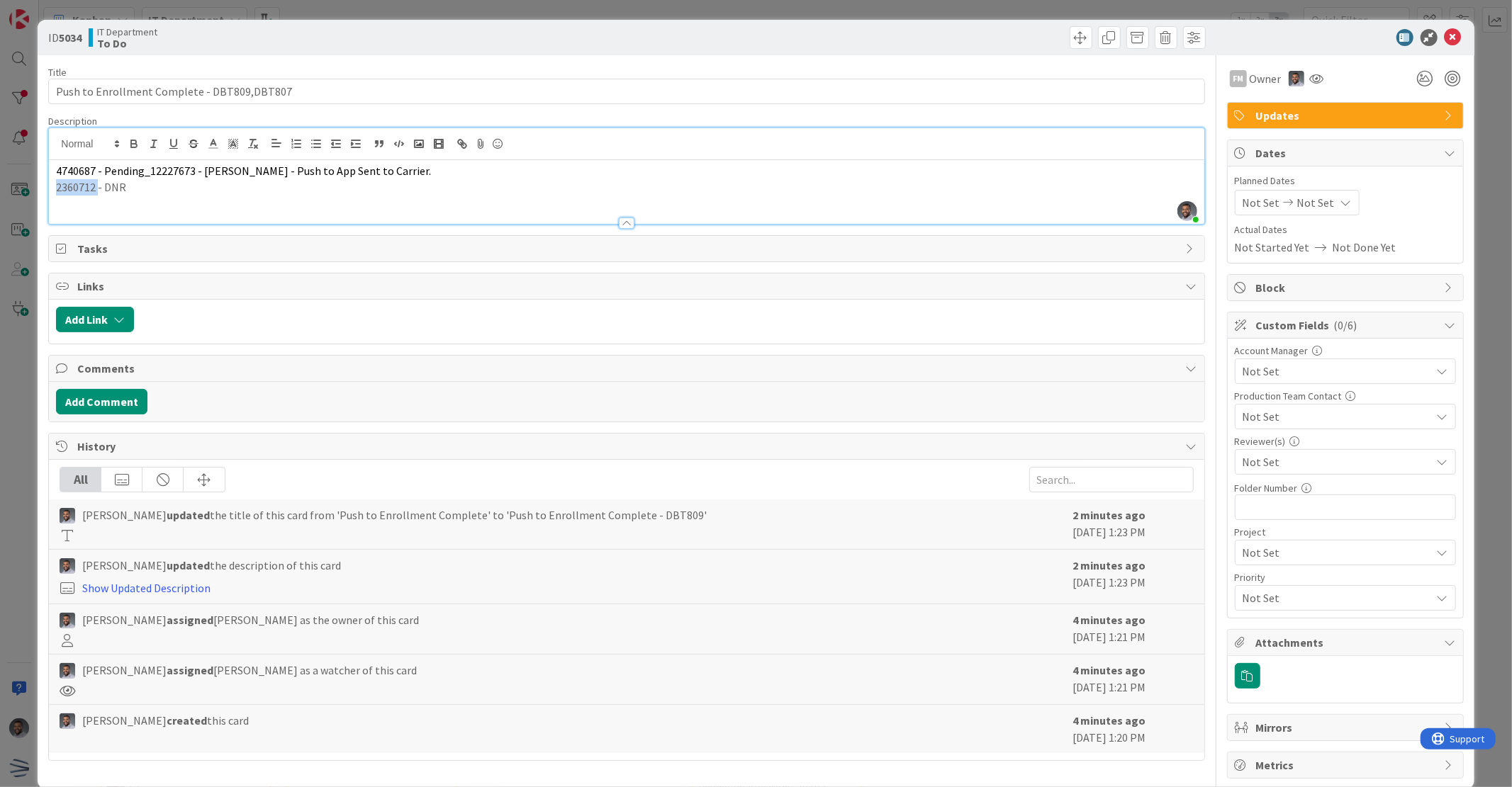
copy p "2360712"
click at [144, 188] on p "2360712 - DNR" at bounding box center [626, 187] width 1140 height 17
drag, startPoint x: 149, startPoint y: 187, endPoint x: -5, endPoint y: 198, distance: 154.4
click at [0, 198] on html "Kanban IT Department 1x 2x 3x 13 Backlog Enrollment is scheduled tentatively Pr…" at bounding box center [756, 393] width 1512 height 787
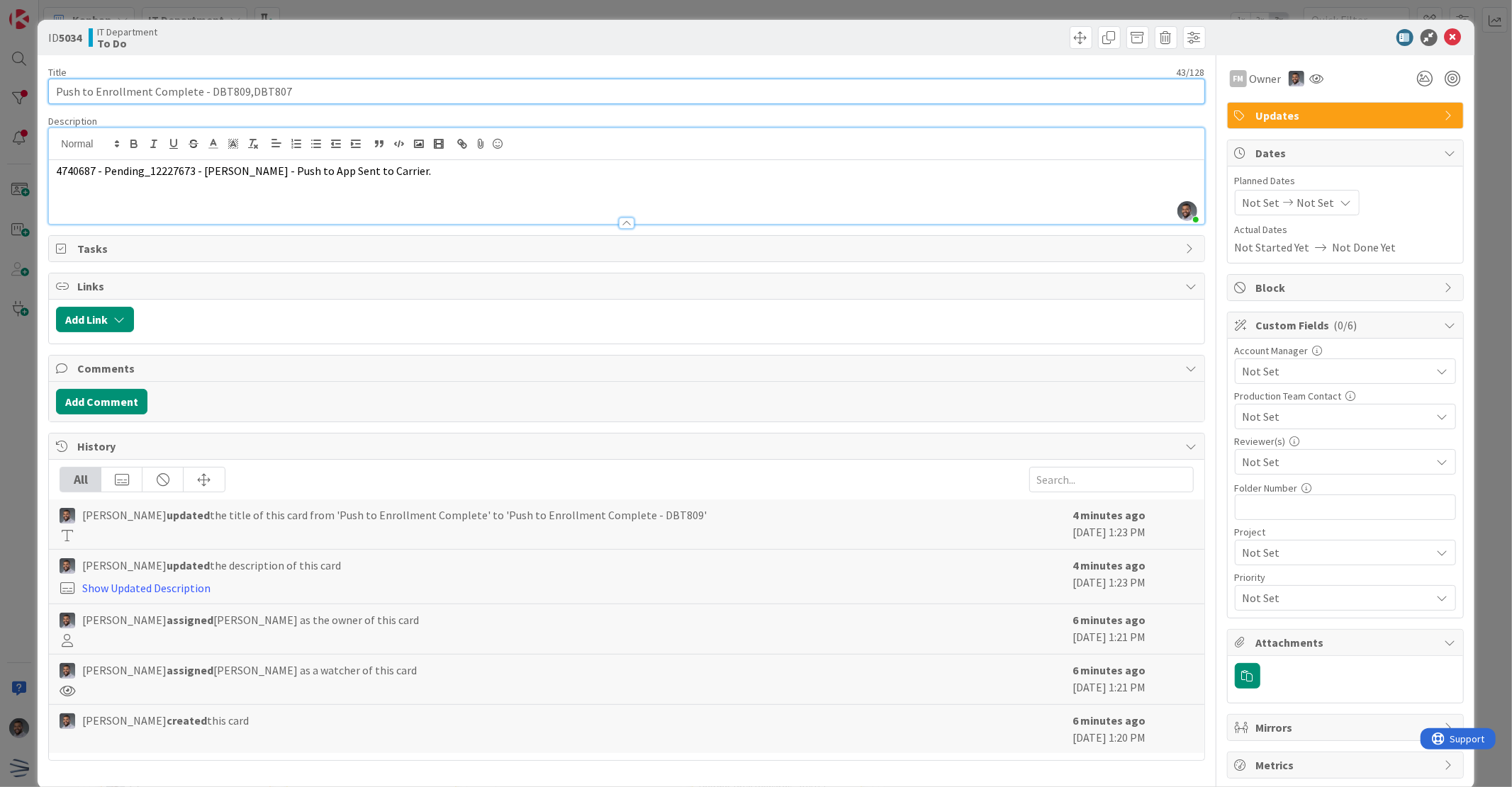
drag, startPoint x: 237, startPoint y: 89, endPoint x: 423, endPoint y: 93, distance: 186.0
click at [423, 93] on input "Push to Enrollment Complete - DBT809,DBT807" at bounding box center [626, 91] width 1156 height 26
type input "Push to Enrollment Complete - DBT809"
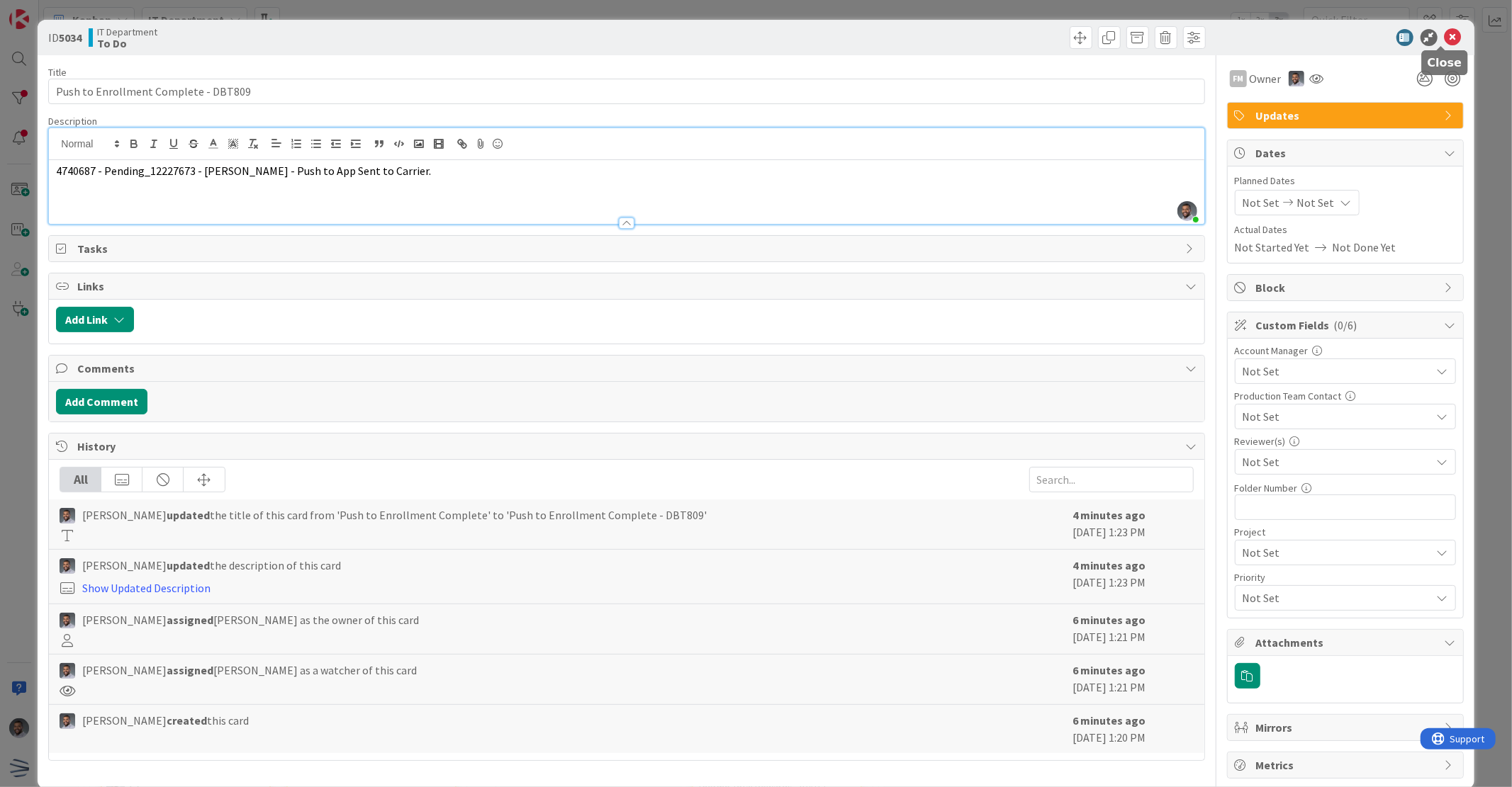
click at [1446, 36] on icon at bounding box center [1453, 37] width 17 height 17
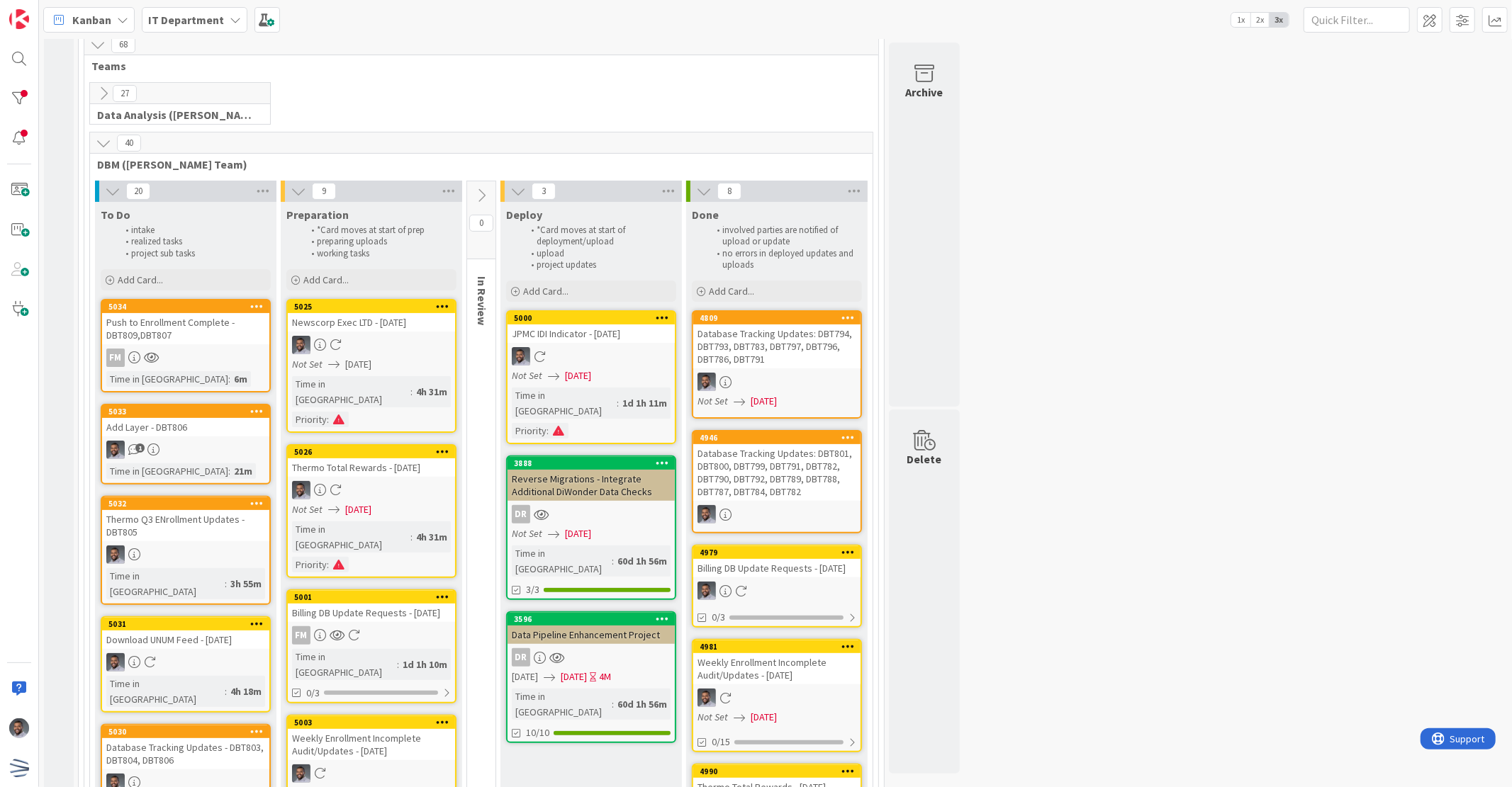
click at [230, 324] on div "Push to Enrollment Complete - DBT809,DBT807" at bounding box center [186, 329] width 167 height 31
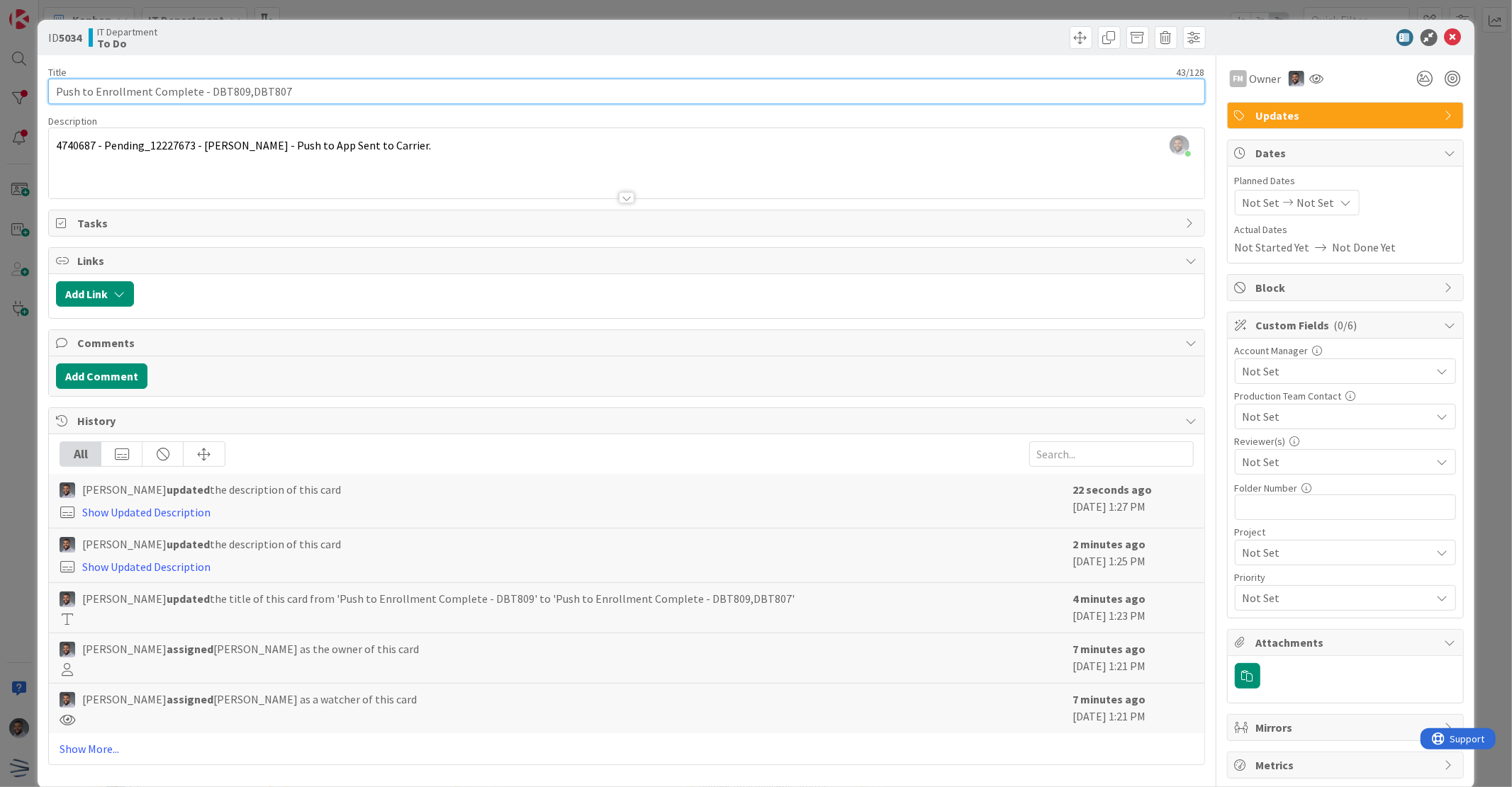
drag, startPoint x: 240, startPoint y: 90, endPoint x: 405, endPoint y: 88, distance: 165.0
click at [405, 88] on input "Push to Enrollment Complete - DBT809,DBT807" at bounding box center [626, 91] width 1156 height 26
type input "Push to Enrollment Complete - DBT809"
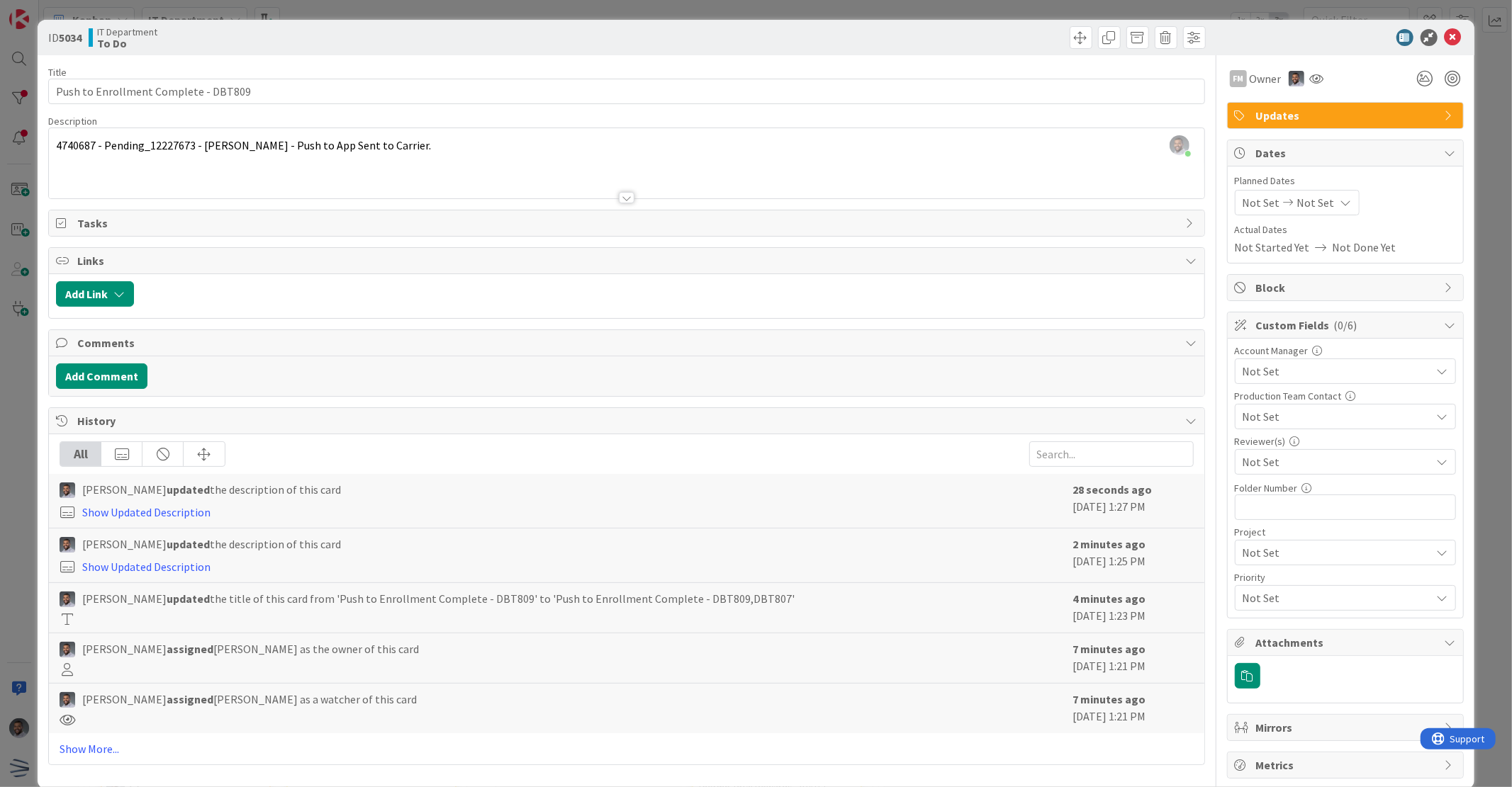
click at [243, 163] on div at bounding box center [626, 180] width 1155 height 36
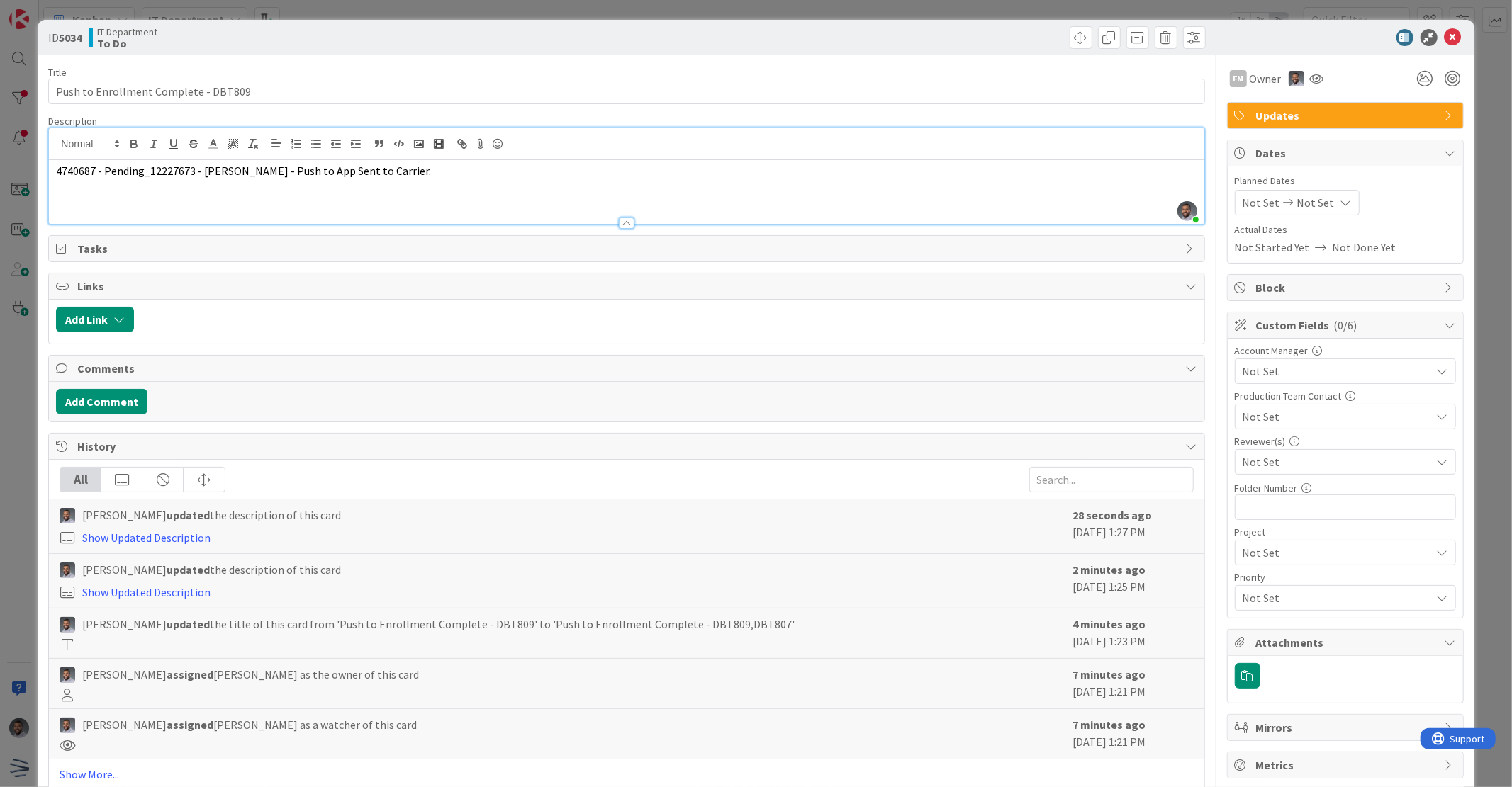
click at [235, 175] on span "4740687 - Pending_12227673 - [PERSON_NAME] - Push to App Sent to Carrier." at bounding box center [243, 171] width 375 height 14
click at [1445, 39] on icon at bounding box center [1453, 37] width 17 height 17
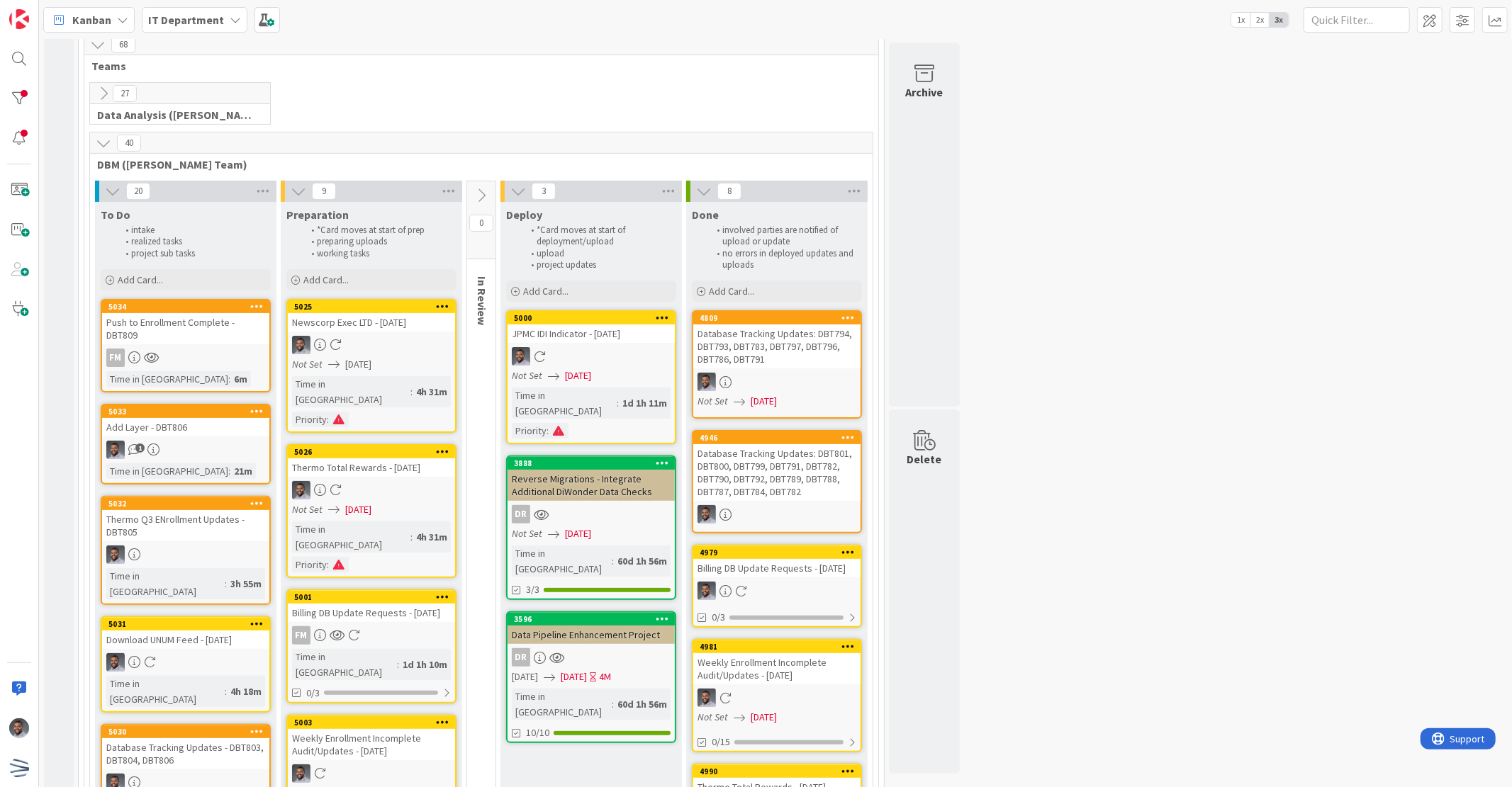
click at [202, 733] on link "5030 Database Tracking Updates - DBT803, DBT804, DBT806 Time in Column : 4h 29m" at bounding box center [185, 778] width 170 height 109
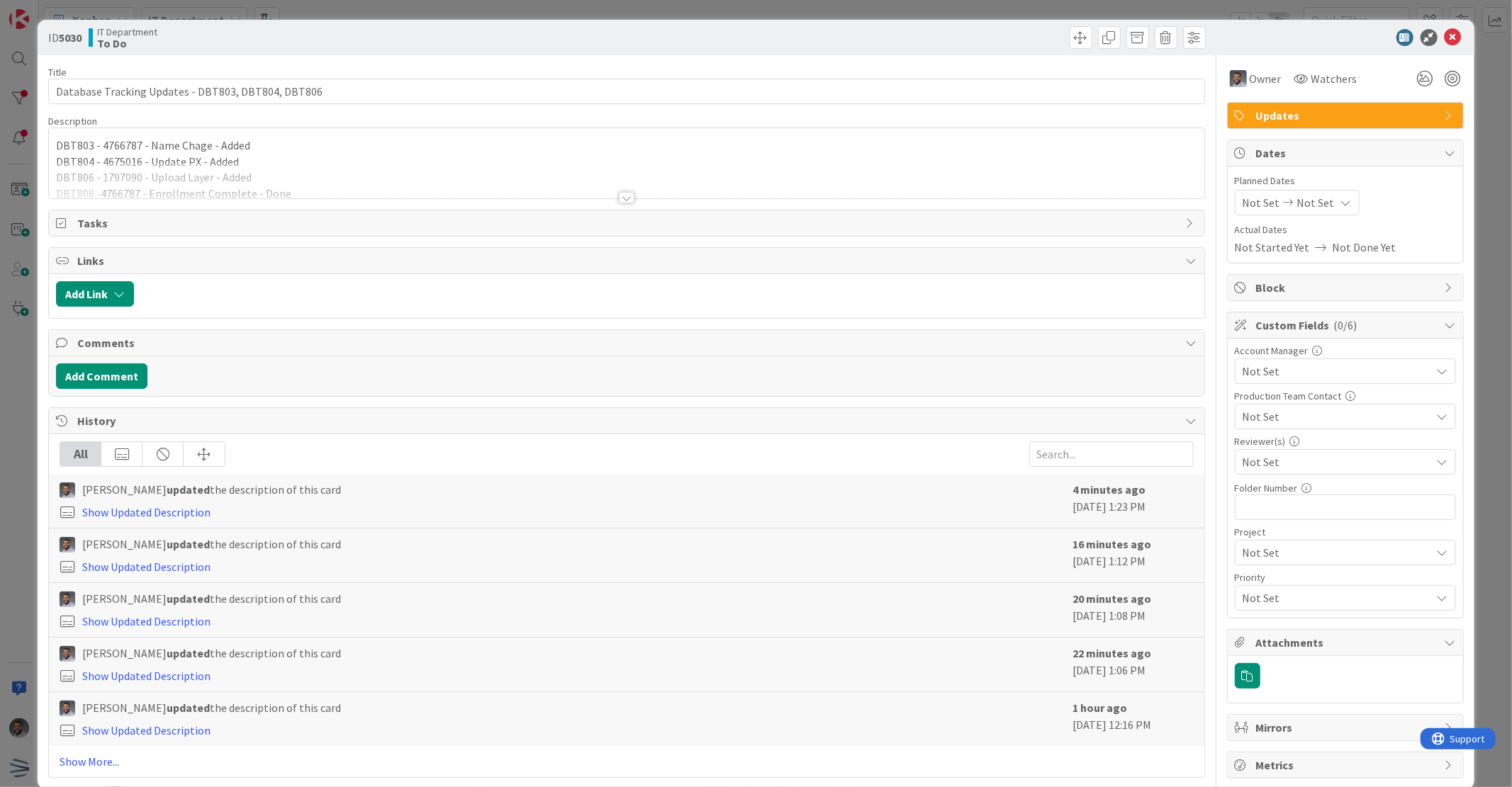
click at [348, 164] on div at bounding box center [626, 180] width 1155 height 36
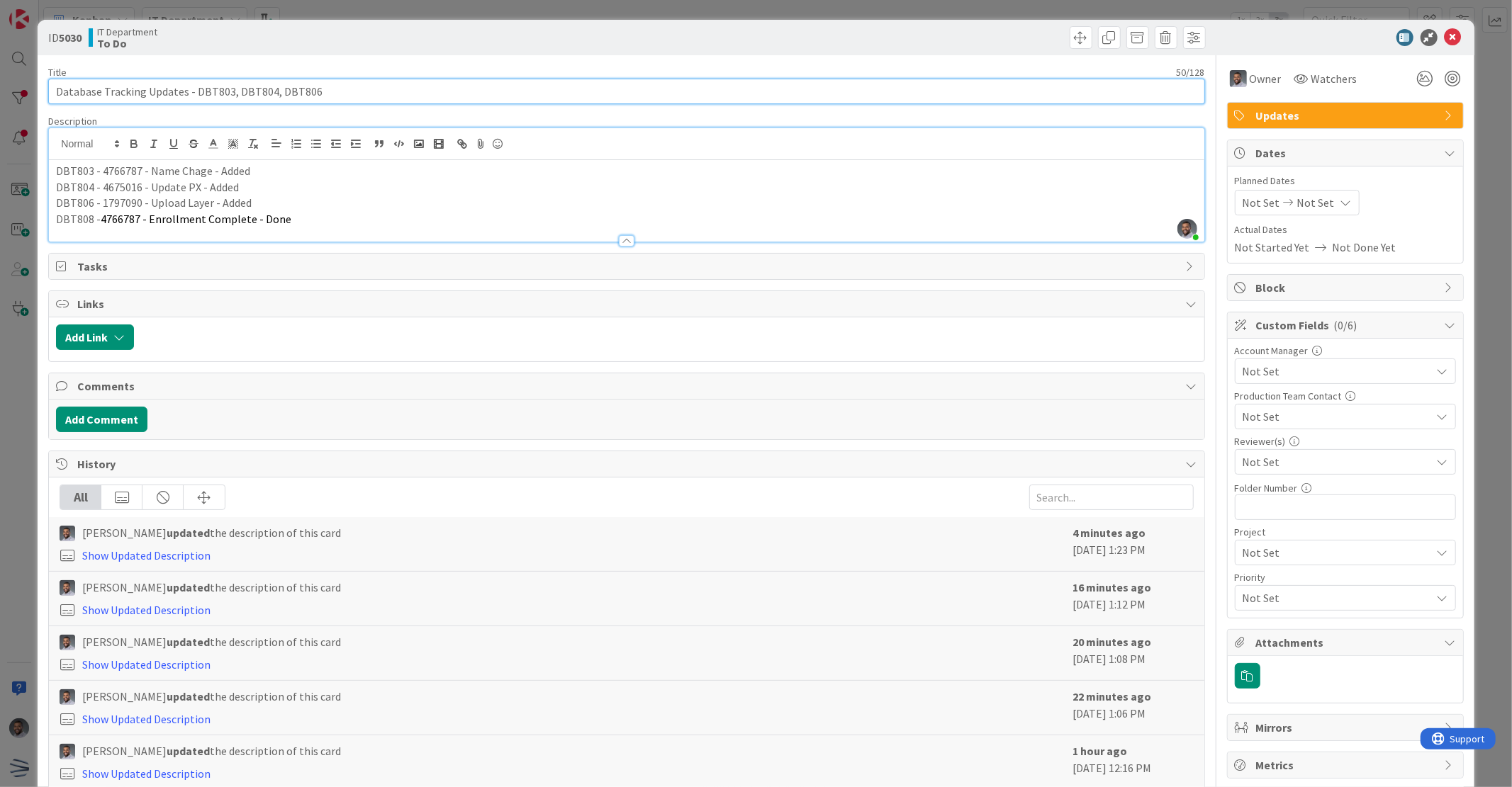
click at [356, 90] on input "Database Tracking Updates - DBT803, DBT804, DBT806" at bounding box center [626, 91] width 1156 height 26
paste input "DBT807"
type input "Database Tracking Updates - DBT803, DBT804, DBT806, DBT807"
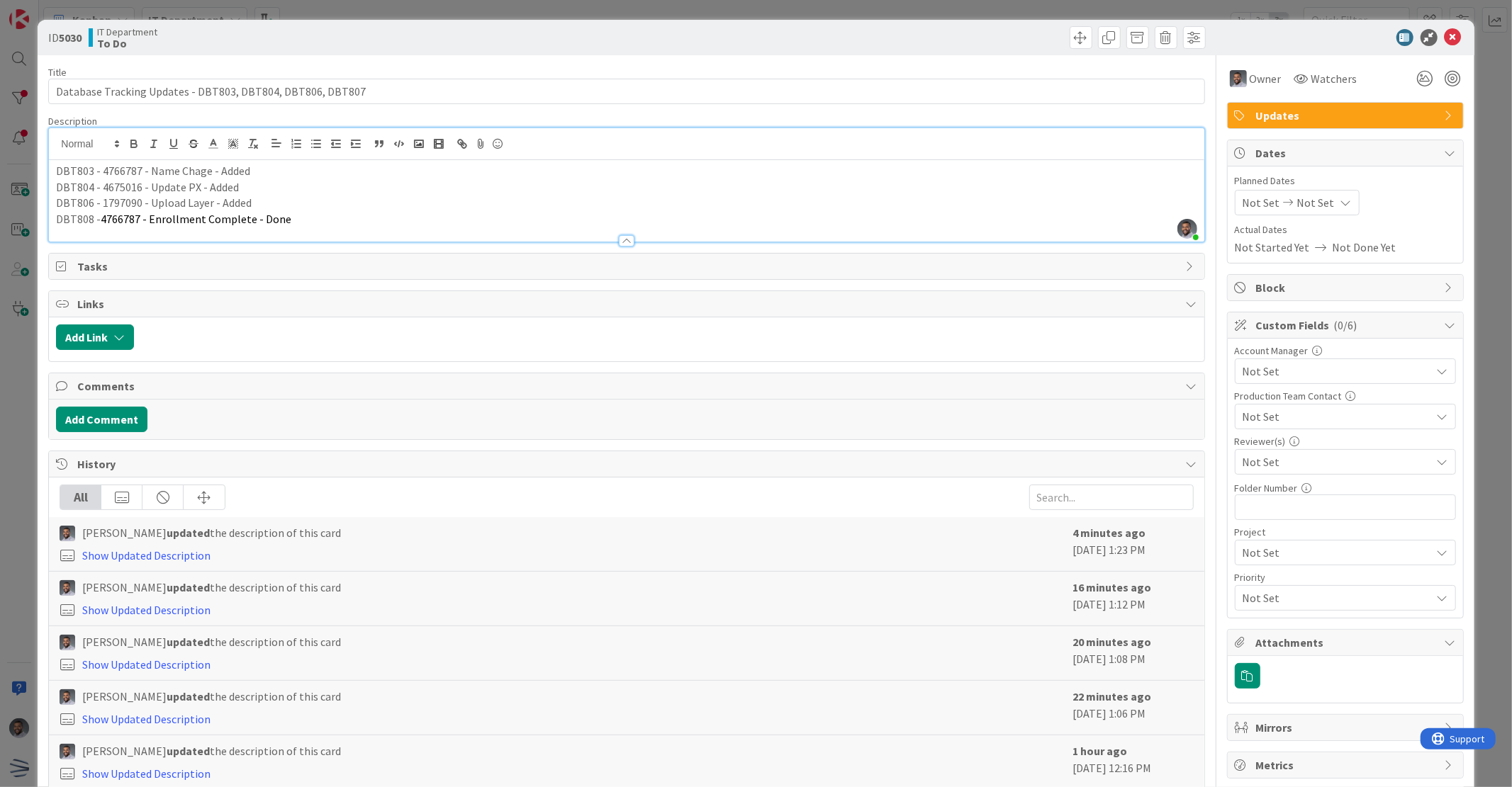
click at [311, 217] on p "DBT808 - 4766787 - Enrollment Complete - Done" at bounding box center [626, 219] width 1140 height 17
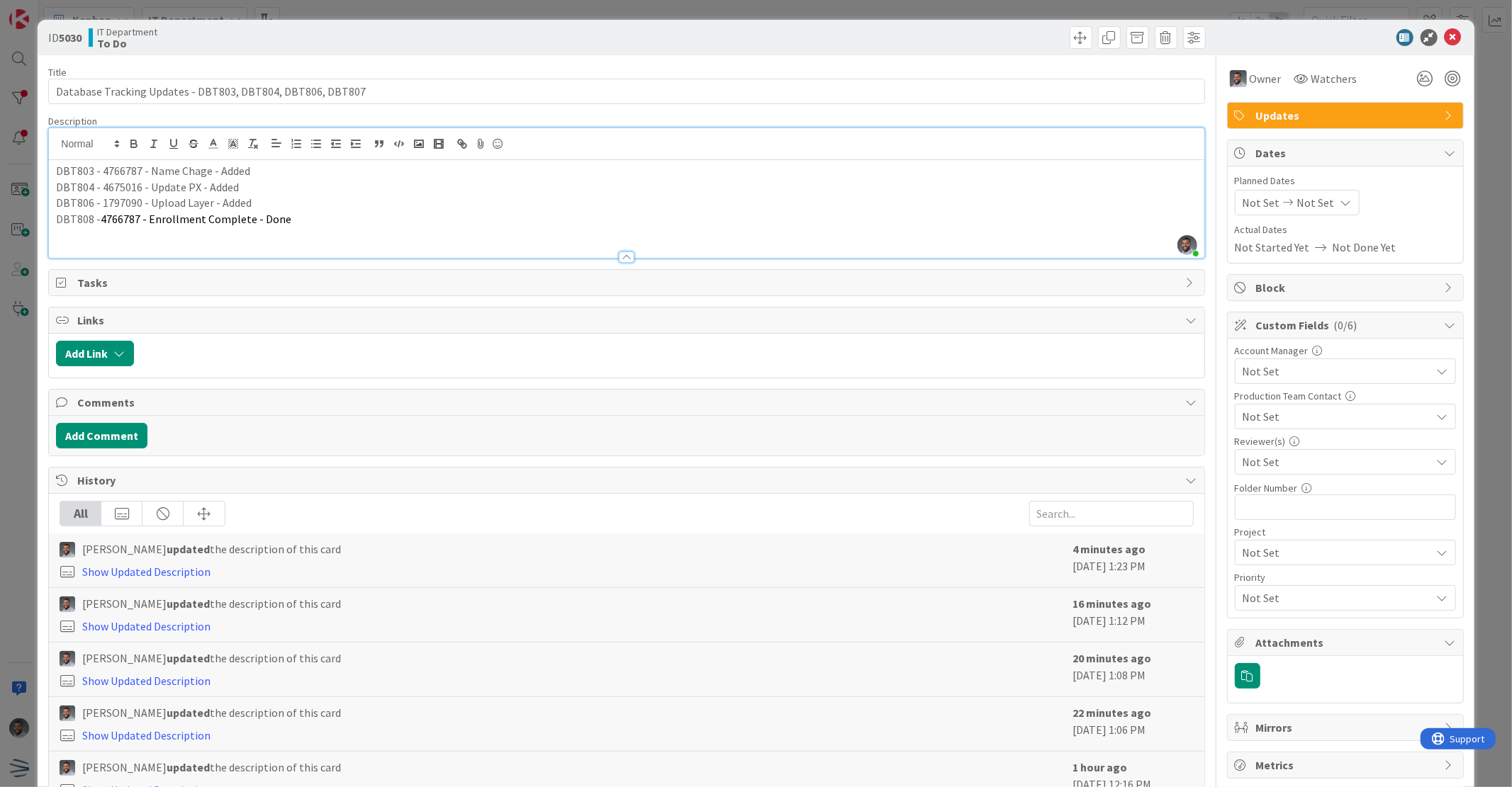
paste div
click at [156, 230] on p "DBT807 -" at bounding box center [626, 235] width 1140 height 17
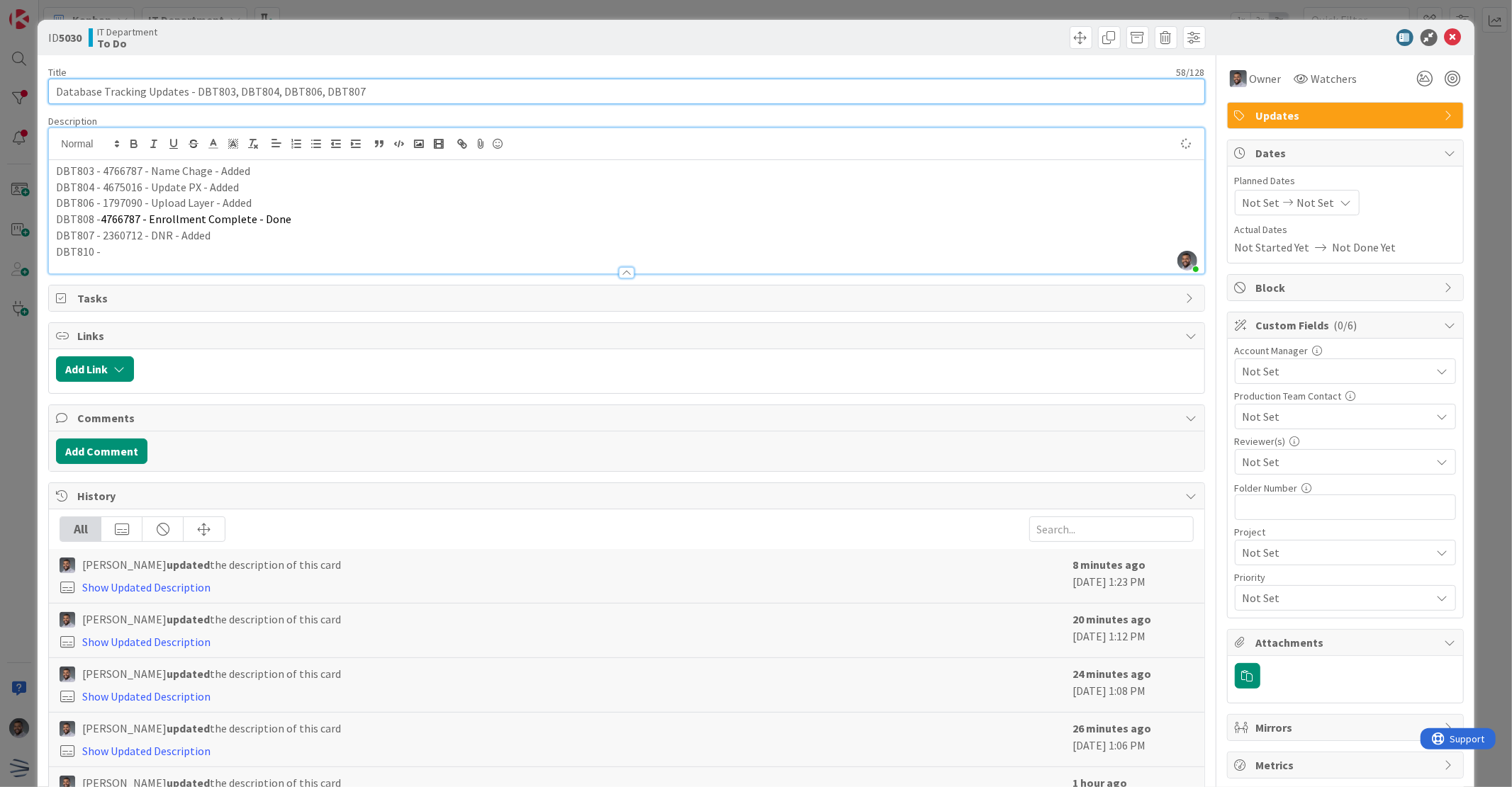
click at [366, 92] on input "Database Tracking Updates - DBT803, DBT804, DBT806, DBT807" at bounding box center [626, 91] width 1156 height 26
paste input "DBT810"
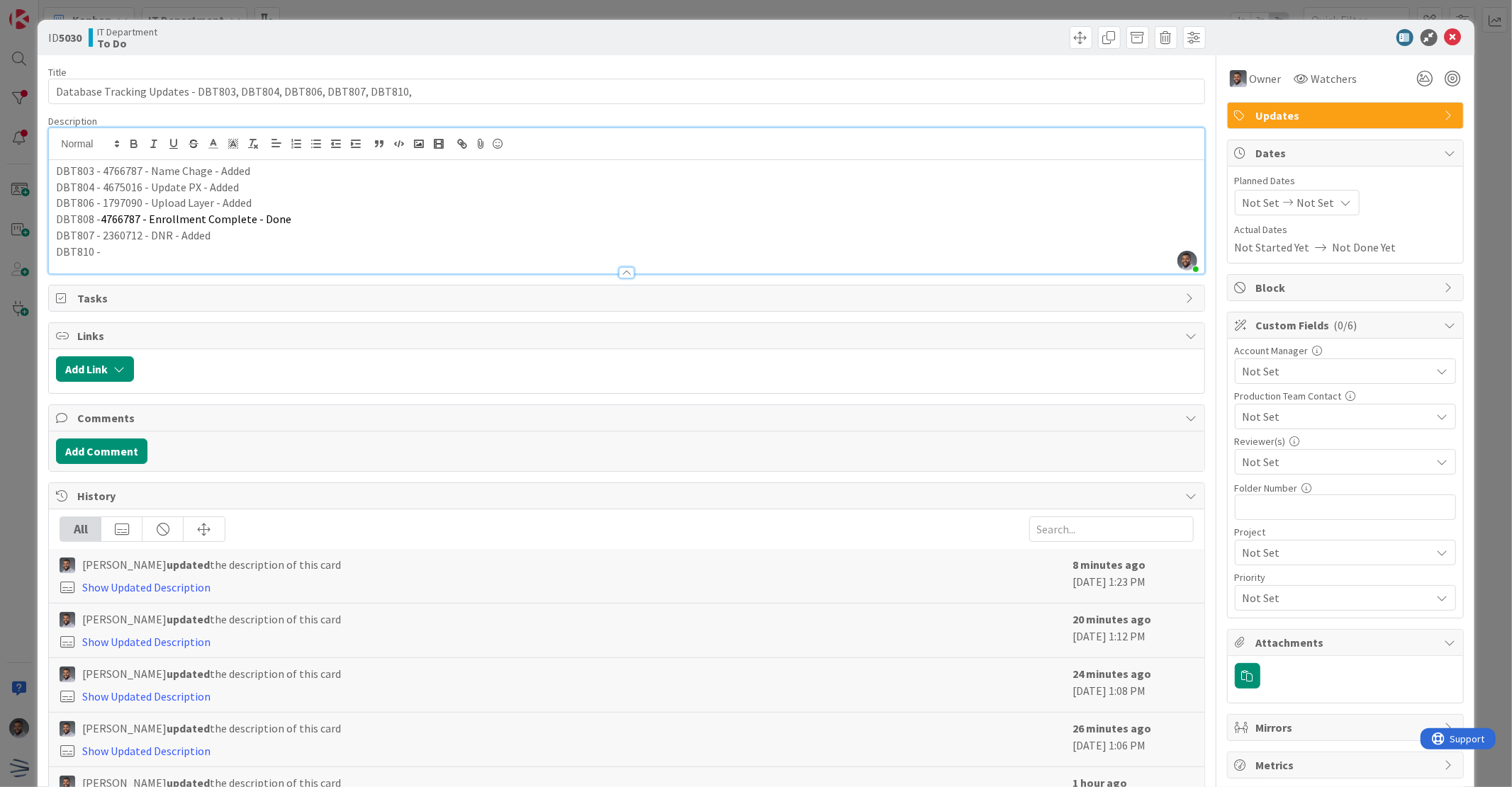
click at [203, 253] on p "DBT810 -" at bounding box center [626, 252] width 1140 height 17
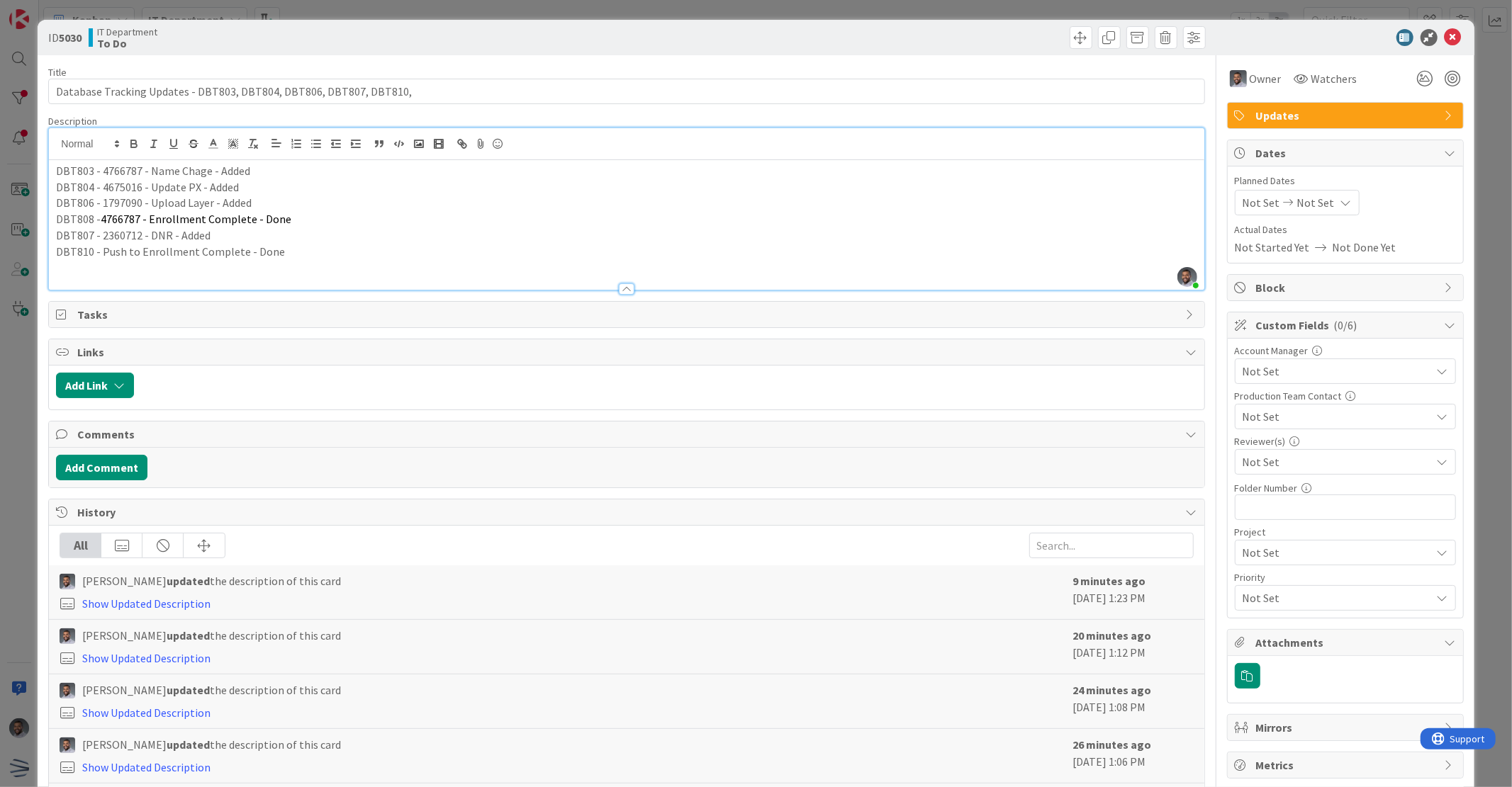
click at [314, 253] on p "DBT810 - Push to Enrollment Complete - Done" at bounding box center [626, 252] width 1140 height 17
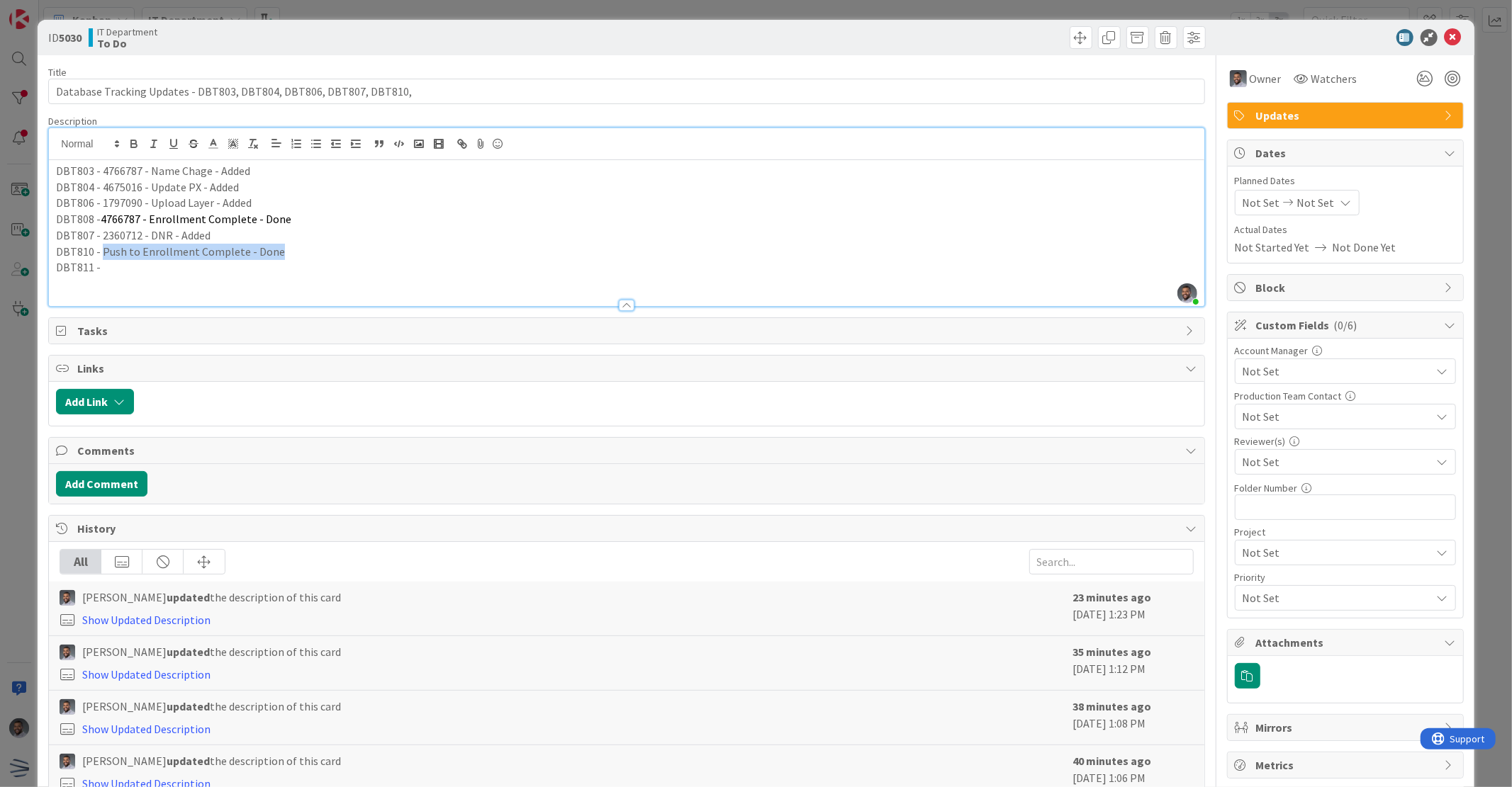
drag, startPoint x: 314, startPoint y: 253, endPoint x: 100, endPoint y: 248, distance: 214.1
click at [100, 248] on p "DBT810 - Push to Enrollment Complete - Done" at bounding box center [626, 252] width 1140 height 17
copy p "Push to Enrollment Complete - Done"
click at [116, 268] on p "DBT811 -" at bounding box center [626, 267] width 1140 height 17
drag, startPoint x: 90, startPoint y: 265, endPoint x: 39, endPoint y: 269, distance: 51.2
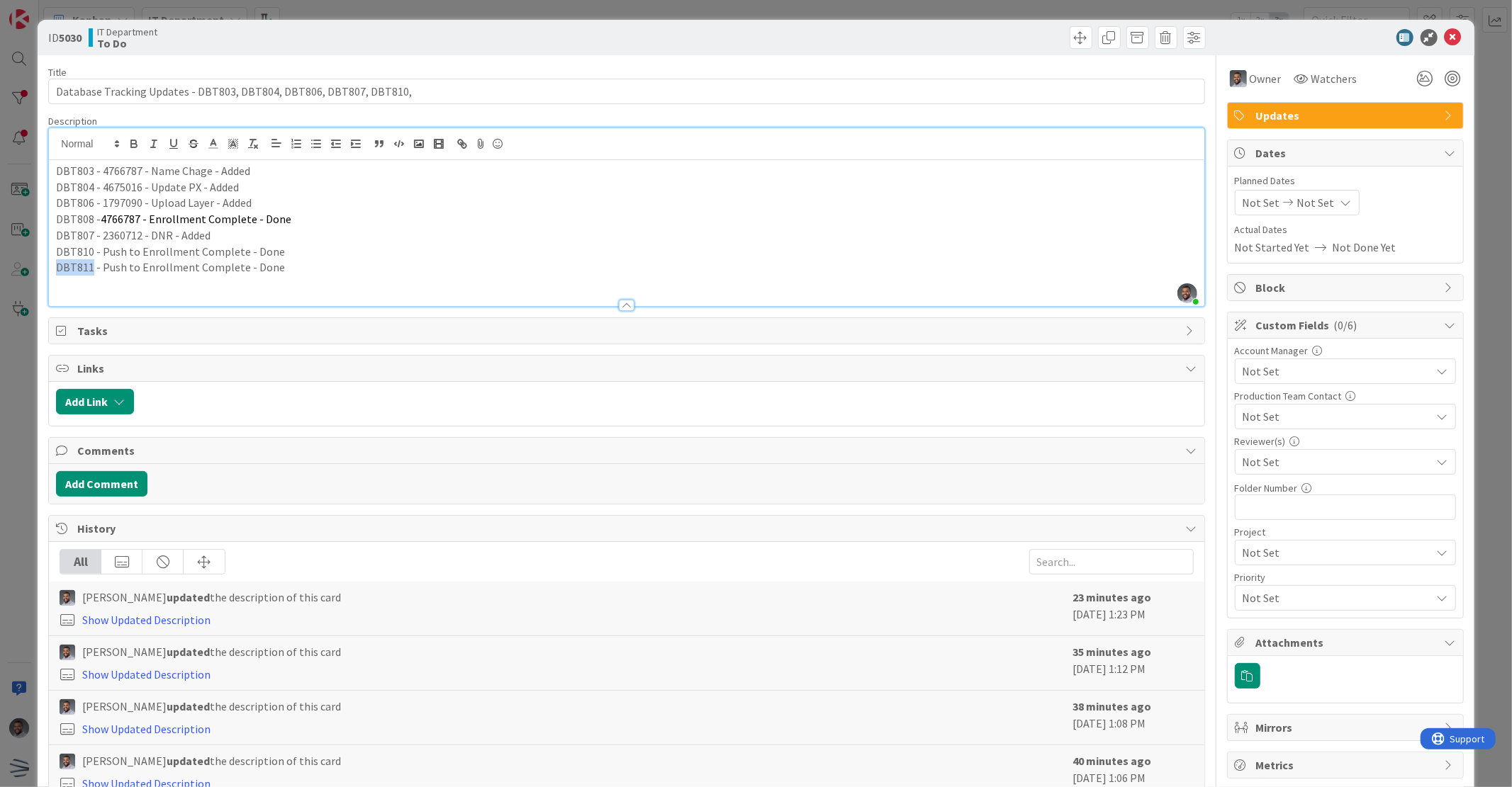
click at [39, 269] on div "ID 5030 IT Department To Do Title 68 / 128 Database Tracking Updates - DBT803, …" at bounding box center [755, 458] width 1436 height 876
copy p "DBT811"
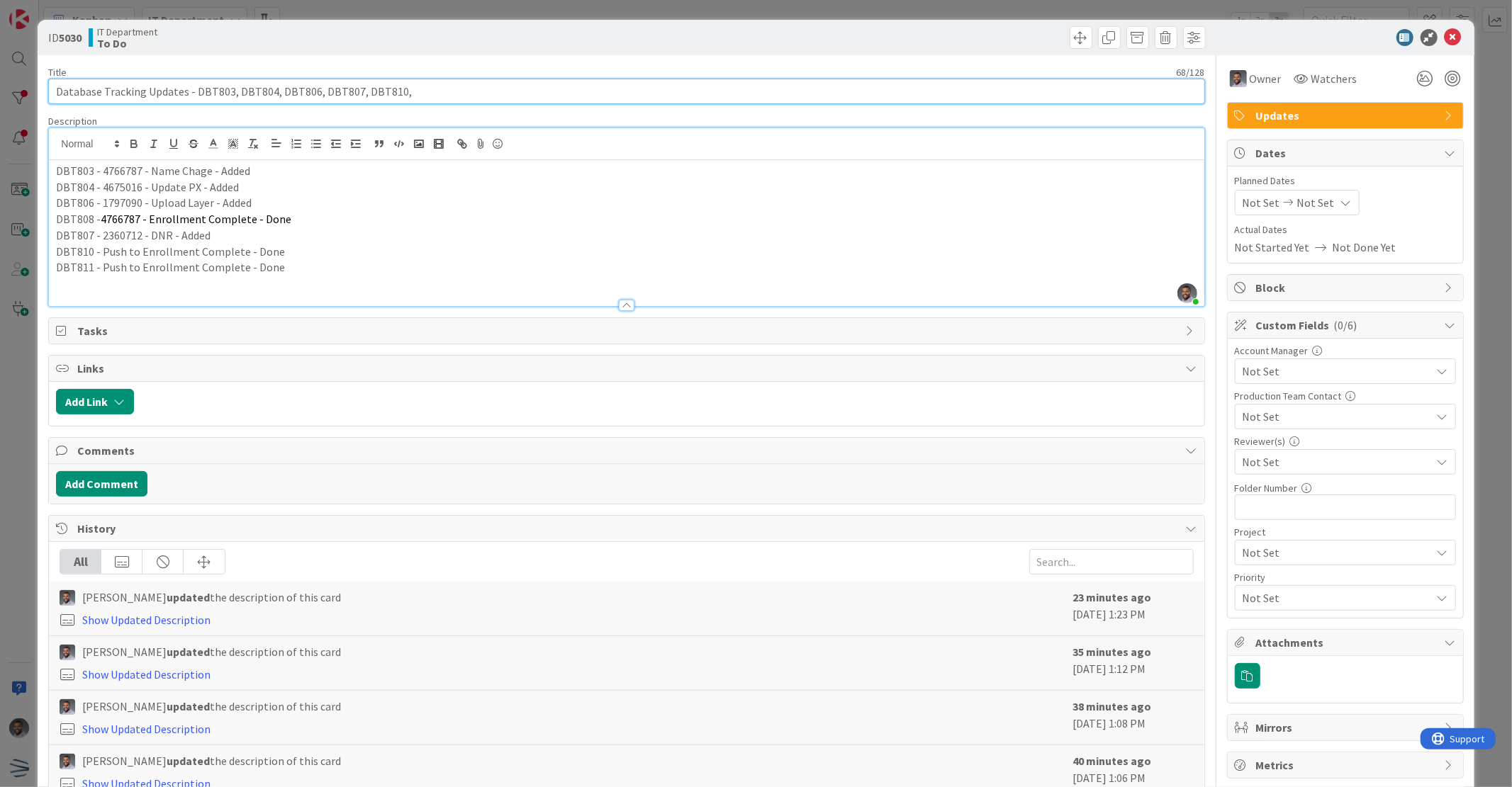
click at [434, 85] on input "Database Tracking Updates - DBT803, DBT804, DBT806, DBT807, DBT810," at bounding box center [626, 91] width 1156 height 26
paste input "DBT811"
type input "Database Tracking Updates - DBT803, DBT804, DBT806, DBT807, DBT810, DBT811"
